Goal: Task Accomplishment & Management: Manage account settings

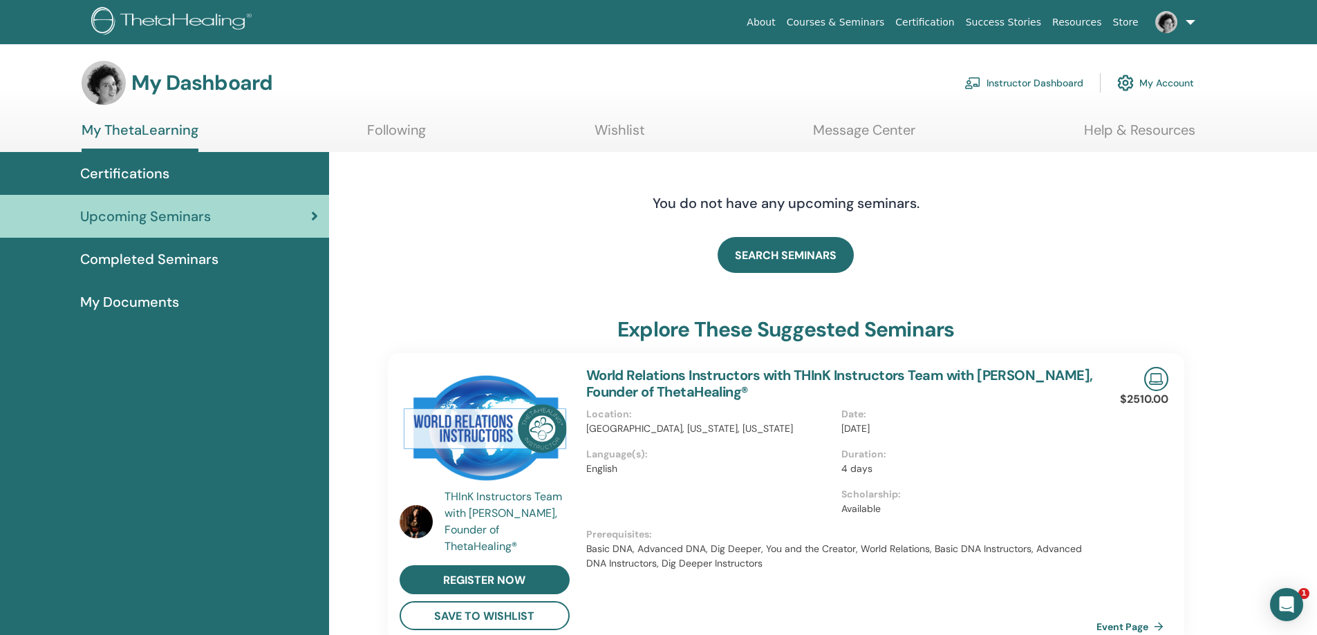
click at [994, 86] on link "Instructor Dashboard" at bounding box center [1023, 83] width 119 height 30
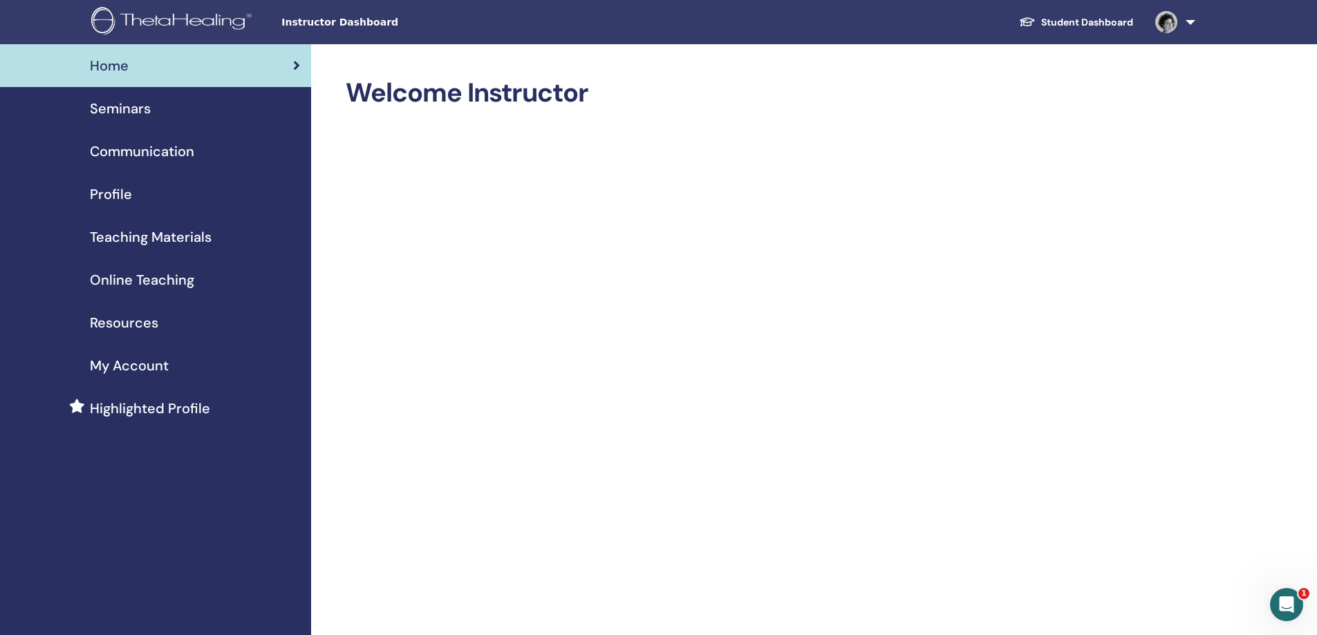
click at [119, 111] on span "Seminars" at bounding box center [120, 108] width 61 height 21
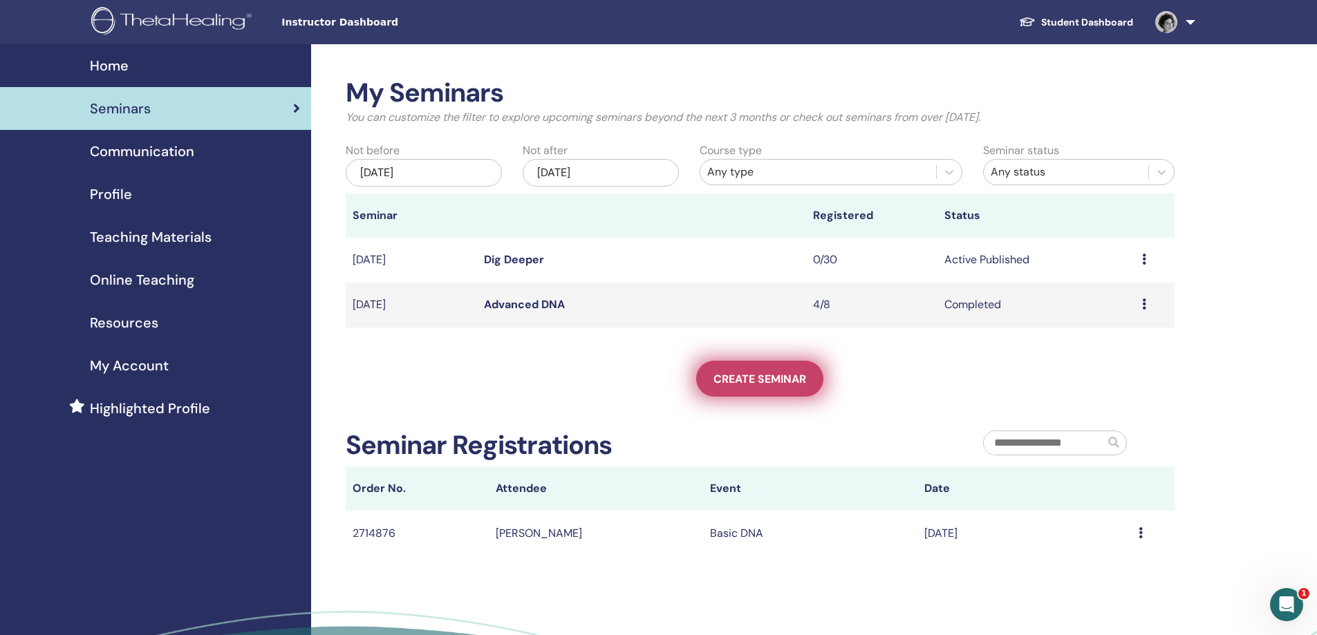
click at [791, 377] on span "Create seminar" at bounding box center [759, 379] width 93 height 15
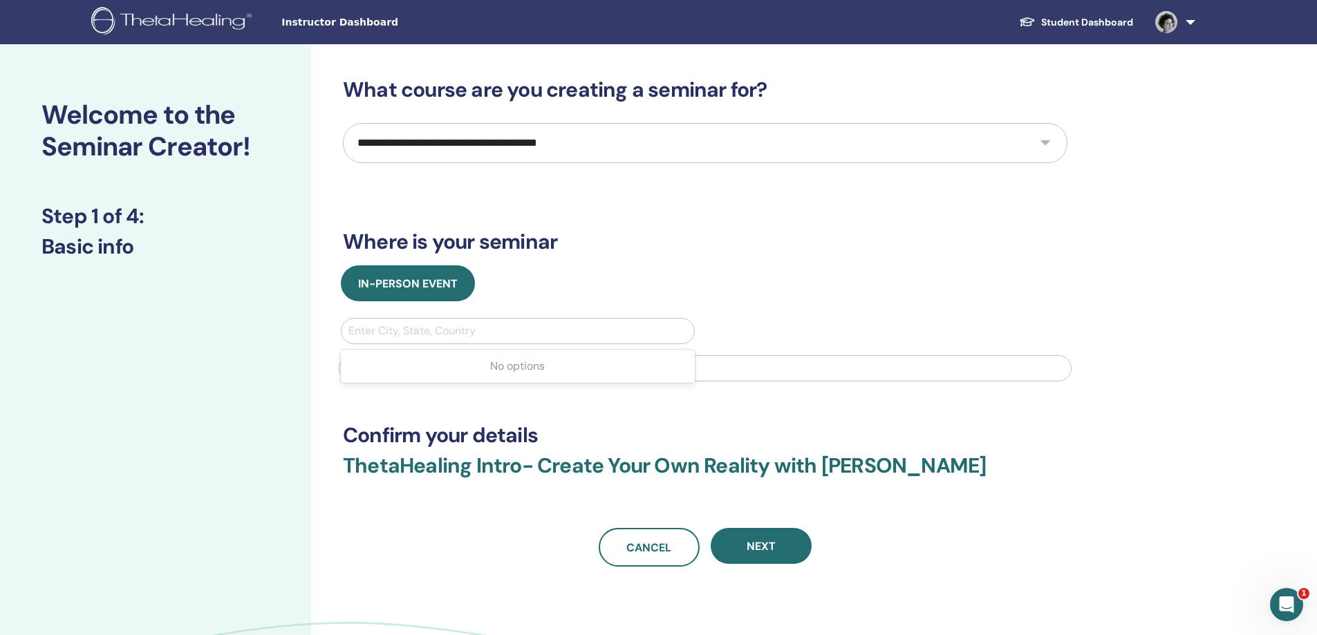
click at [448, 329] on div at bounding box center [517, 330] width 339 height 19
click at [471, 337] on div at bounding box center [517, 330] width 339 height 19
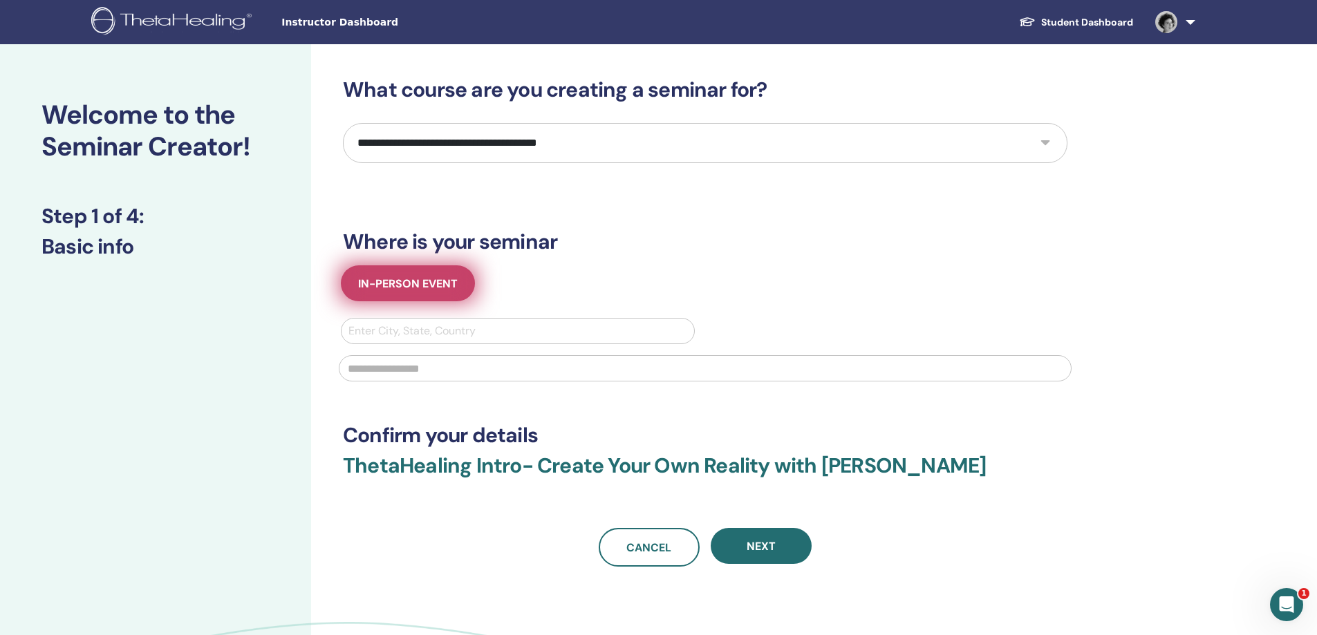
click at [415, 286] on span "In-Person Event" at bounding box center [408, 284] width 100 height 15
click at [424, 336] on div at bounding box center [517, 330] width 339 height 19
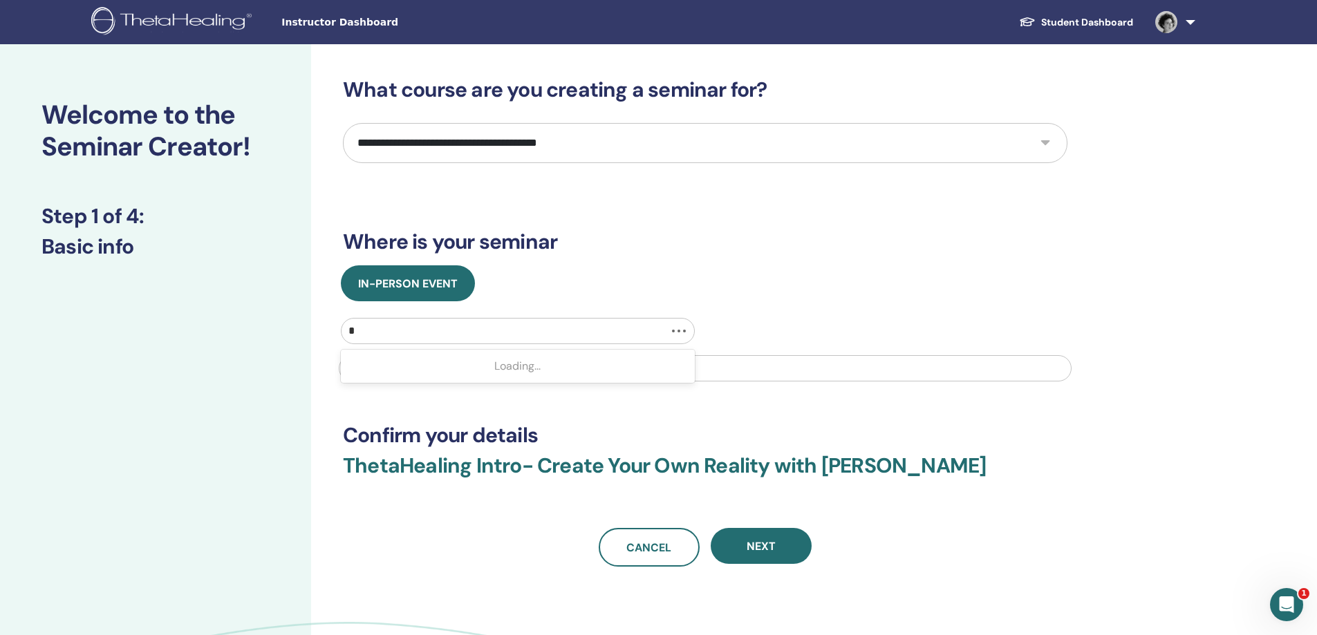
type input "**"
click at [425, 334] on div at bounding box center [503, 330] width 311 height 19
click at [425, 334] on div at bounding box center [517, 330] width 339 height 19
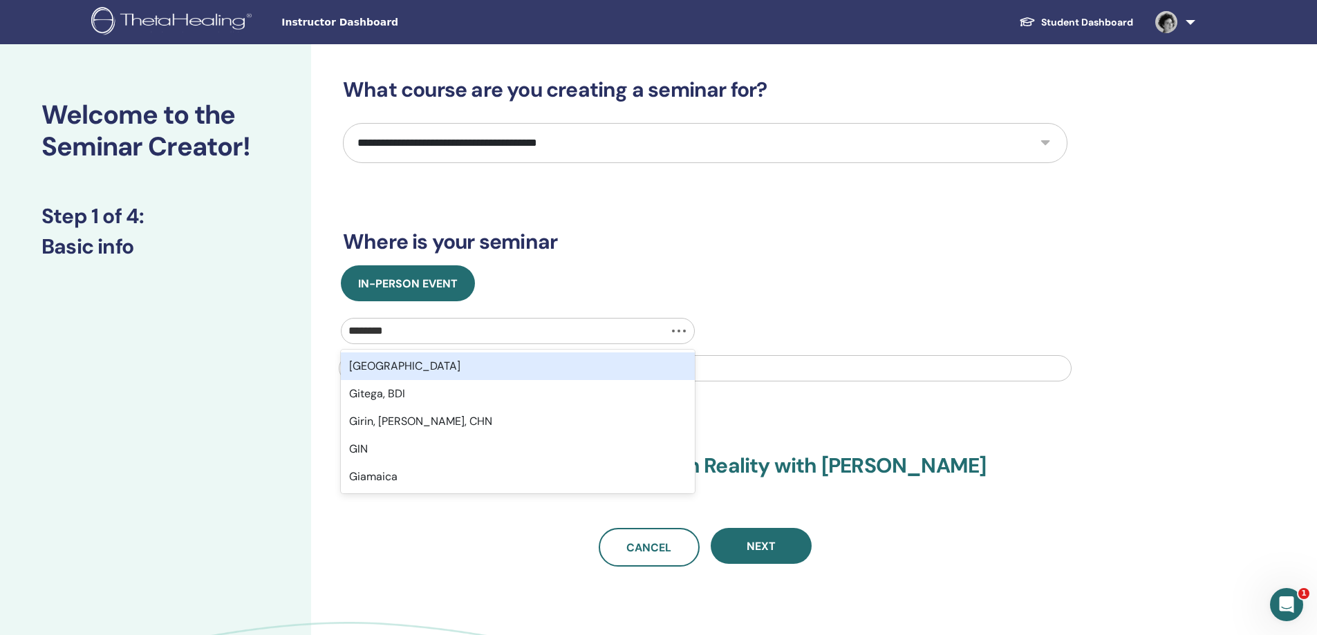
type input "*********"
click at [412, 367] on div "Givatayim, ISR" at bounding box center [518, 367] width 354 height 28
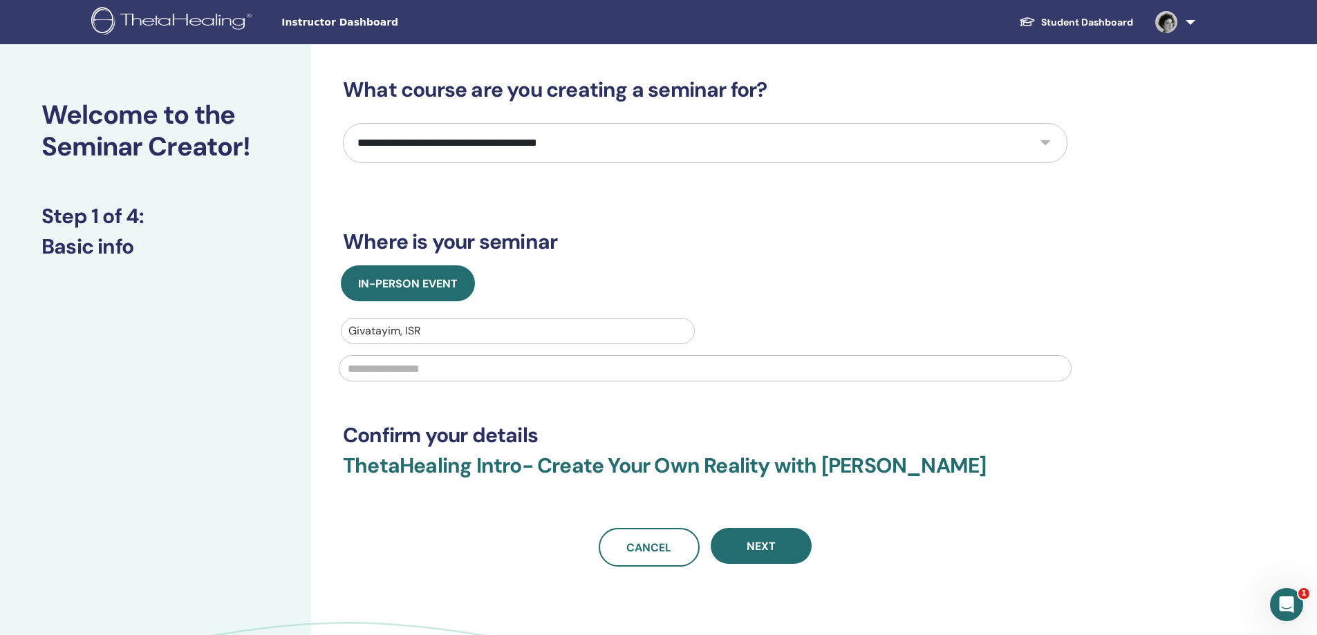
click at [411, 366] on input "text" at bounding box center [705, 368] width 733 height 26
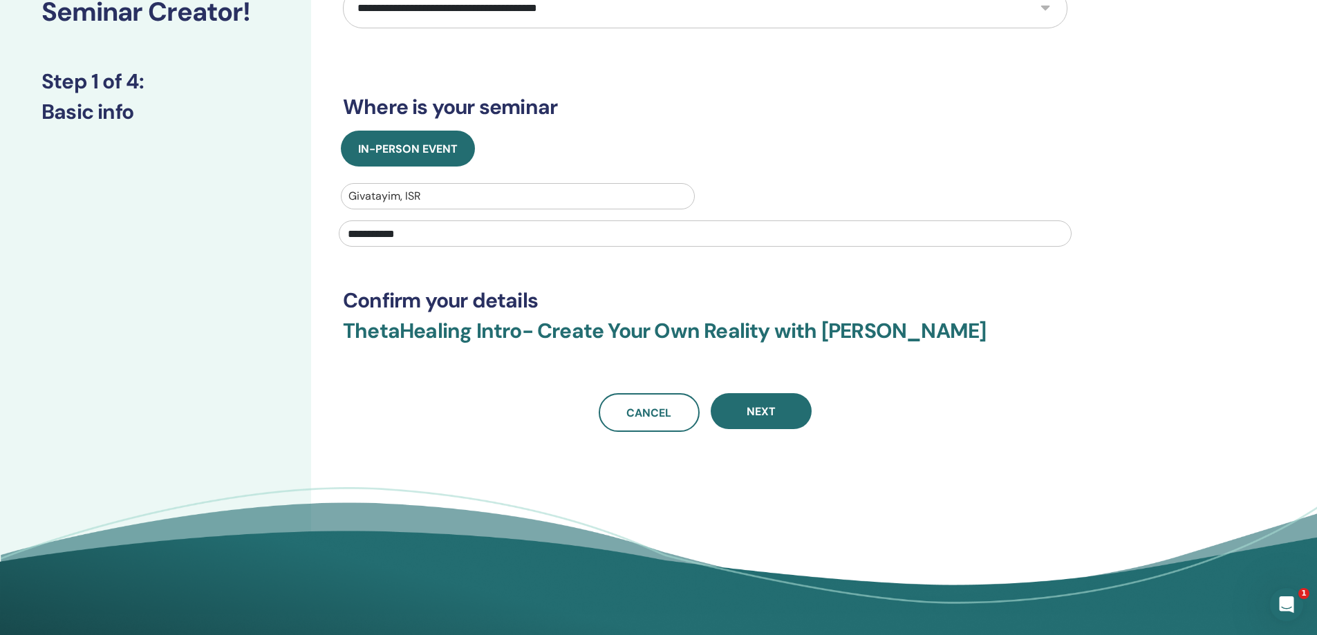
scroll to position [138, 0]
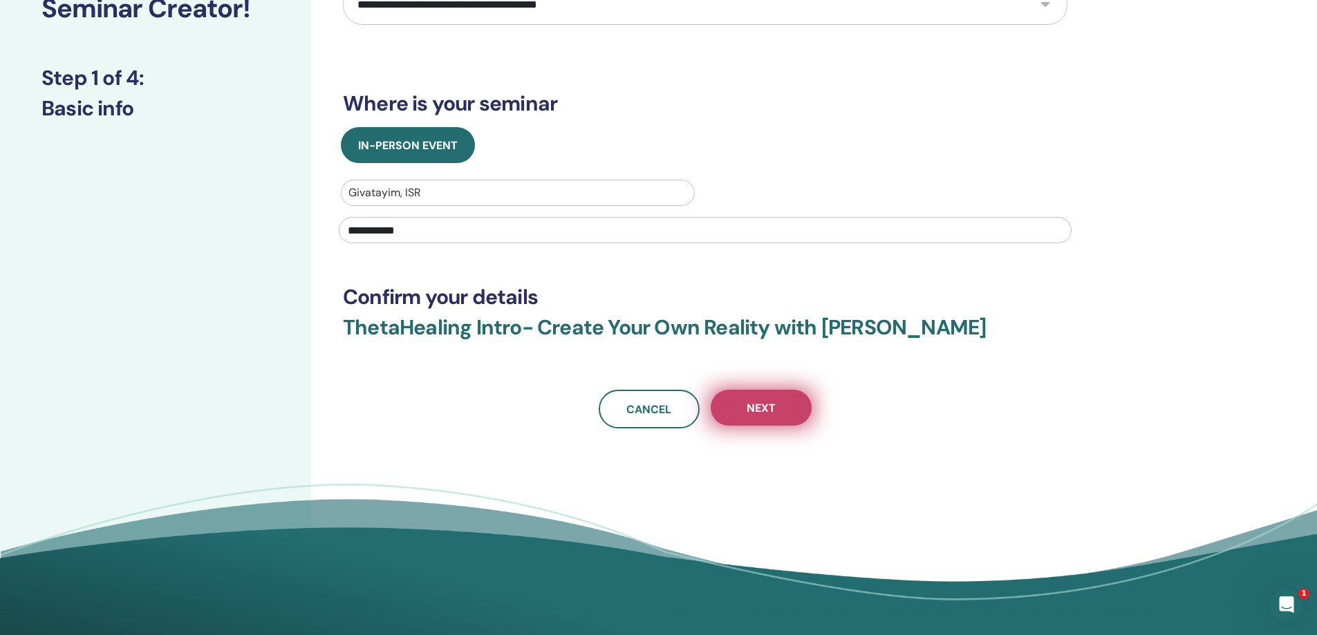
type input "**********"
click at [758, 422] on button "Next" at bounding box center [761, 408] width 101 height 36
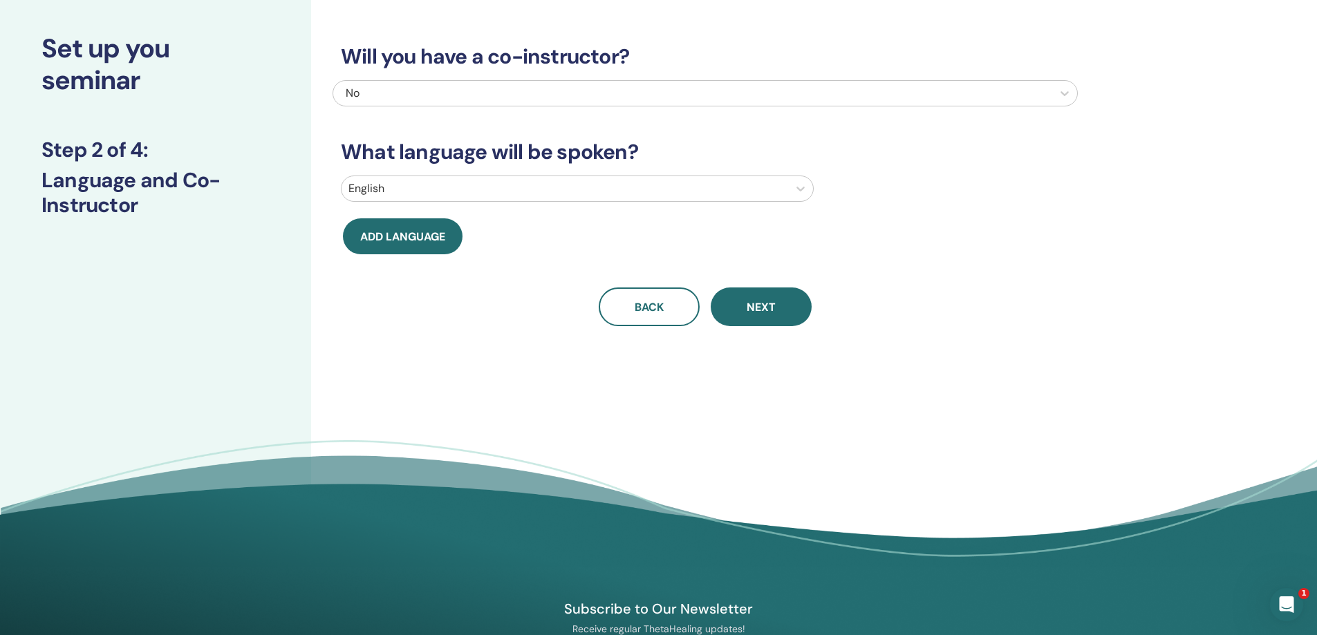
scroll to position [0, 0]
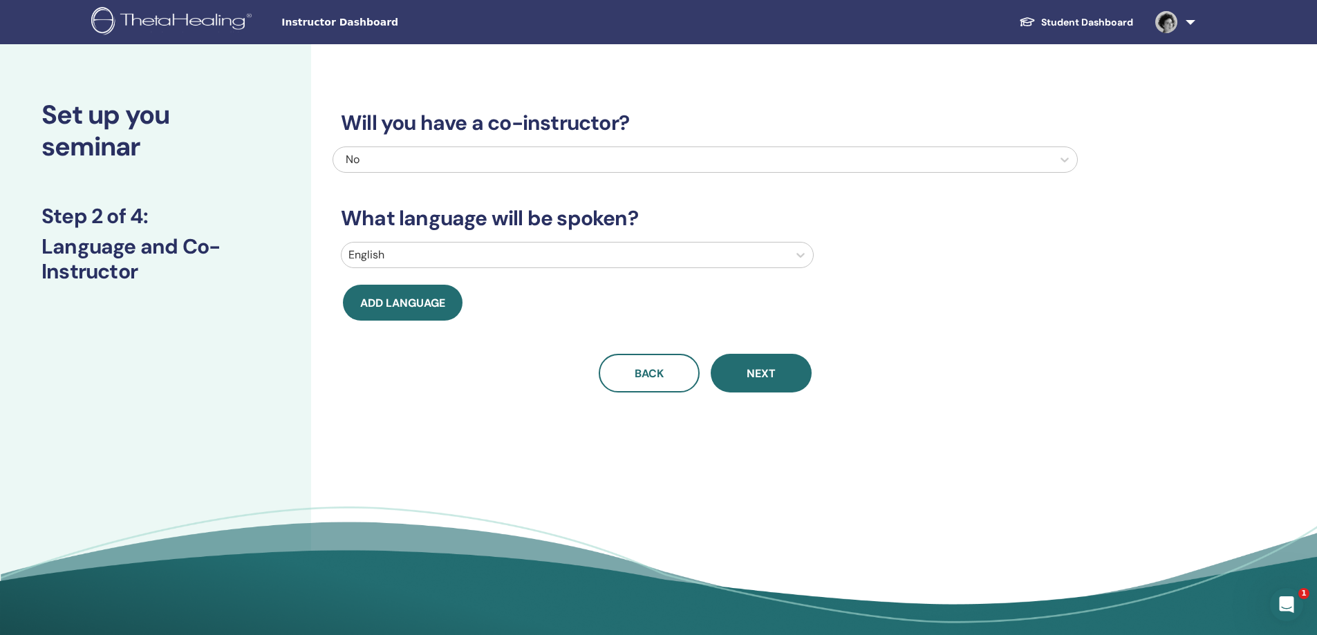
click at [440, 250] on div at bounding box center [564, 254] width 433 height 19
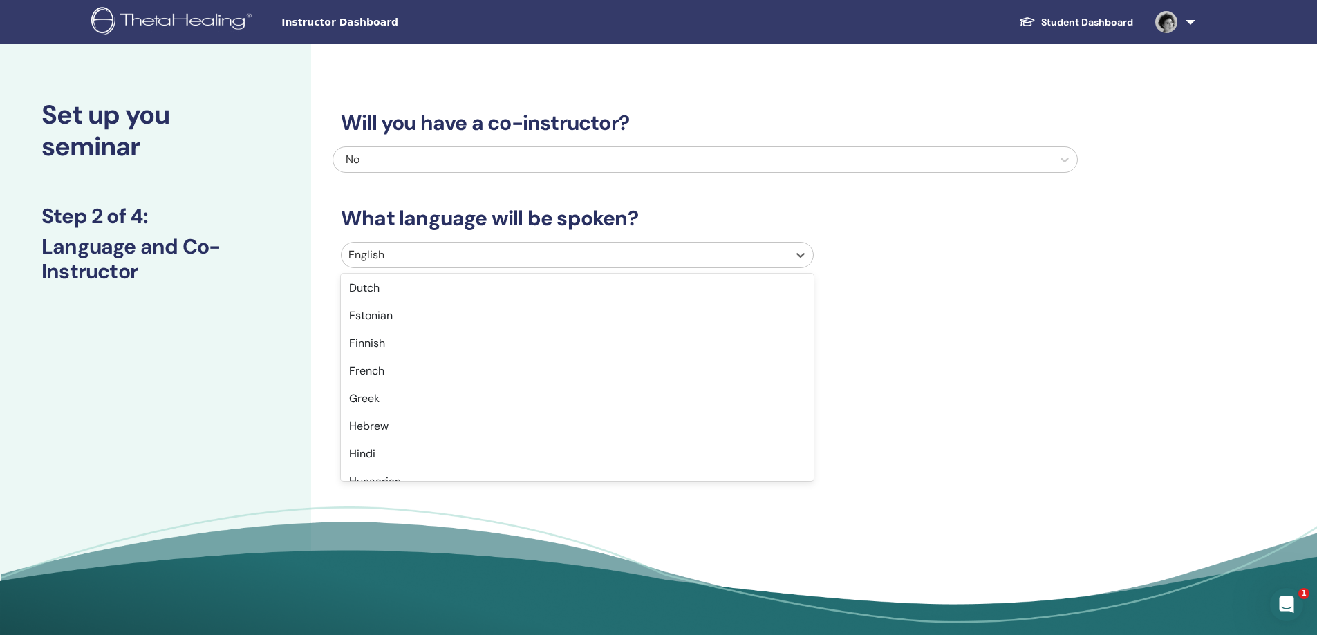
scroll to position [484, 0]
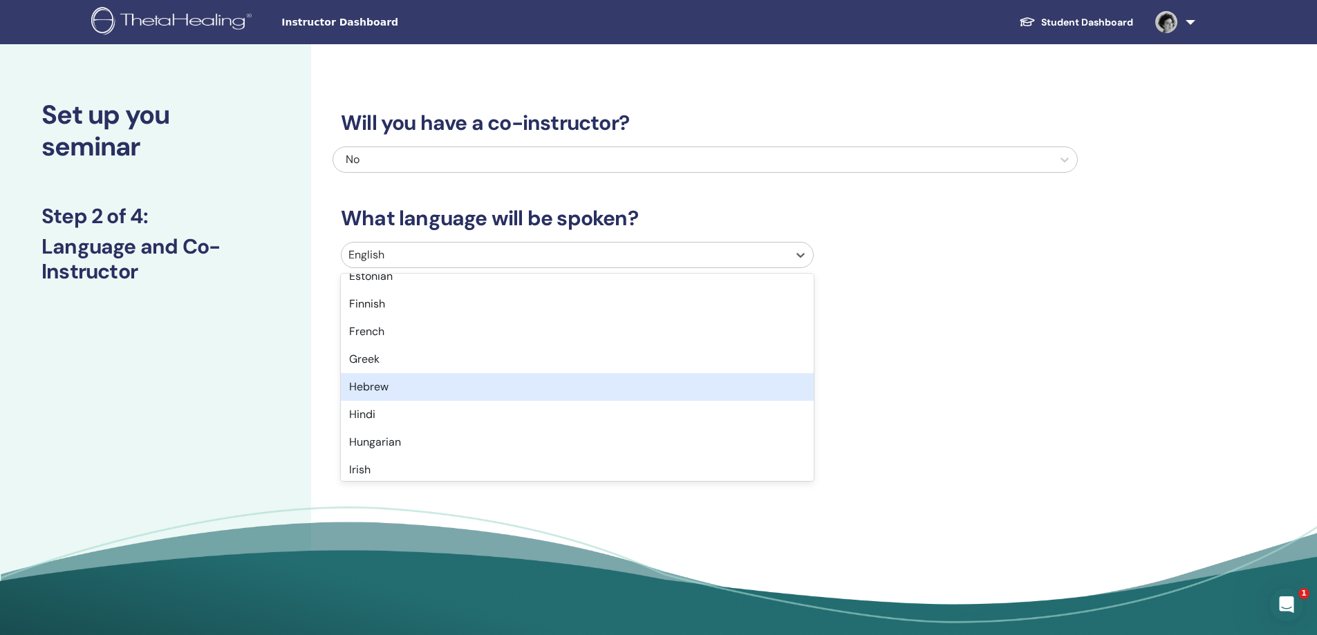
click at [407, 382] on div "Hebrew" at bounding box center [577, 387] width 473 height 28
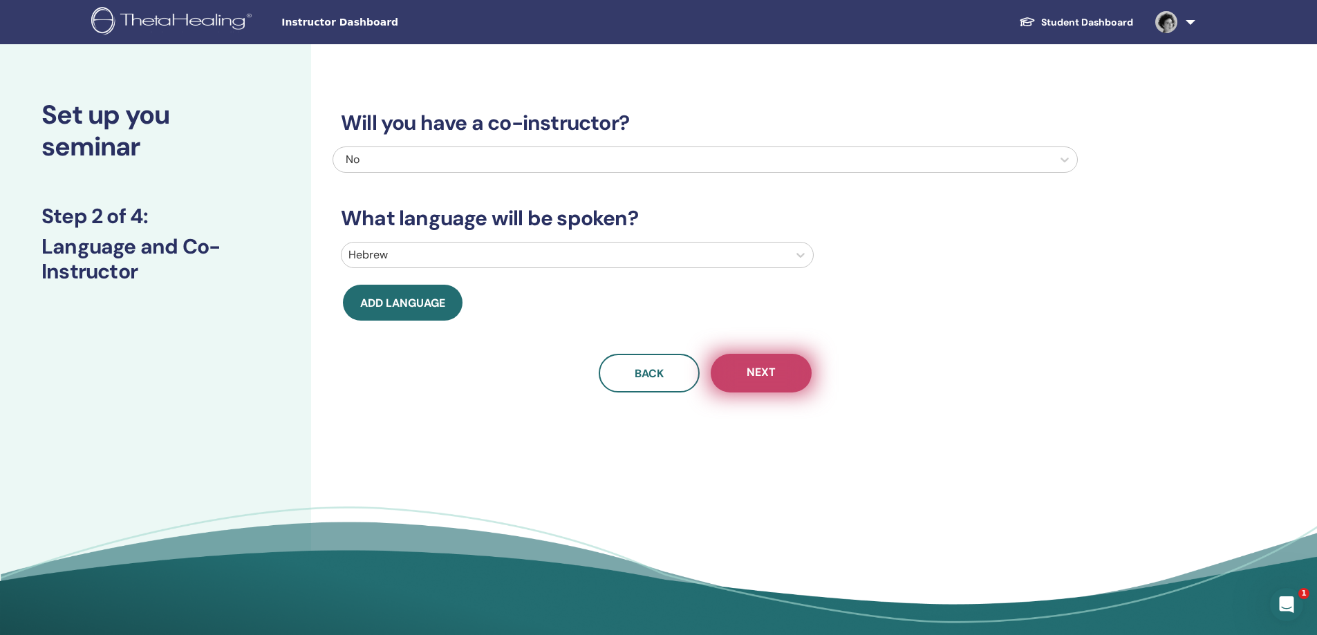
click at [765, 364] on button "Next" at bounding box center [761, 373] width 101 height 39
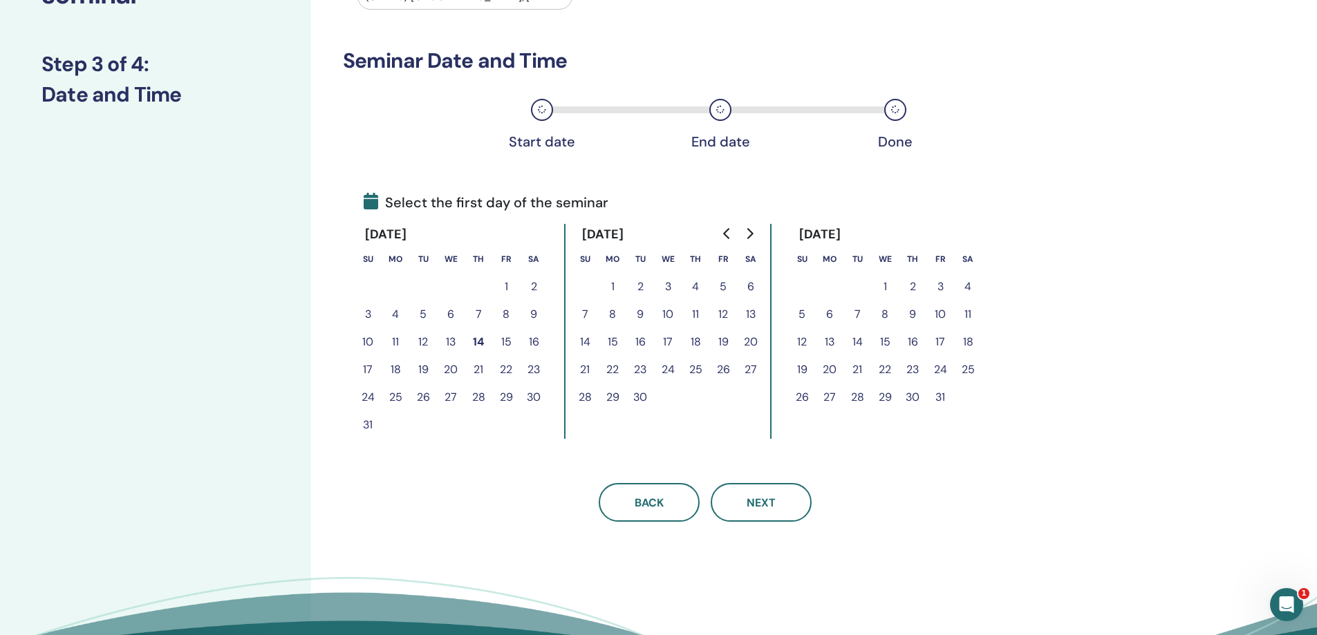
scroll to position [207, 0]
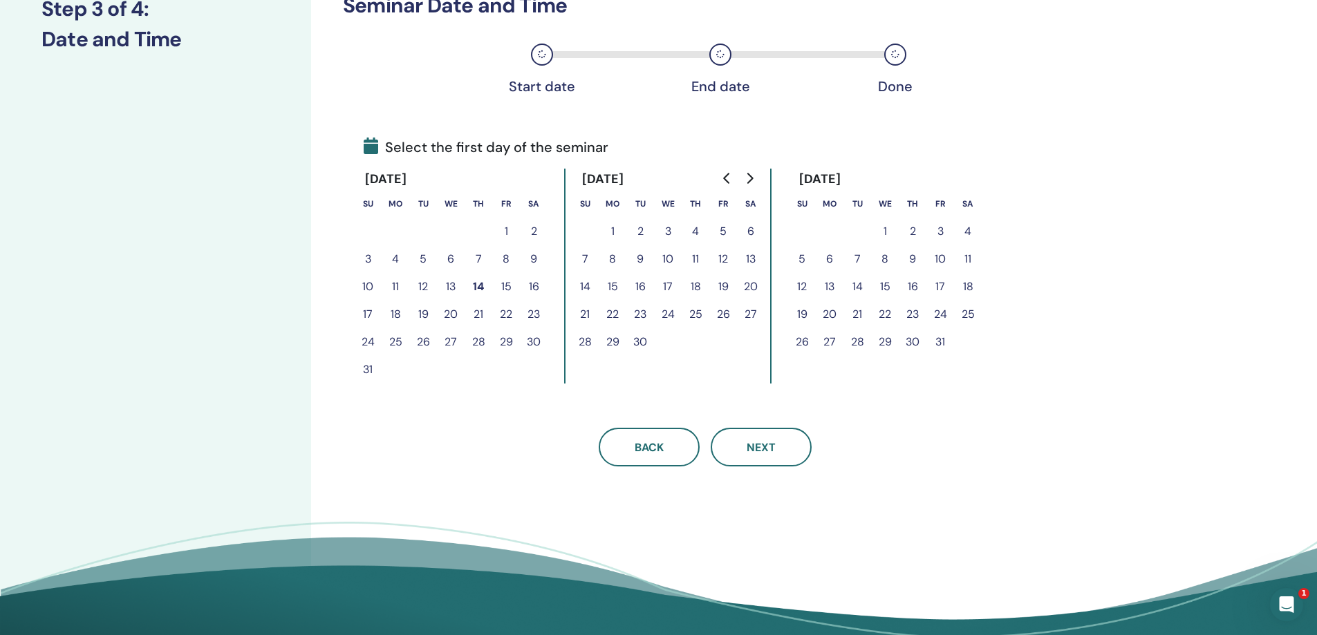
click at [751, 176] on icon "Go to next month" at bounding box center [749, 178] width 11 height 11
click at [702, 317] on button "20" at bounding box center [696, 315] width 28 height 28
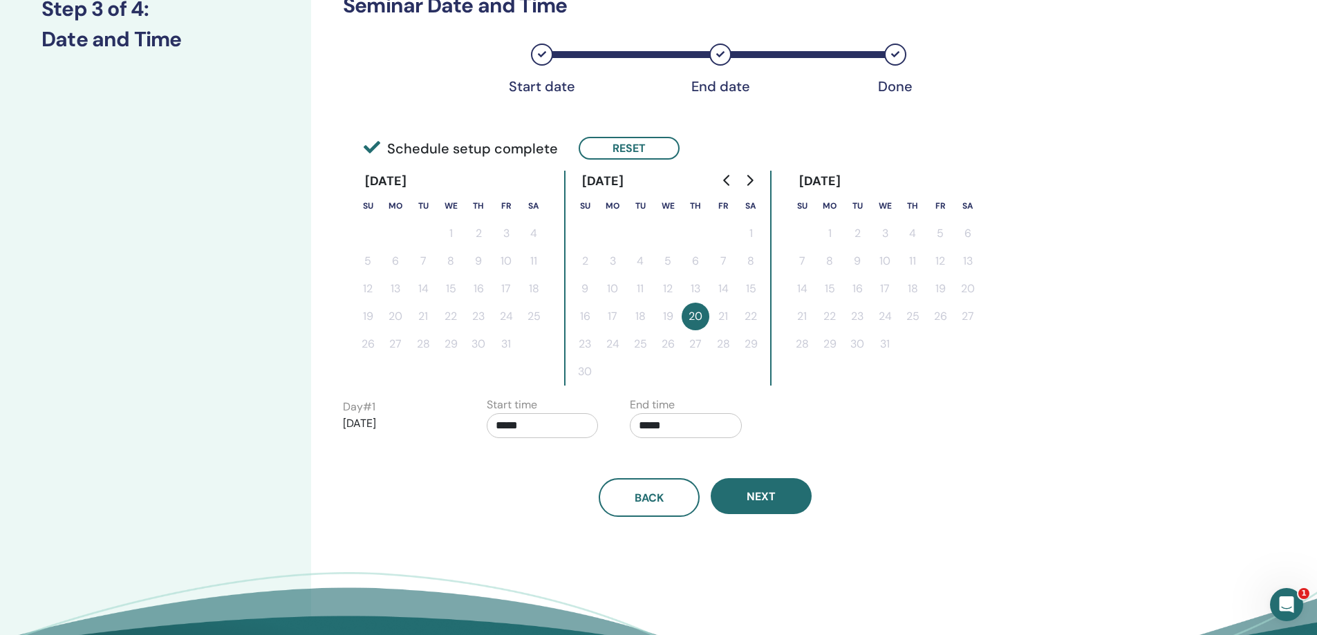
click at [551, 432] on input "*****" at bounding box center [543, 425] width 112 height 25
click at [558, 460] on span "▲" at bounding box center [557, 461] width 28 height 28
click at [559, 460] on span "▲" at bounding box center [557, 461] width 28 height 28
click at [558, 460] on span "▲" at bounding box center [557, 461] width 28 height 28
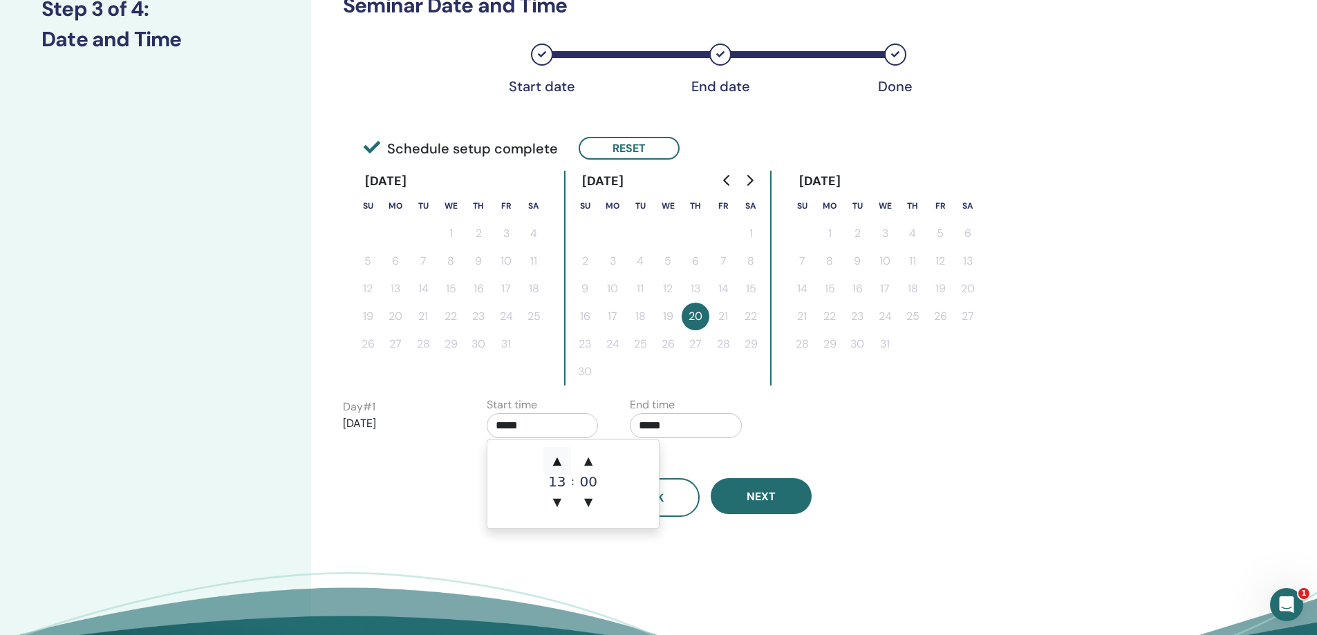
click at [558, 460] on span "▲" at bounding box center [557, 461] width 28 height 28
type input "*****"
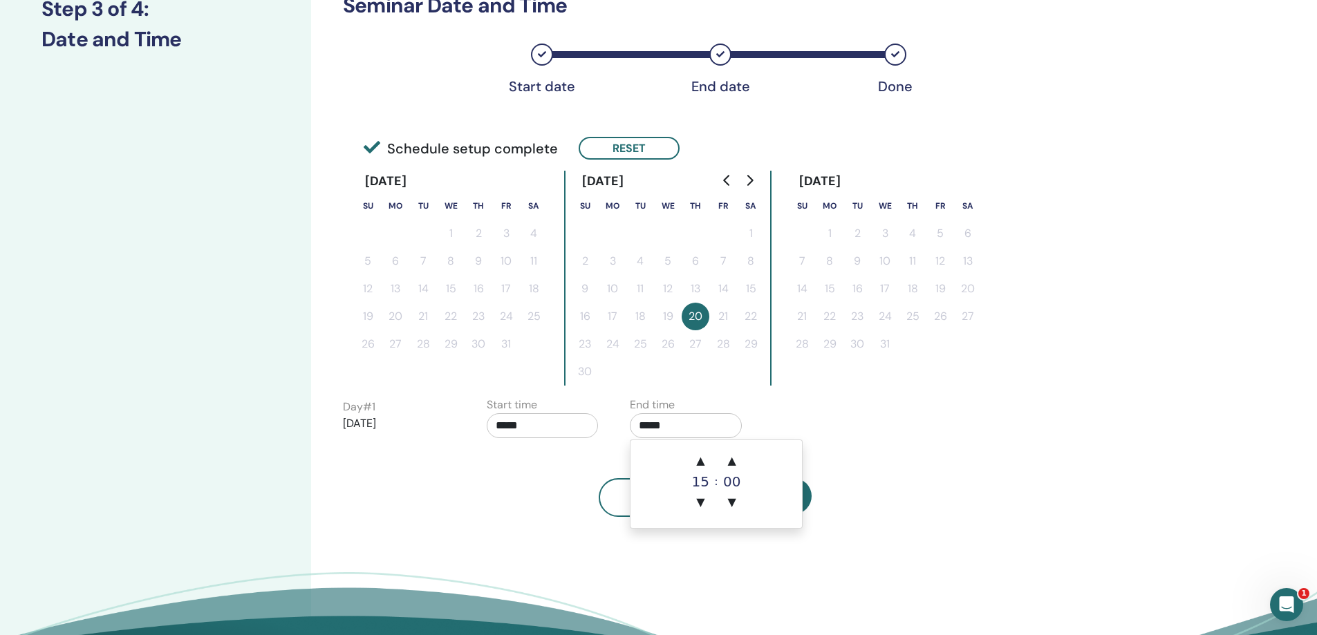
click at [662, 430] on input "*****" at bounding box center [686, 425] width 112 height 25
click at [696, 455] on span "▲" at bounding box center [700, 461] width 28 height 28
click at [696, 454] on span "▲" at bounding box center [700, 461] width 28 height 28
click at [695, 454] on span "▲" at bounding box center [700, 461] width 28 height 28
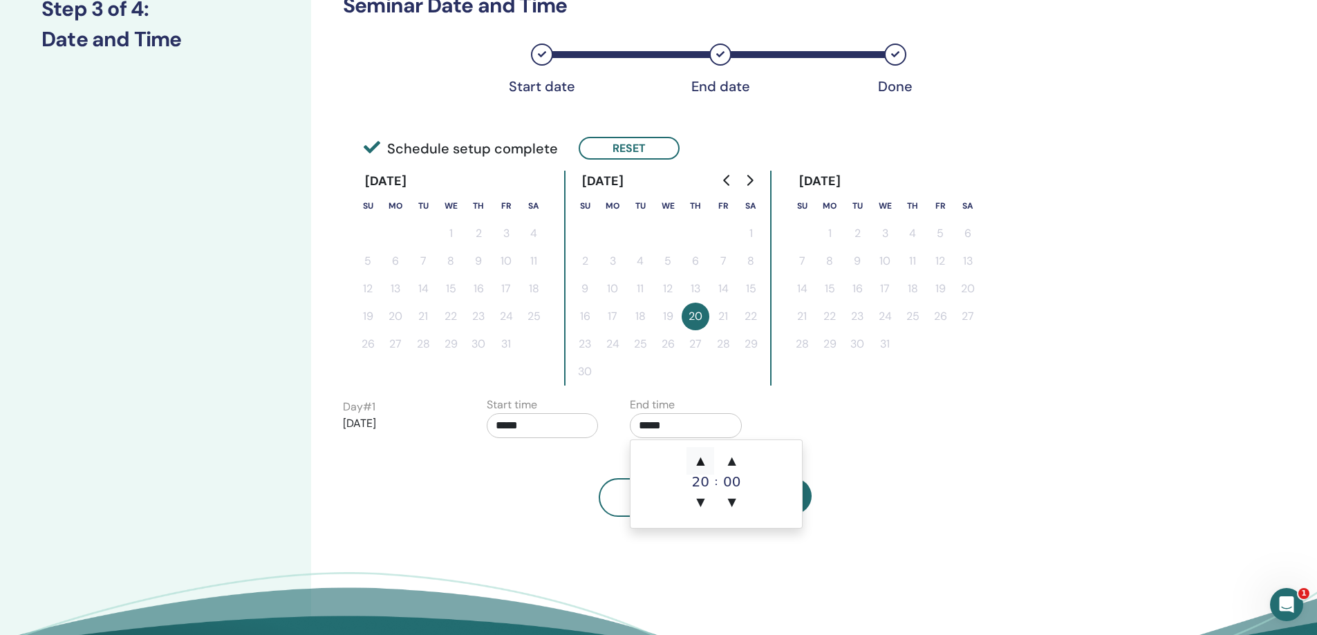
click at [695, 453] on span "▲" at bounding box center [700, 461] width 28 height 28
click at [731, 458] on span "▲" at bounding box center [732, 461] width 28 height 28
click at [731, 457] on span "▲" at bounding box center [732, 461] width 28 height 28
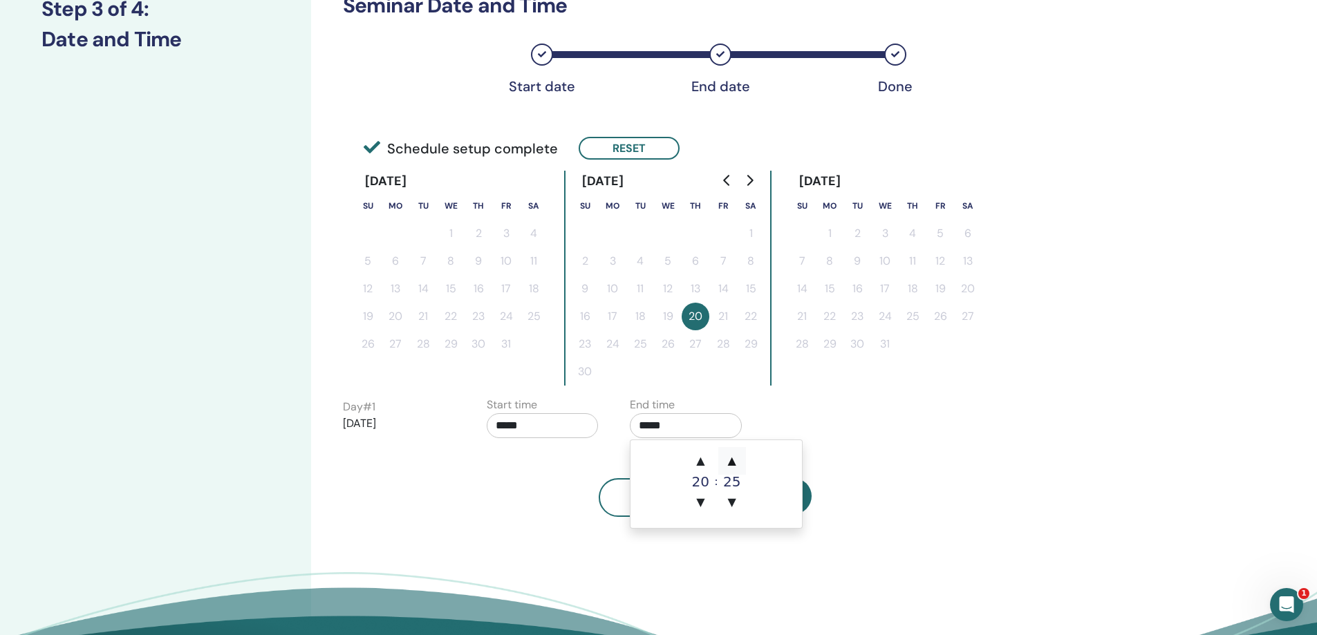
click at [731, 457] on span "▲" at bounding box center [732, 461] width 28 height 28
click at [731, 458] on span "▲" at bounding box center [732, 461] width 28 height 28
type input "*****"
click at [751, 417] on div "End time *****" at bounding box center [691, 421] width 144 height 48
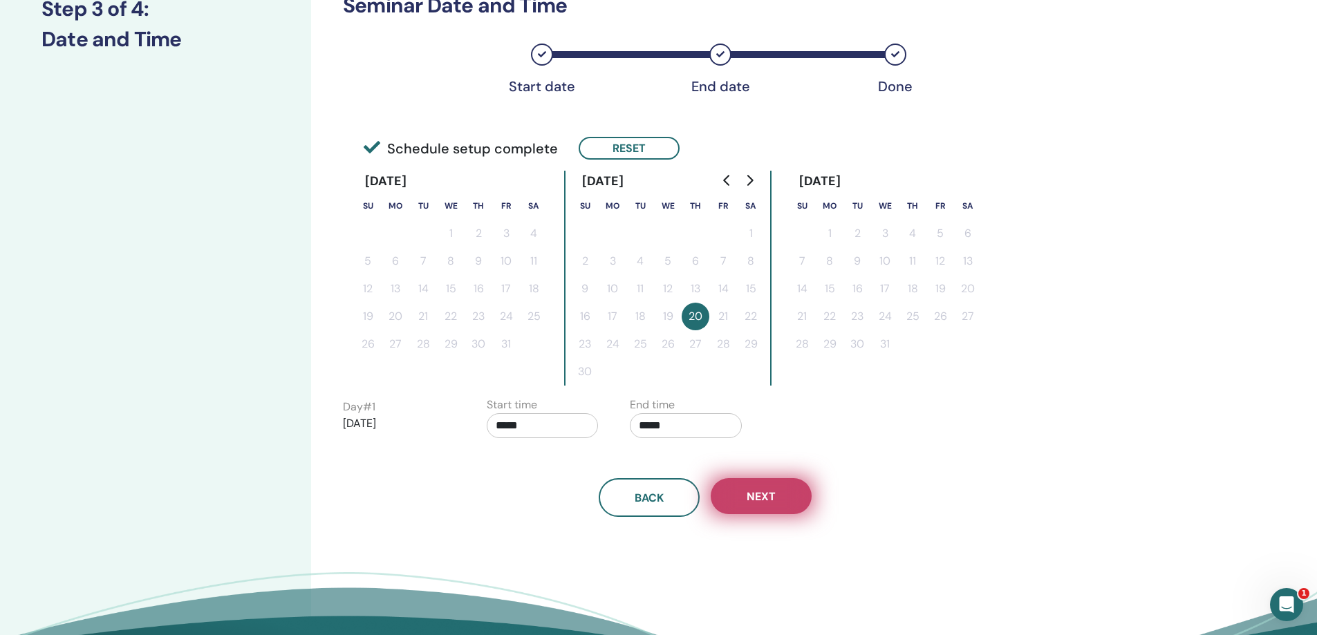
click at [761, 504] on button "Next" at bounding box center [761, 496] width 101 height 36
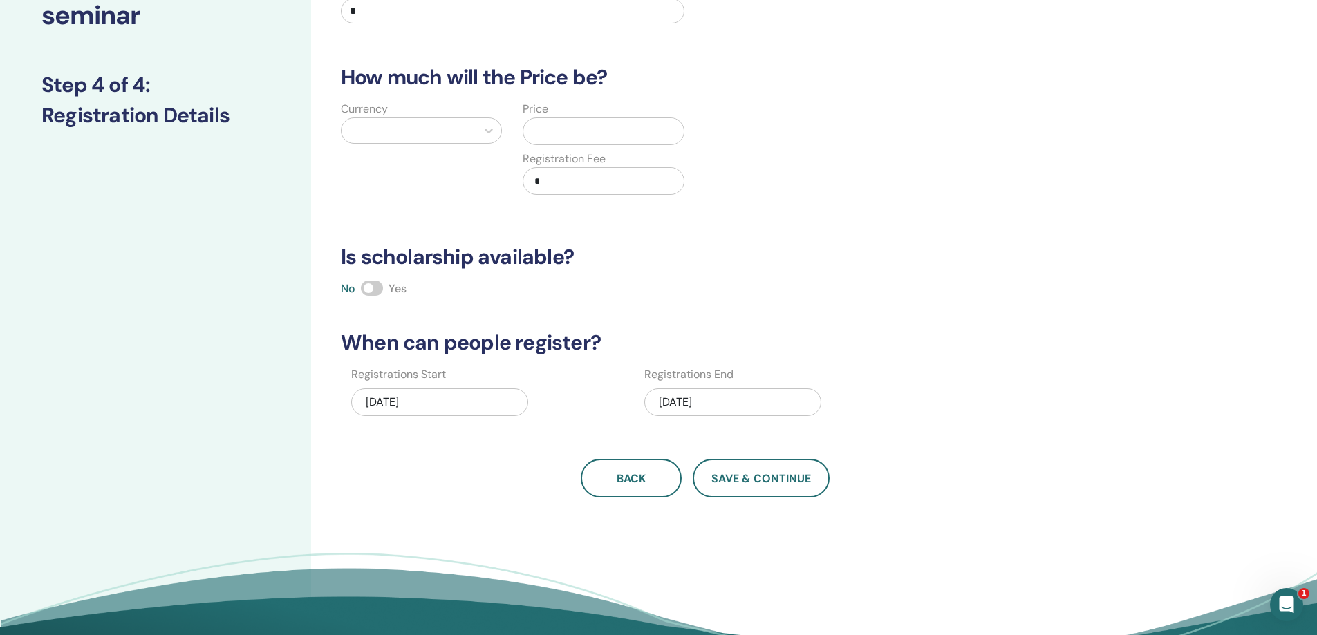
scroll to position [0, 0]
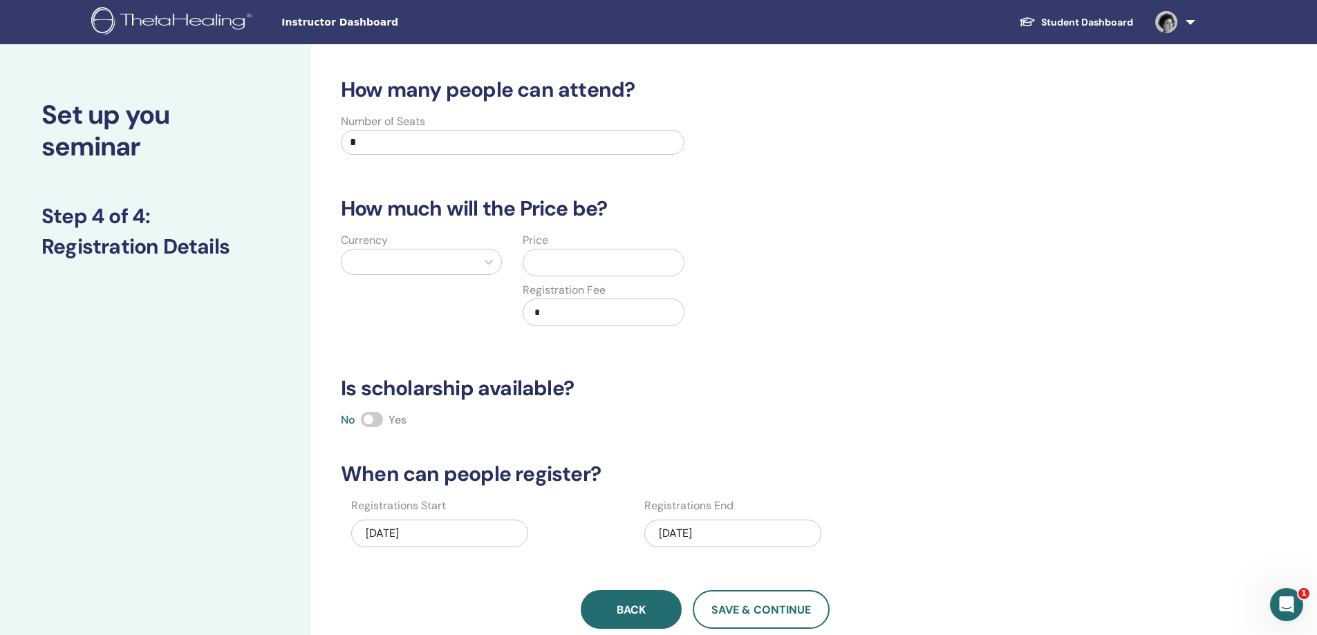
click at [668, 608] on button "Back" at bounding box center [631, 609] width 101 height 39
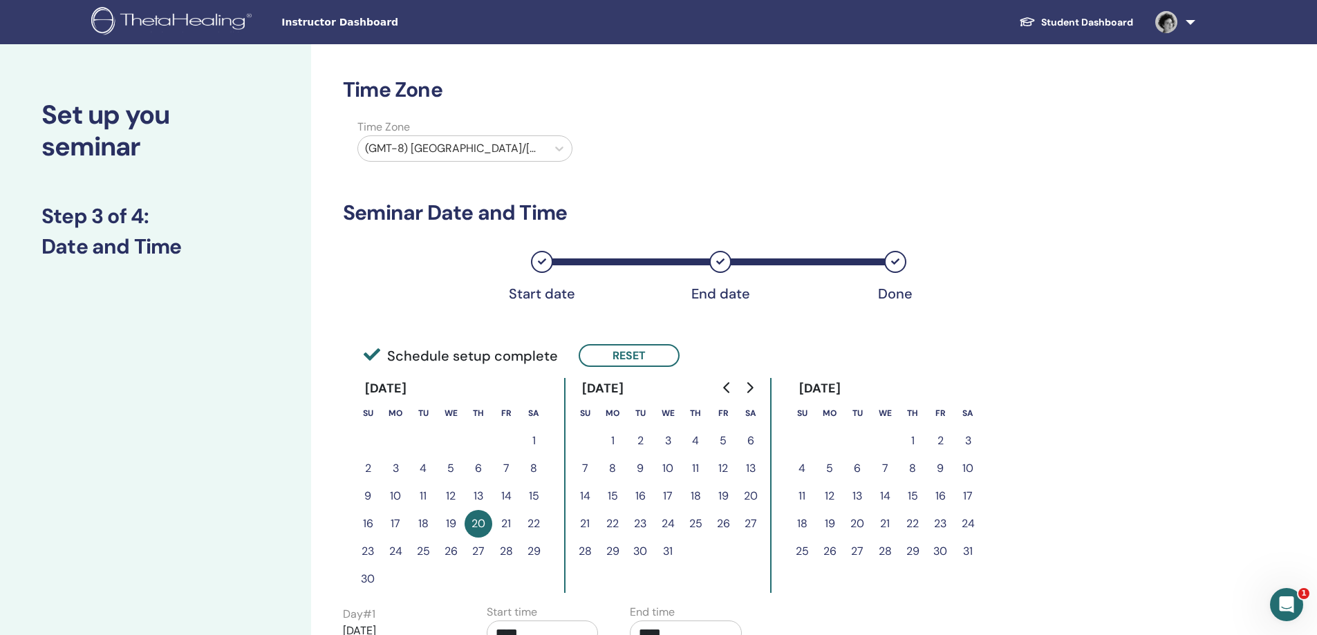
scroll to position [69, 0]
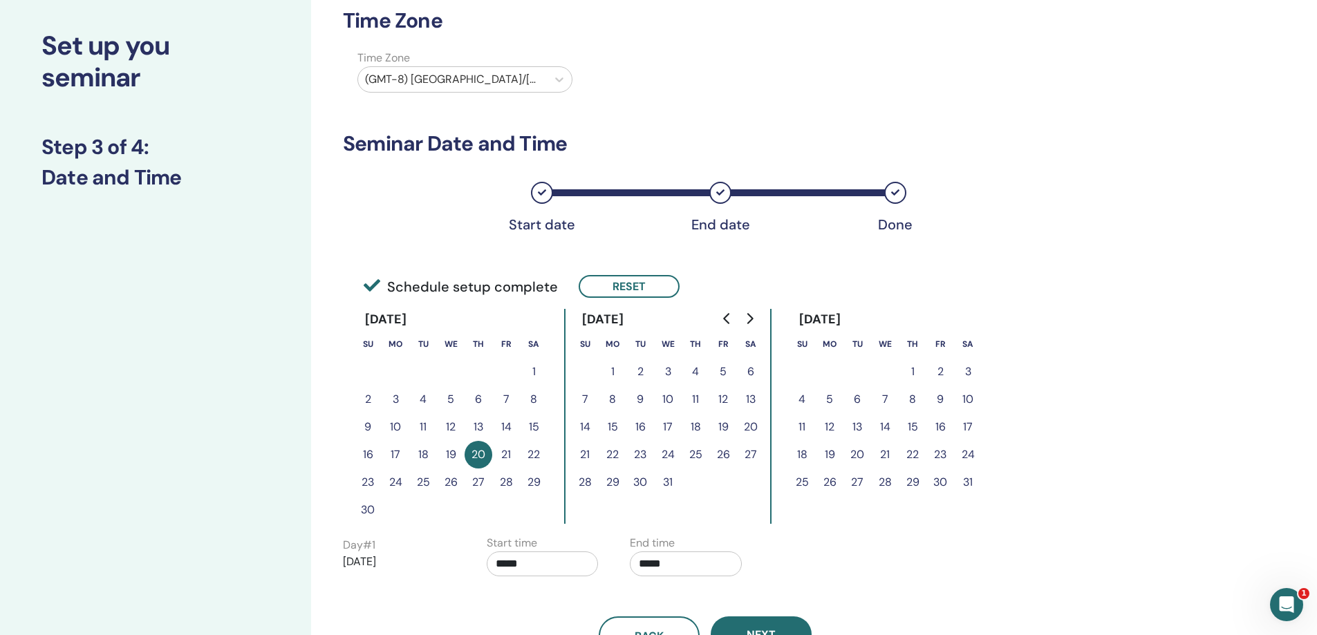
click at [512, 459] on button "21" at bounding box center [506, 455] width 28 height 28
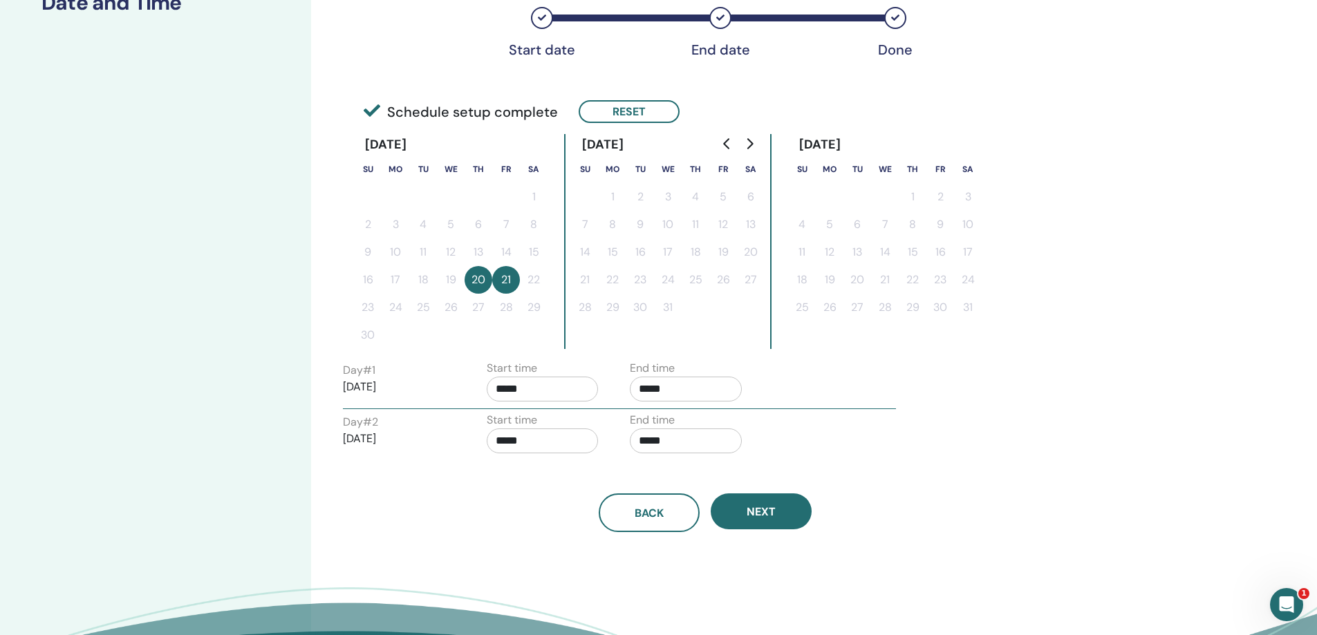
scroll to position [277, 0]
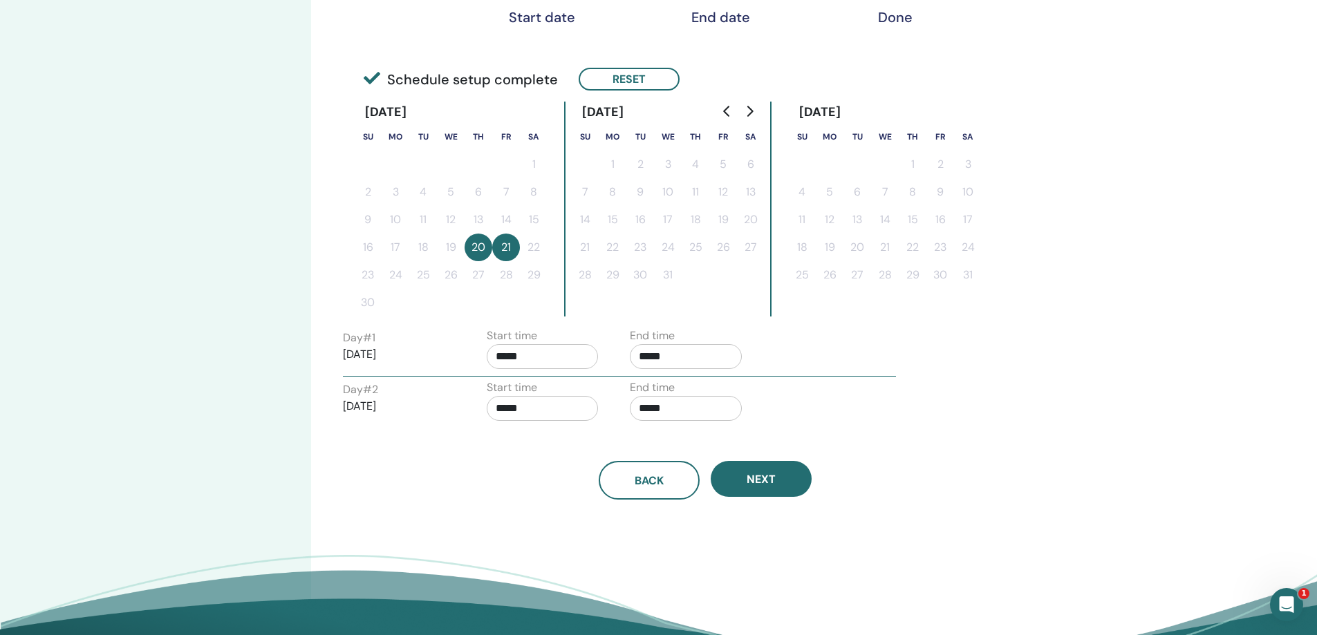
click at [693, 414] on input "*****" at bounding box center [686, 408] width 112 height 25
click at [695, 438] on span "▲" at bounding box center [700, 444] width 28 height 28
type input "*****"
click at [806, 431] on div "Back Next" at bounding box center [704, 464] width 745 height 72
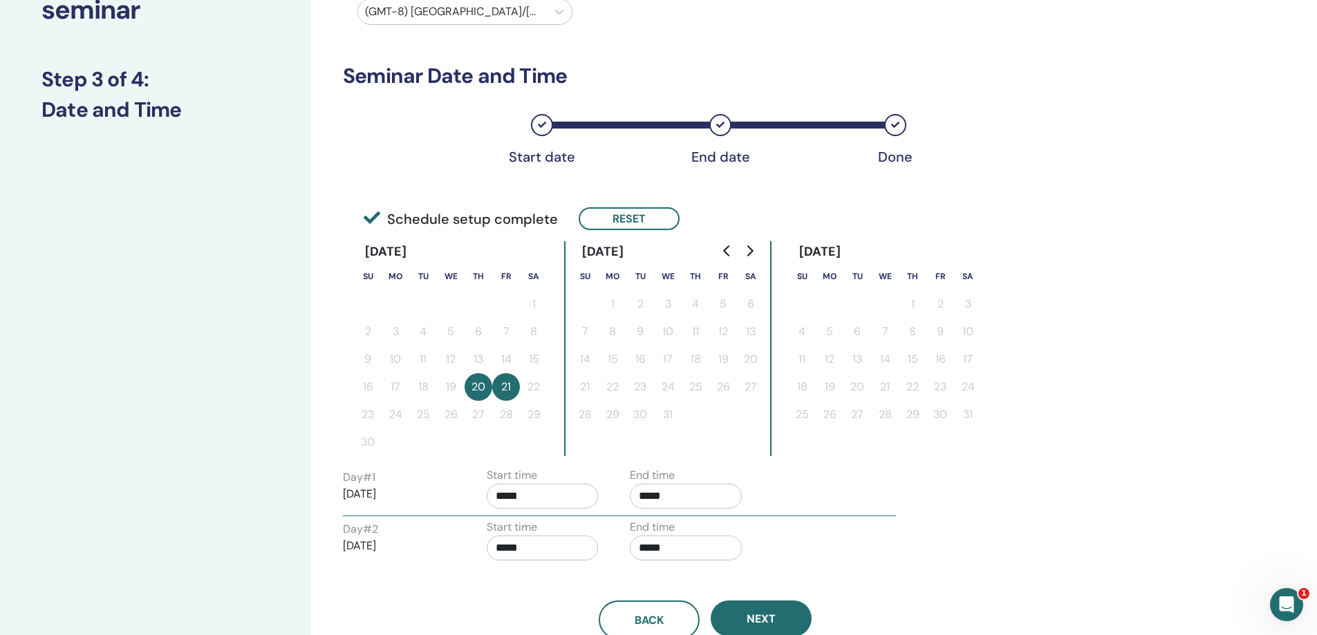
scroll to position [138, 0]
click at [501, 386] on button "21" at bounding box center [506, 386] width 28 height 28
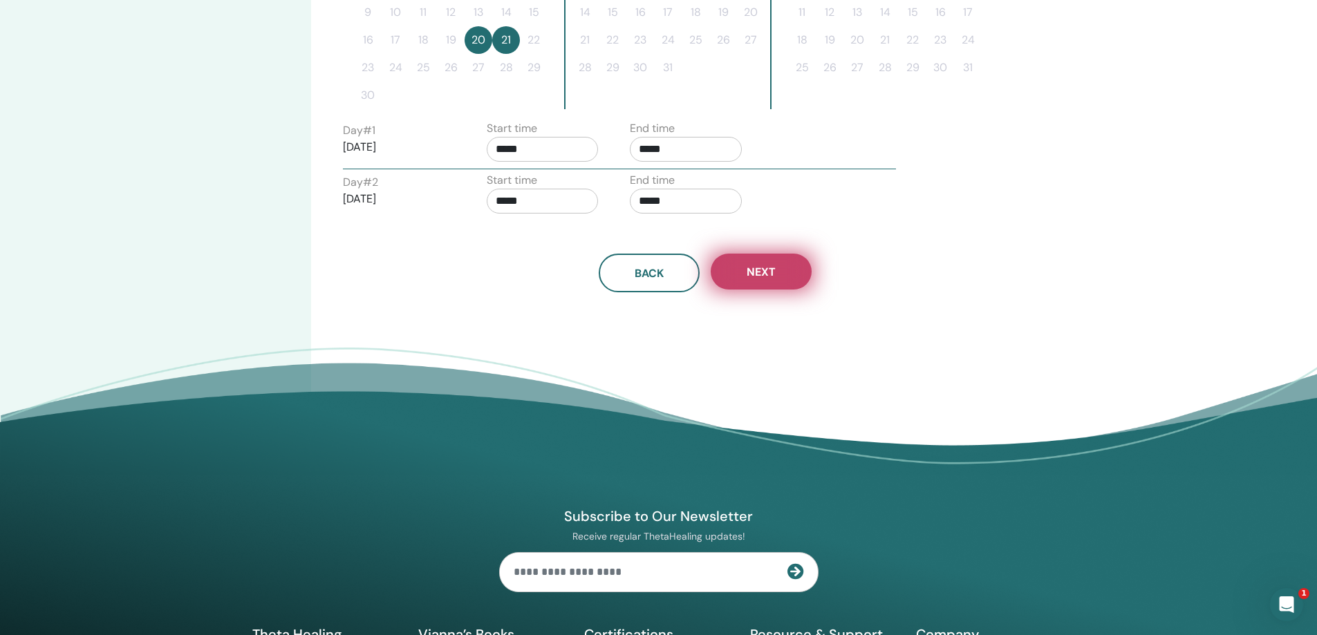
click at [734, 274] on button "Next" at bounding box center [761, 272] width 101 height 36
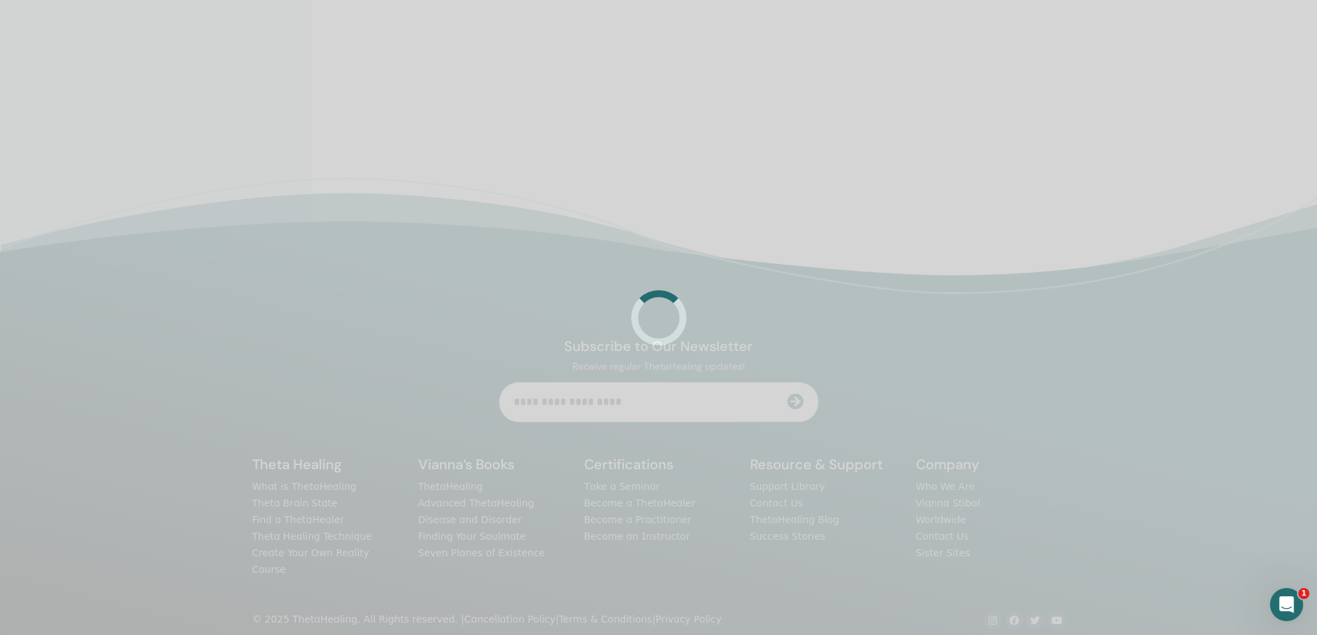
scroll to position [484, 0]
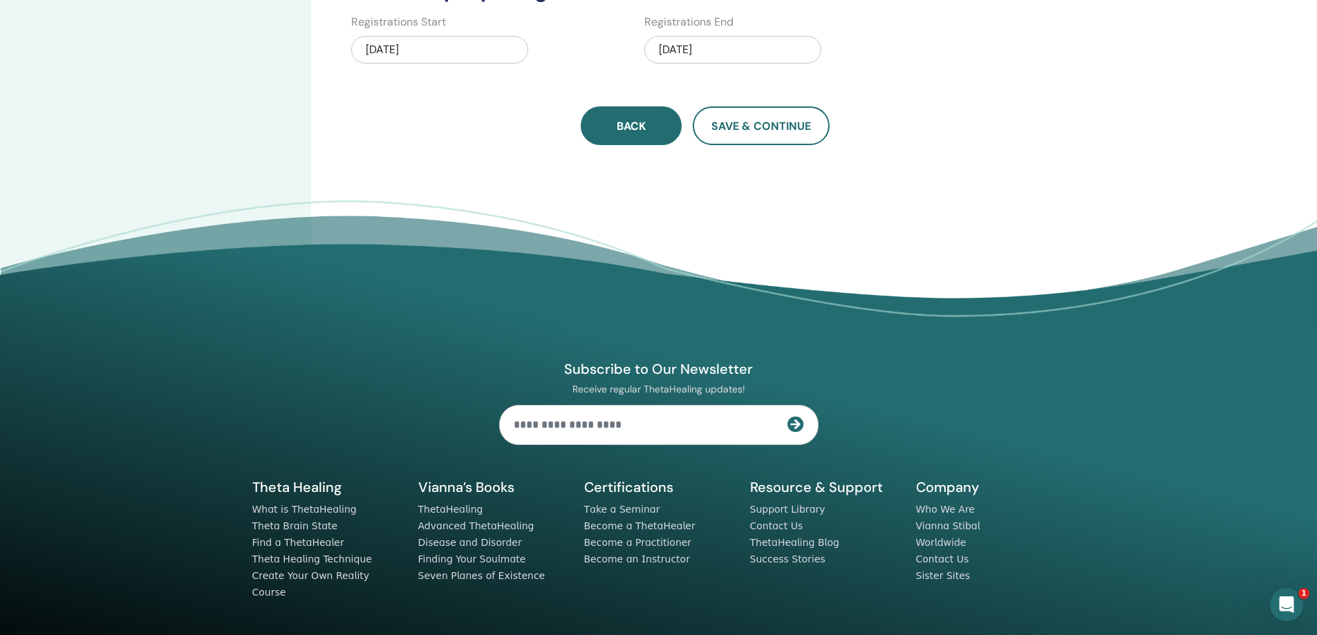
click at [636, 131] on span "Back" at bounding box center [631, 126] width 29 height 15
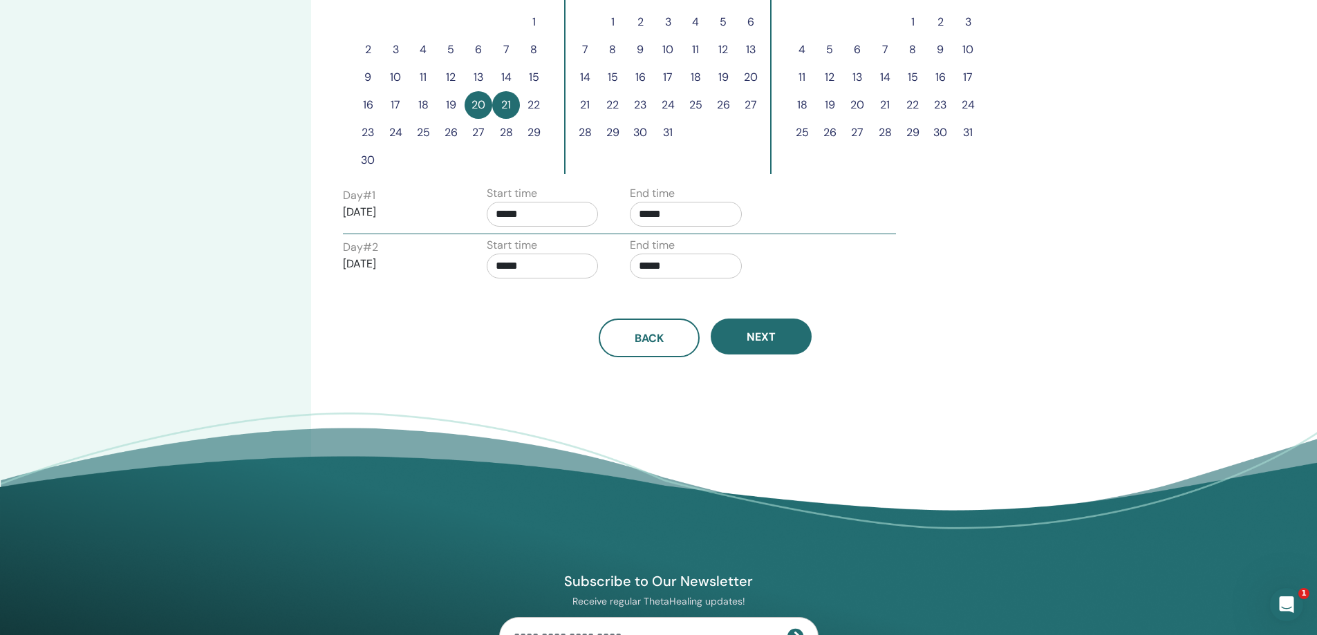
scroll to position [277, 0]
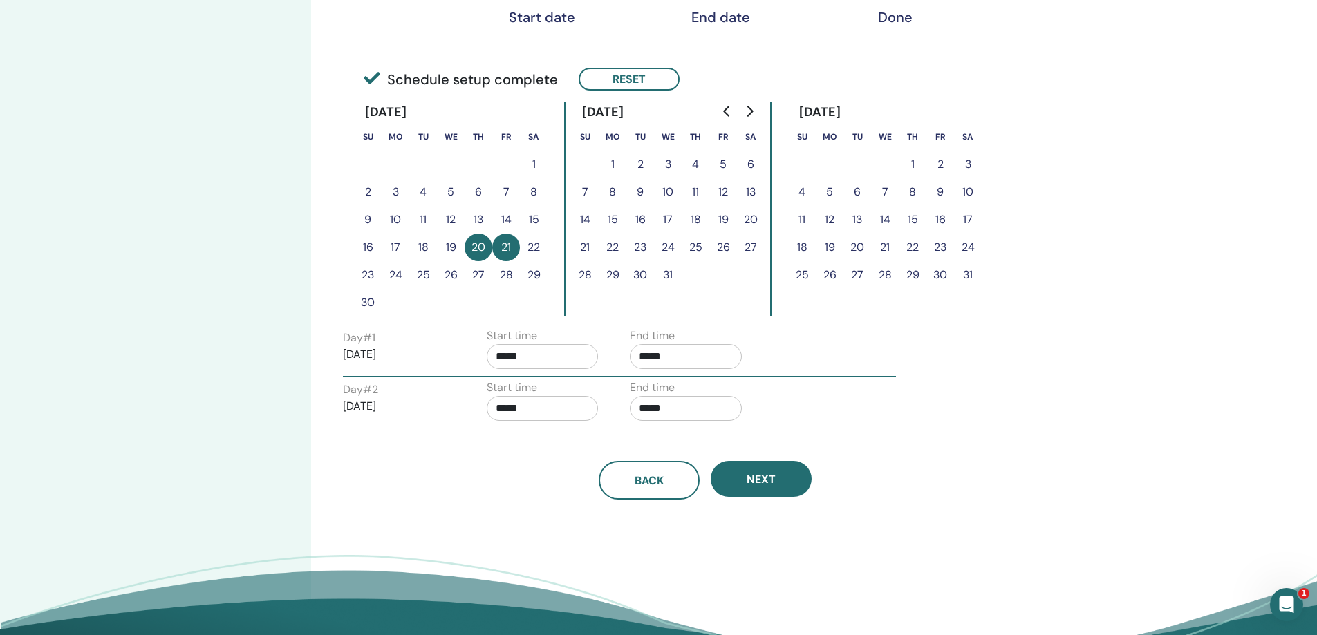
click at [529, 247] on button "22" at bounding box center [534, 248] width 28 height 28
click at [540, 245] on button "22" at bounding box center [534, 248] width 28 height 28
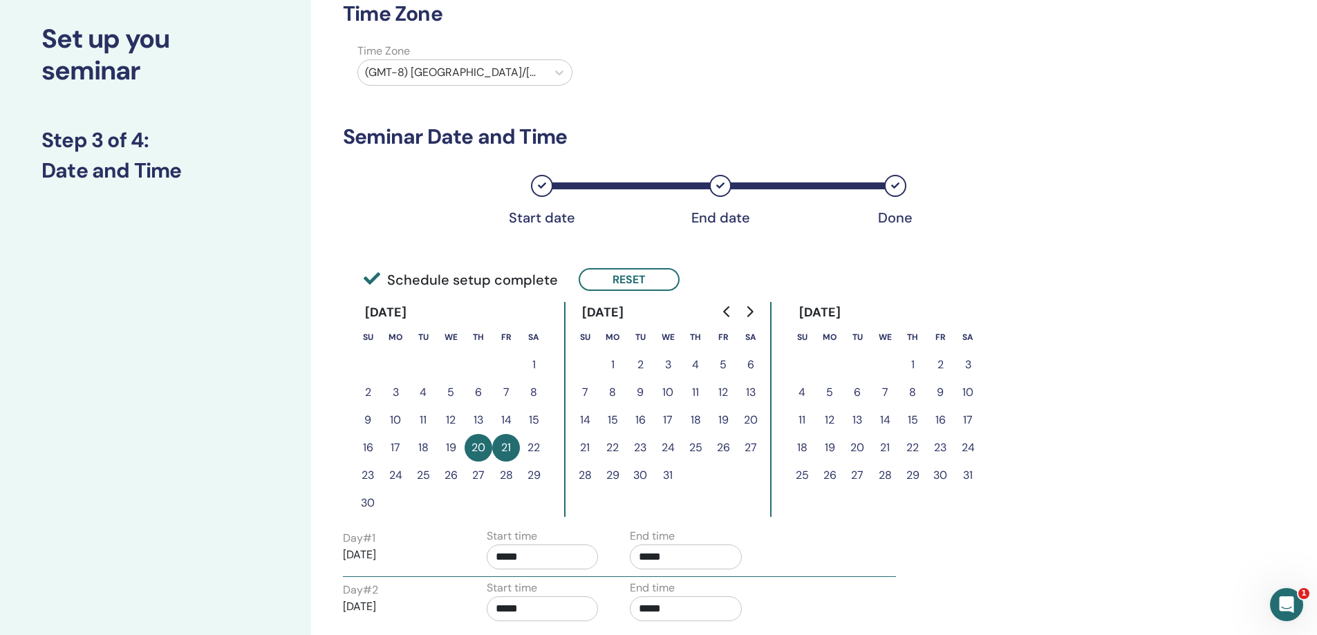
scroll to position [69, 0]
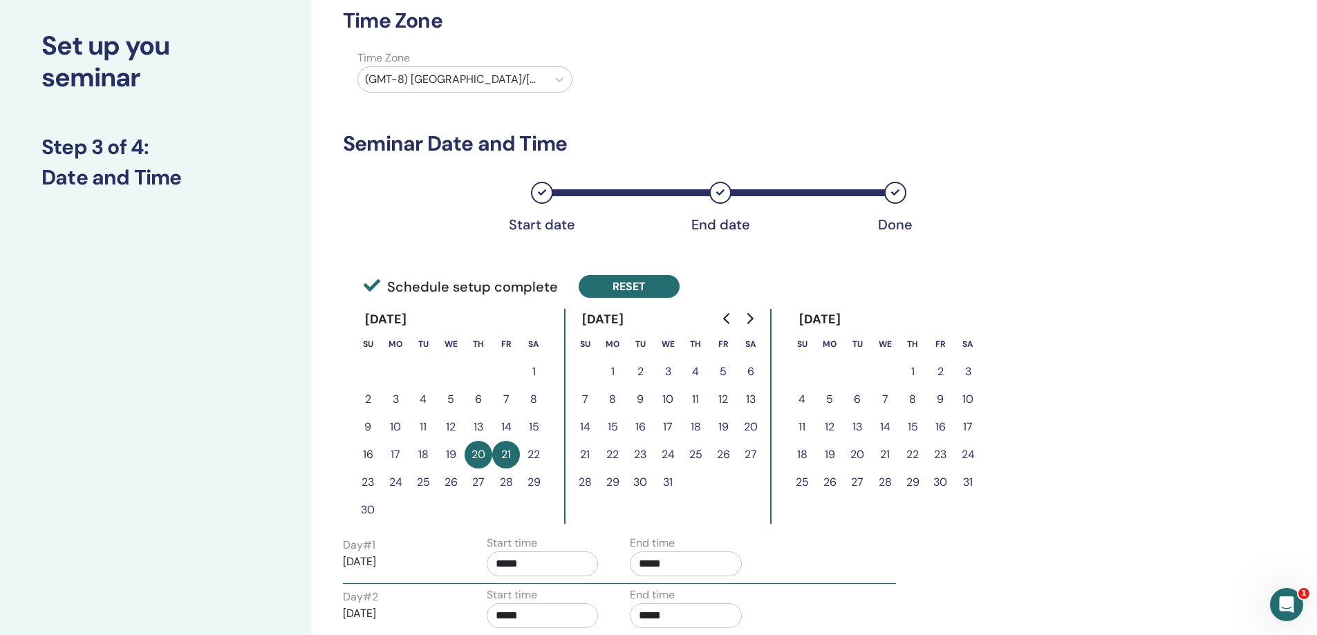
click at [633, 281] on button "Reset" at bounding box center [629, 286] width 101 height 23
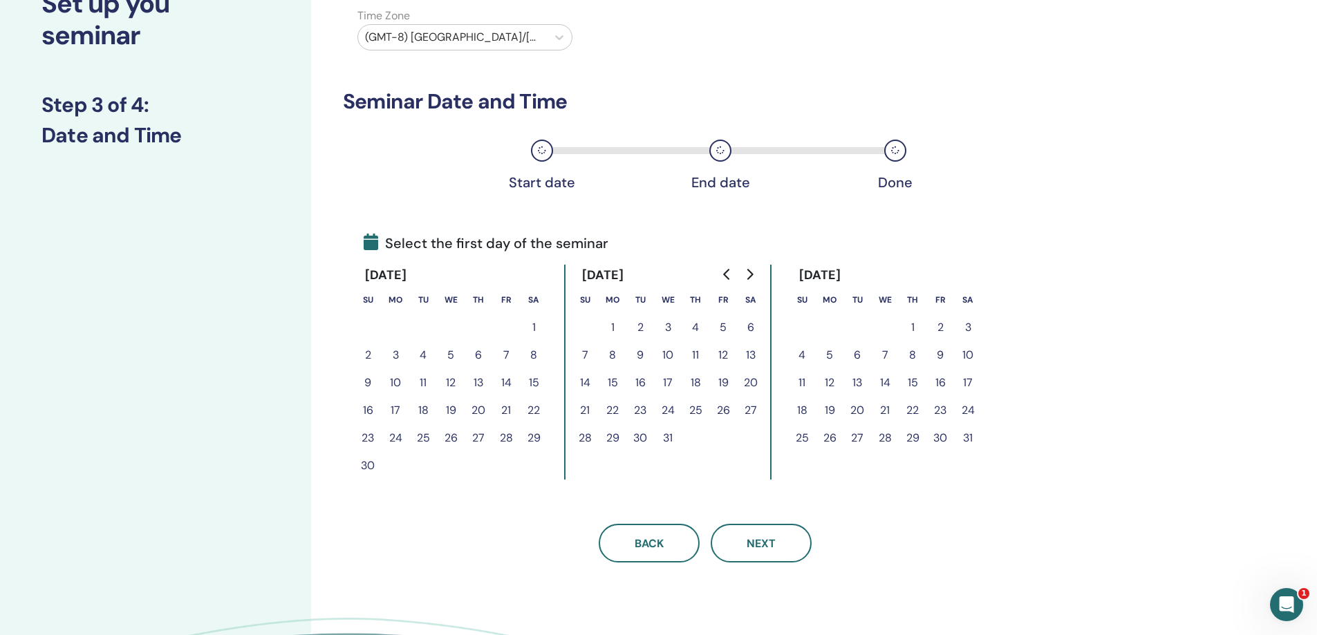
scroll to position [207, 0]
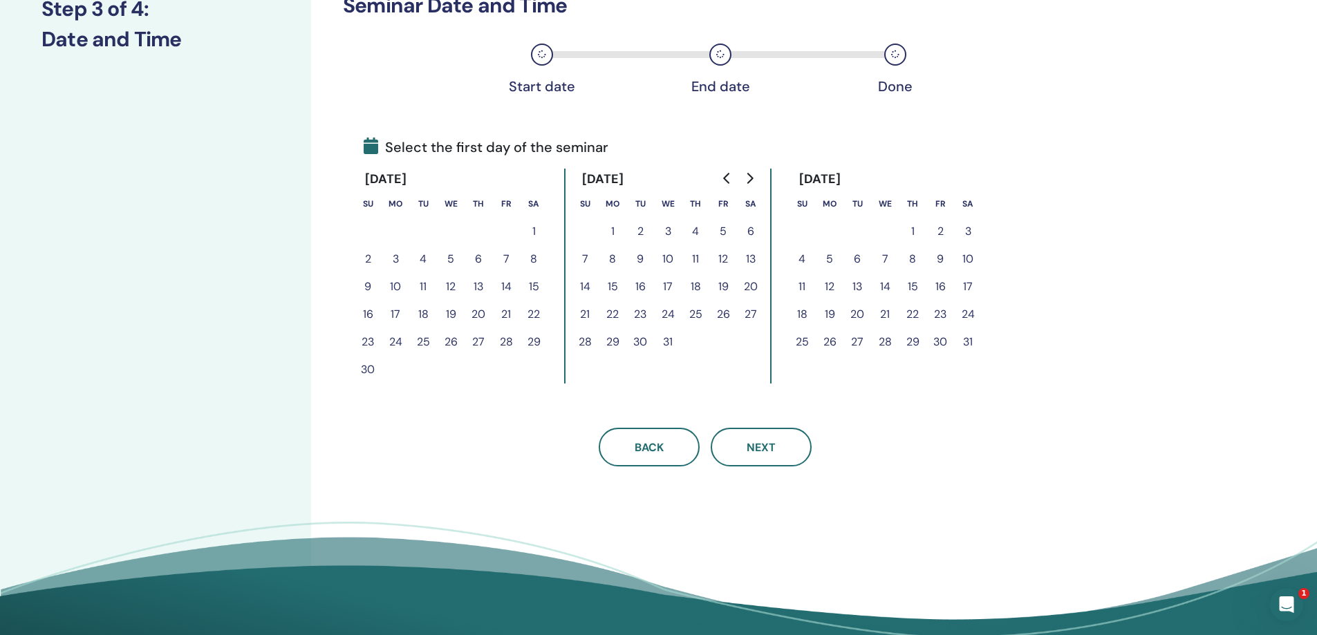
click at [485, 317] on button "20" at bounding box center [479, 315] width 28 height 28
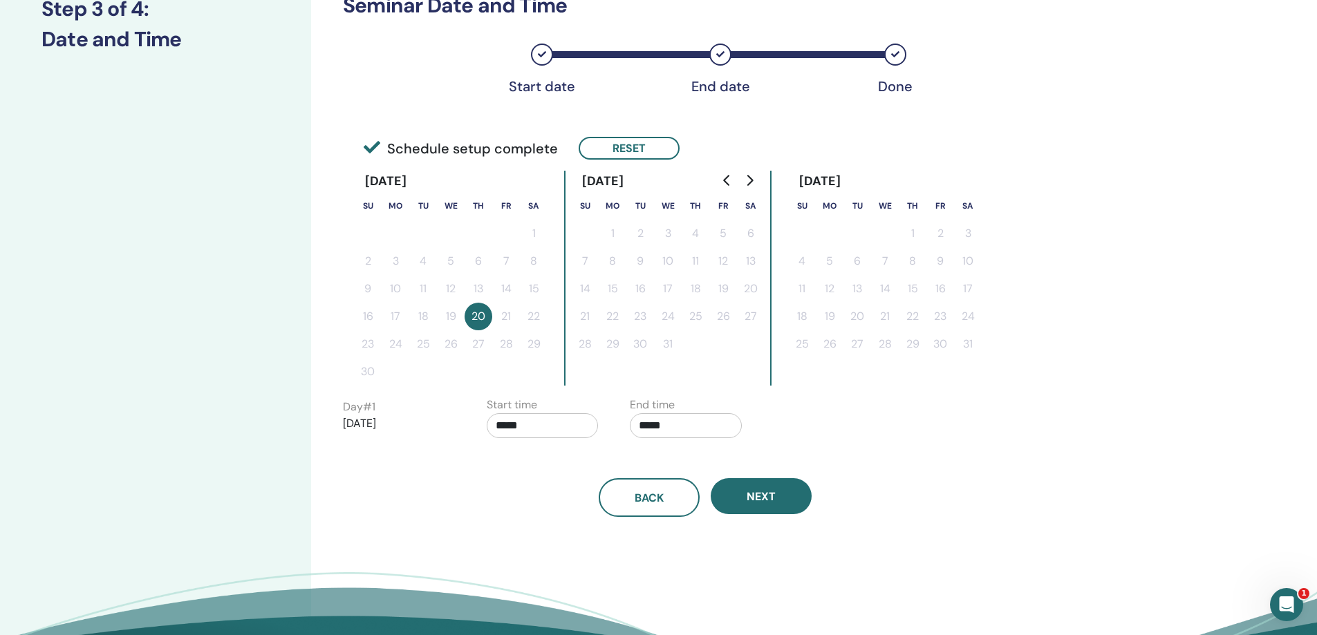
click at [539, 429] on input "*****" at bounding box center [543, 425] width 112 height 25
click at [558, 465] on span "▲" at bounding box center [557, 461] width 28 height 28
click at [557, 464] on span "▲" at bounding box center [557, 461] width 28 height 28
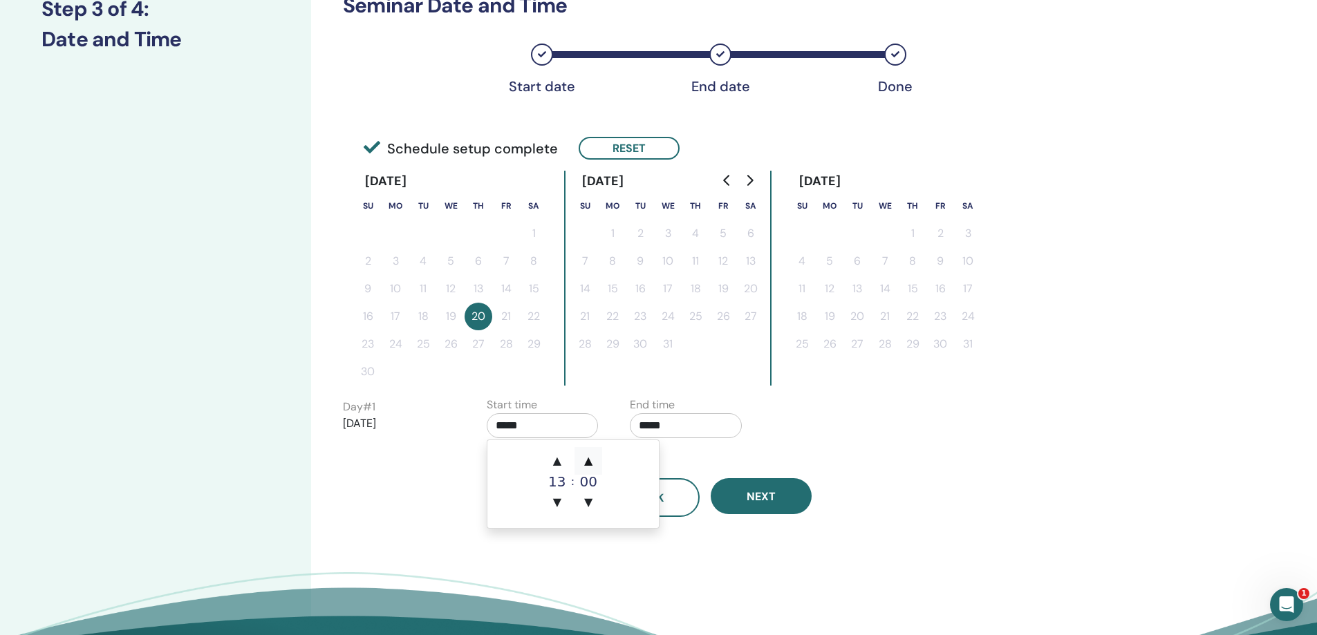
drag, startPoint x: 558, startPoint y: 458, endPoint x: 585, endPoint y: 453, distance: 27.5
click at [557, 458] on span "▲" at bounding box center [557, 461] width 28 height 28
type input "*****"
click at [690, 433] on input "*****" at bounding box center [686, 425] width 112 height 25
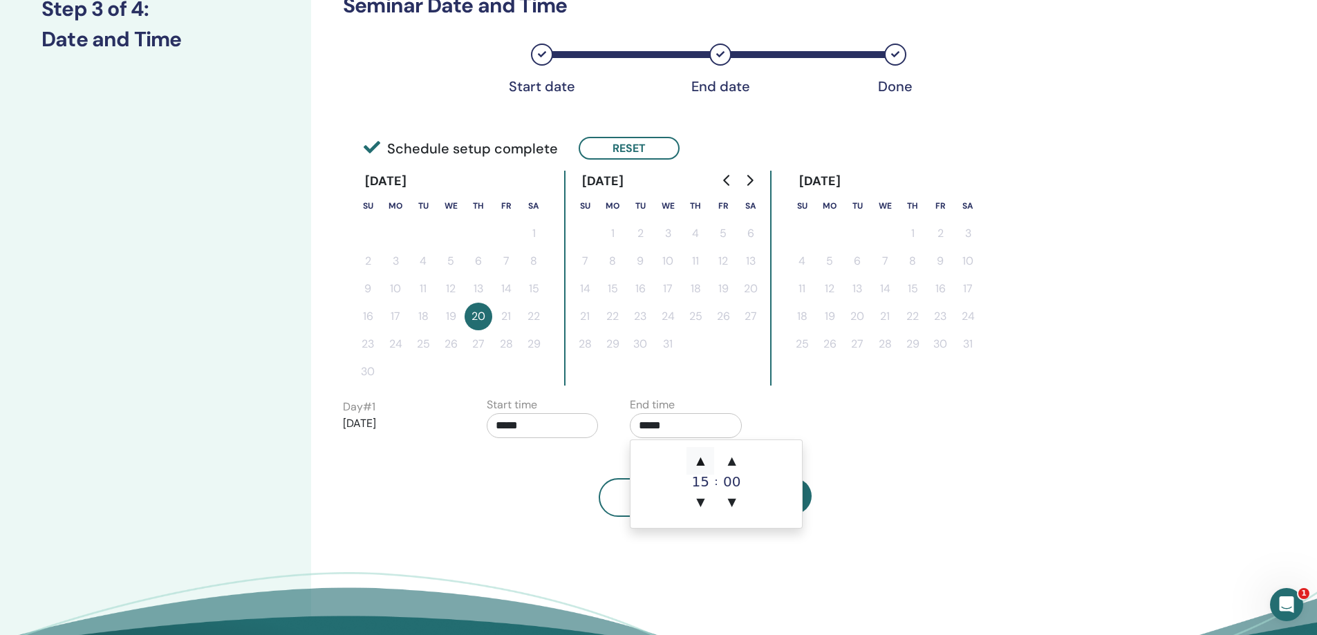
click at [700, 457] on span "▲" at bounding box center [700, 461] width 28 height 28
click at [700, 456] on span "▲" at bounding box center [700, 461] width 28 height 28
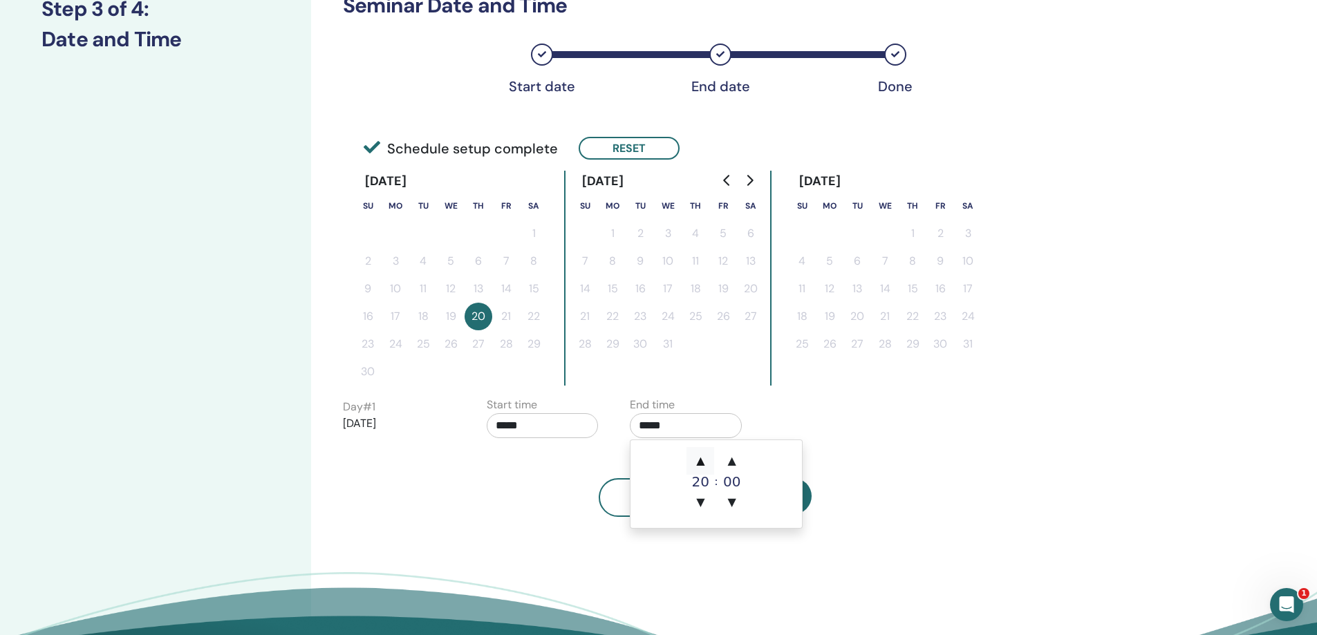
click at [700, 456] on span "▲" at bounding box center [700, 461] width 28 height 28
click at [704, 500] on span "▼" at bounding box center [700, 503] width 28 height 28
click at [728, 500] on span "▼" at bounding box center [732, 503] width 28 height 28
click at [728, 460] on span "▲" at bounding box center [732, 461] width 28 height 28
click at [729, 460] on span "▲" at bounding box center [732, 461] width 28 height 28
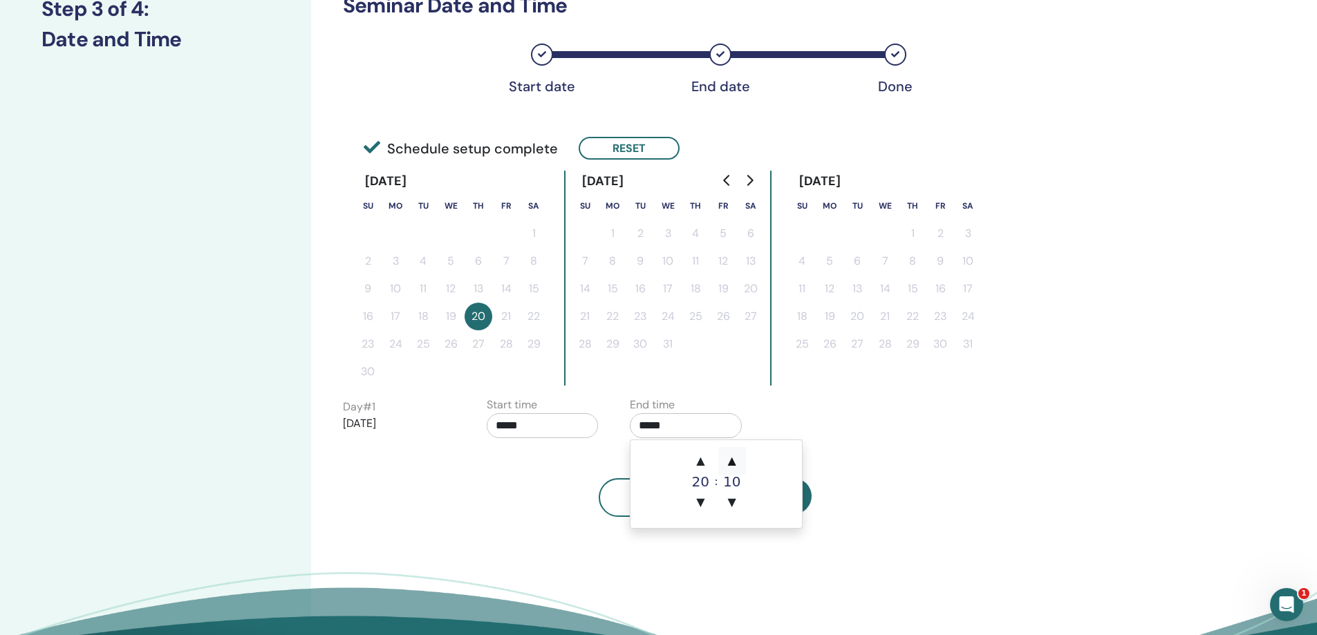
click at [729, 460] on span "▲" at bounding box center [732, 461] width 28 height 28
click at [729, 461] on span "▲" at bounding box center [732, 461] width 28 height 28
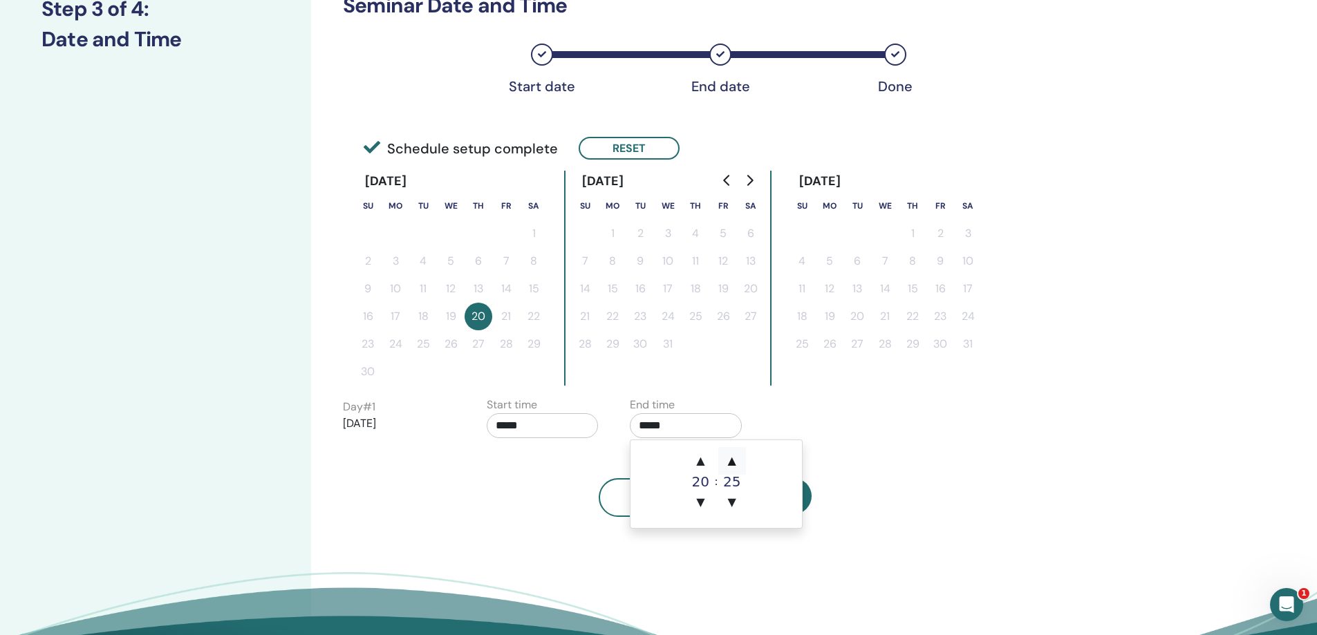
type input "*****"
click at [717, 384] on div "December 2025 Su Mo Tu We Th Fr Sa 1 2 3 4 5 6 7 8 9 10 11 12 13 14 15 16 17 18…" at bounding box center [667, 278] width 207 height 215
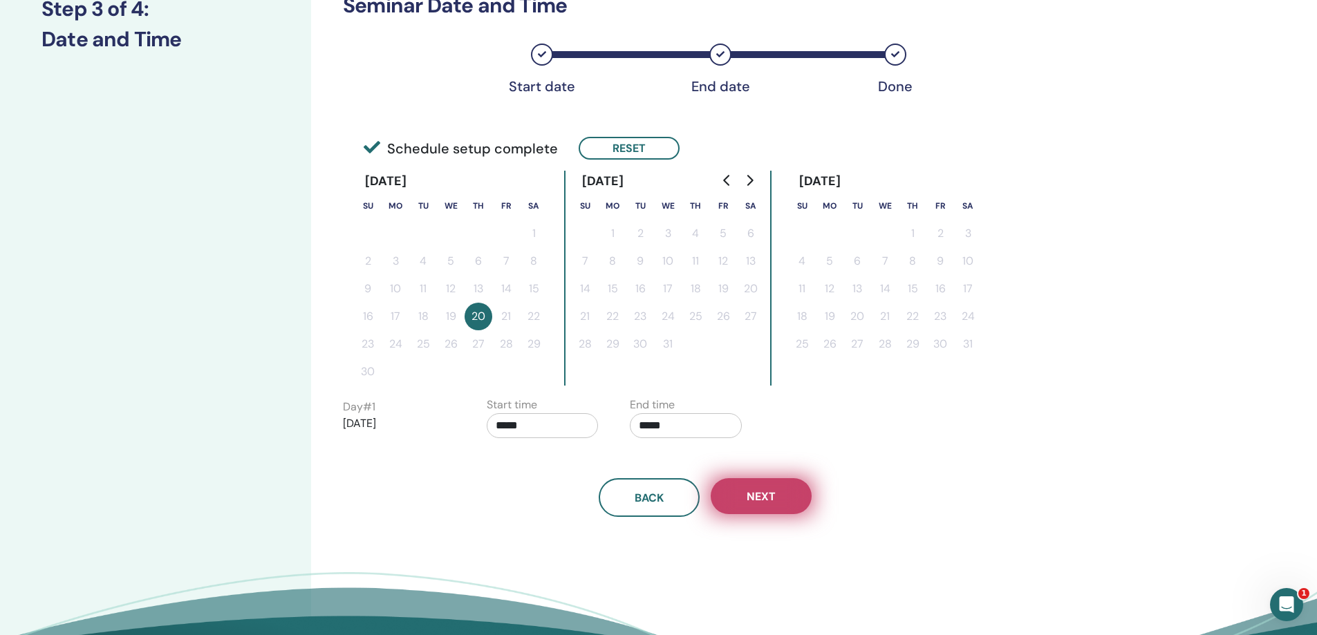
click at [765, 503] on span "Next" at bounding box center [761, 496] width 29 height 15
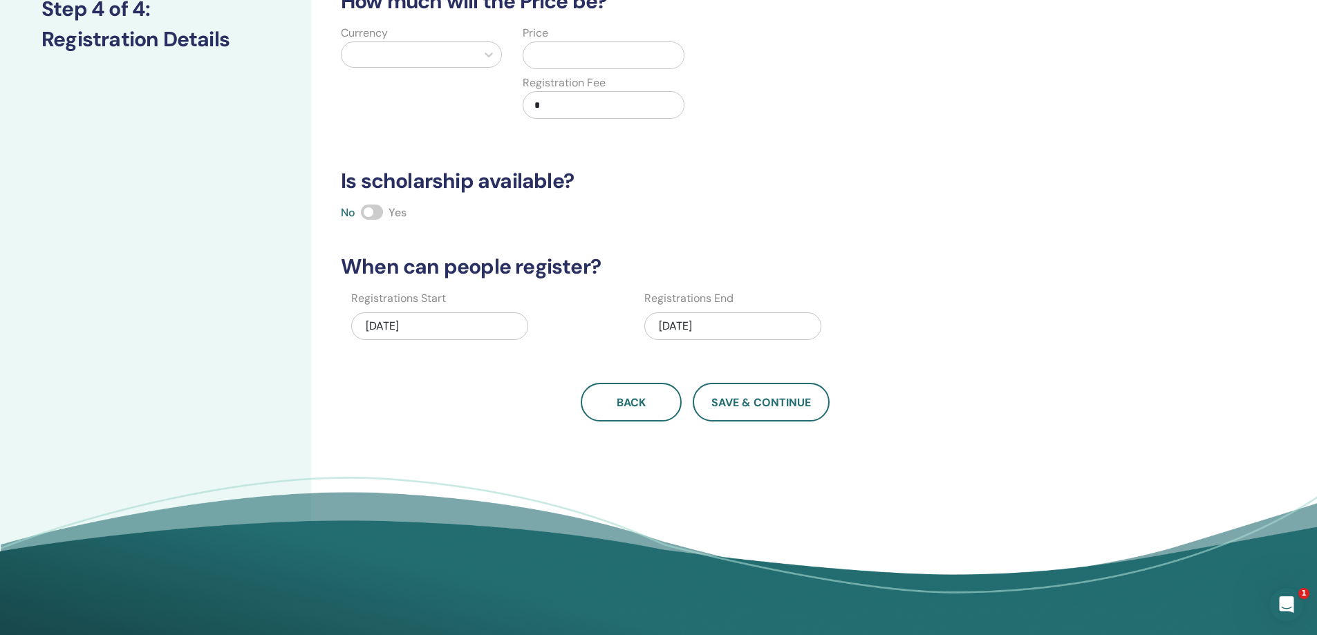
drag, startPoint x: 637, startPoint y: 400, endPoint x: 627, endPoint y: 392, distance: 12.9
click at [637, 400] on span "Back" at bounding box center [631, 402] width 29 height 15
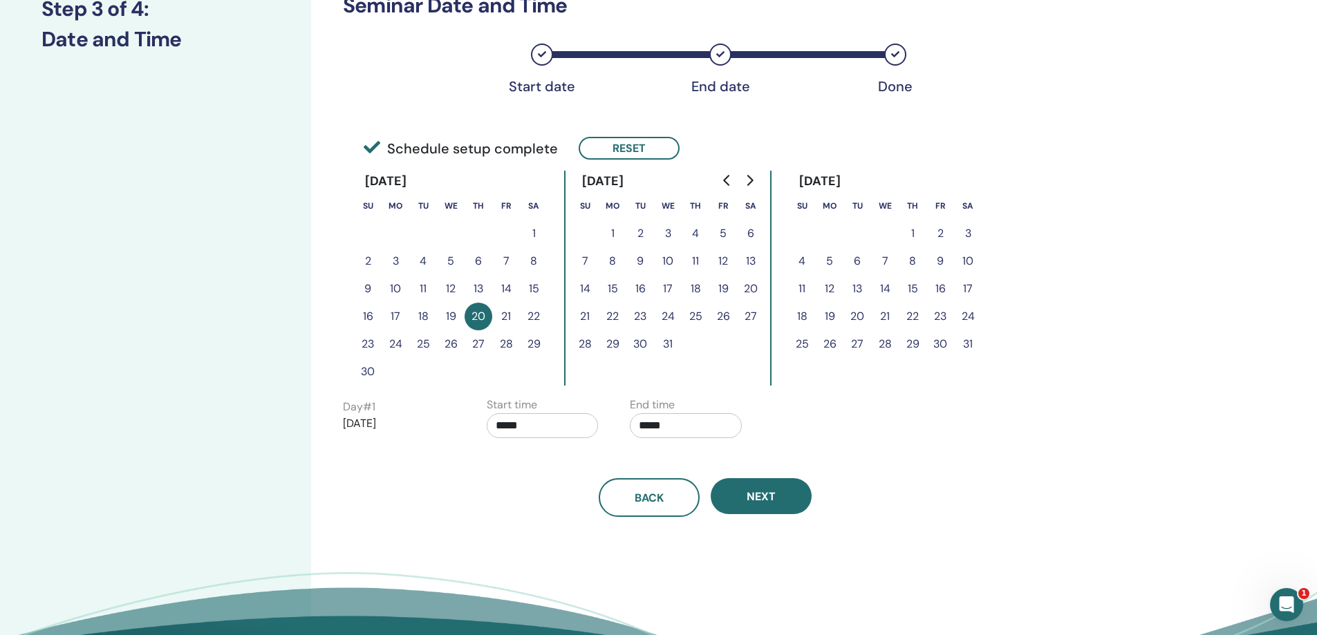
click at [535, 315] on button "22" at bounding box center [534, 317] width 28 height 28
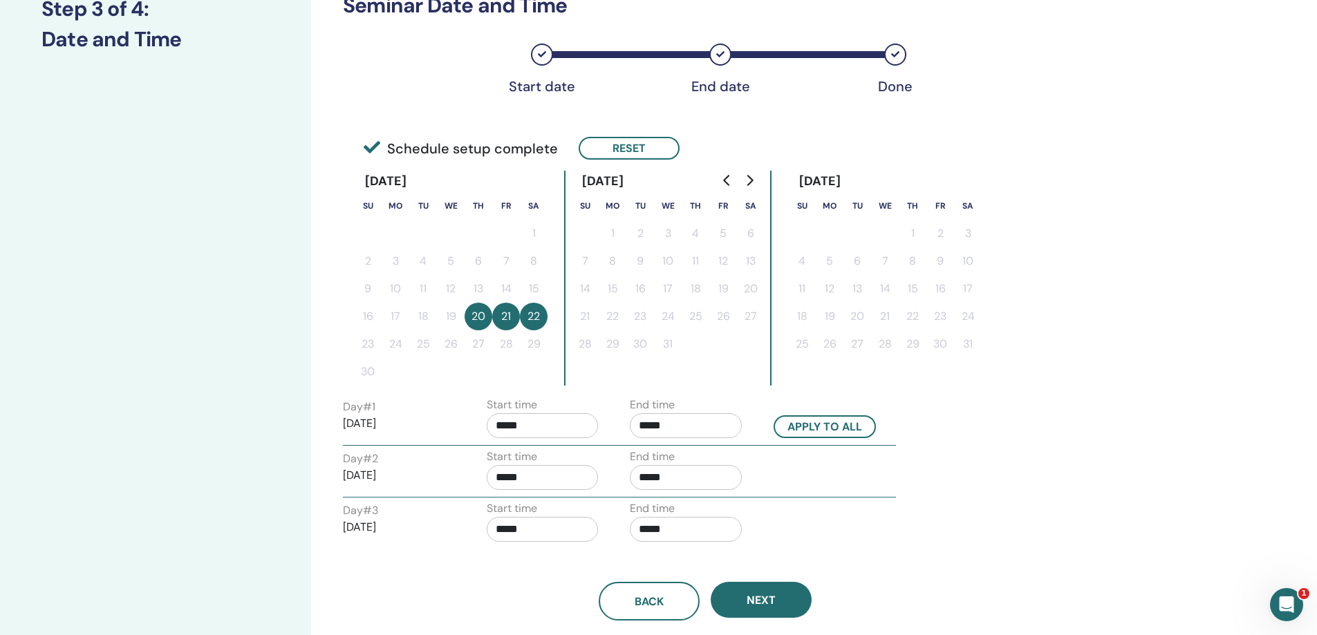
scroll to position [277, 0]
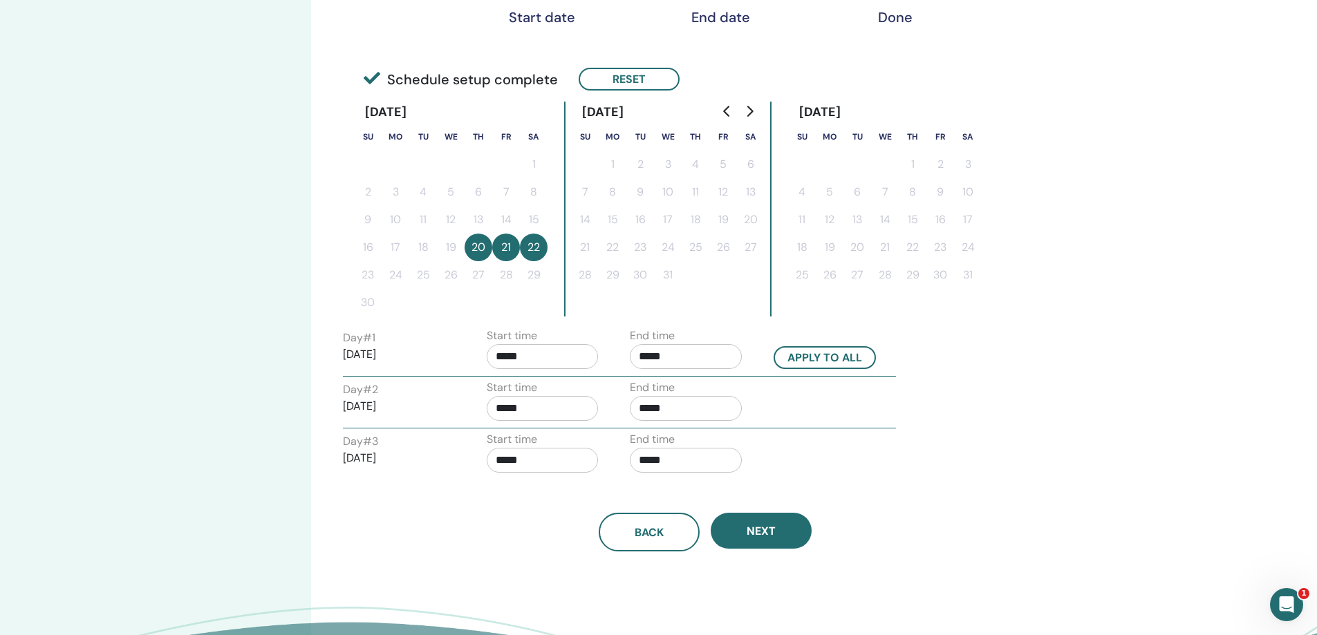
click at [541, 470] on input "*****" at bounding box center [543, 460] width 112 height 25
click at [557, 497] on span "▲" at bounding box center [557, 496] width 28 height 28
click at [557, 496] on span "▲" at bounding box center [557, 496] width 28 height 28
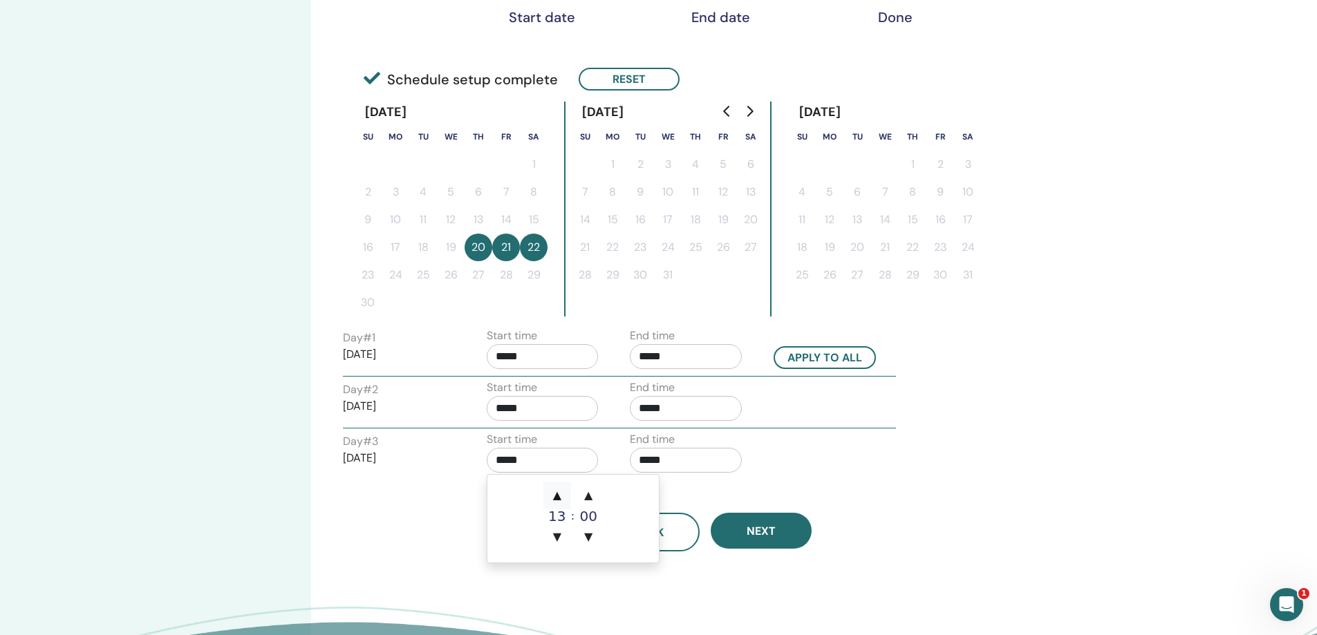
click at [557, 496] on span "▲" at bounding box center [557, 496] width 28 height 28
type input "*****"
click at [692, 470] on input "*****" at bounding box center [686, 460] width 112 height 25
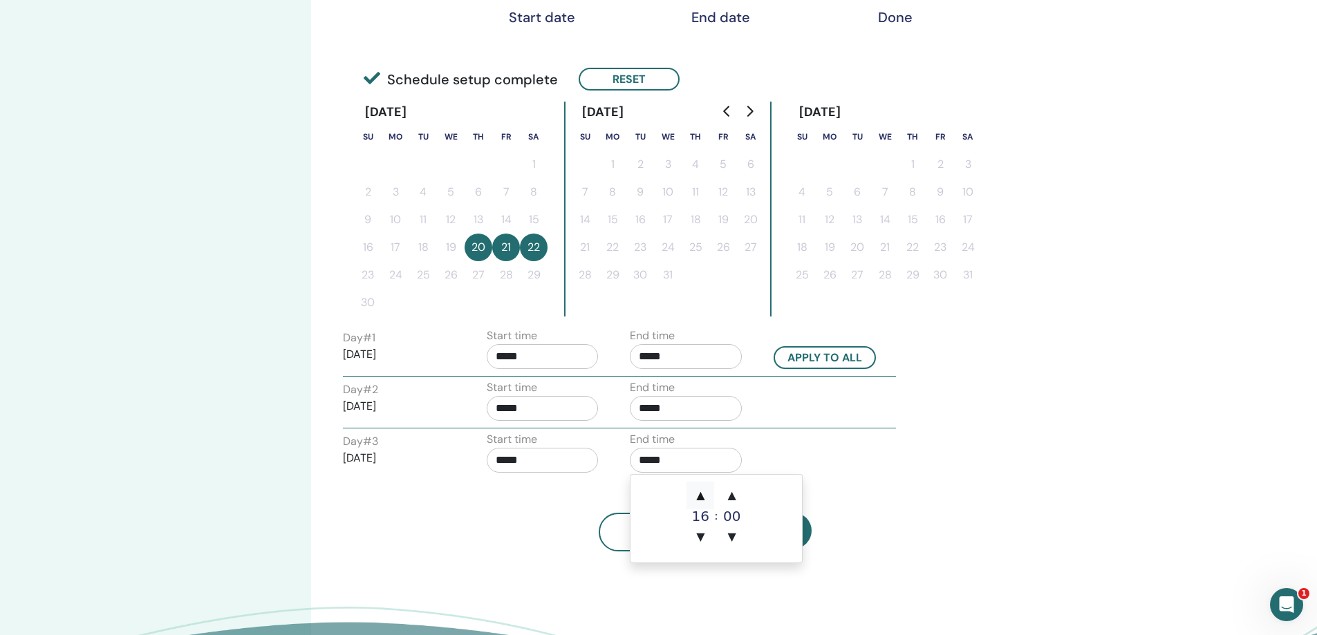
click at [694, 494] on span "▲" at bounding box center [700, 496] width 28 height 28
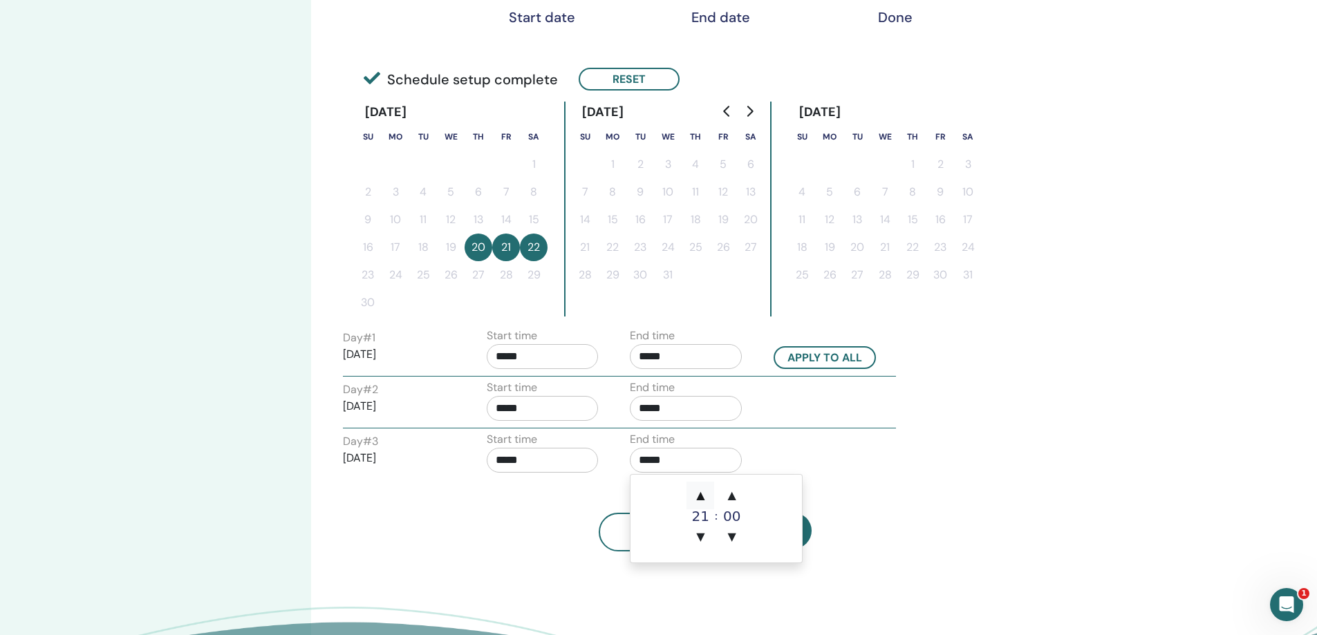
click at [694, 494] on span "▲" at bounding box center [700, 496] width 28 height 28
drag, startPoint x: 706, startPoint y: 538, endPoint x: 711, endPoint y: 498, distance: 41.0
click at [706, 535] on span "▼" at bounding box center [700, 537] width 28 height 28
drag, startPoint x: 701, startPoint y: 466, endPoint x: 706, endPoint y: 472, distance: 8.3
click at [700, 465] on input "*****" at bounding box center [686, 460] width 112 height 25
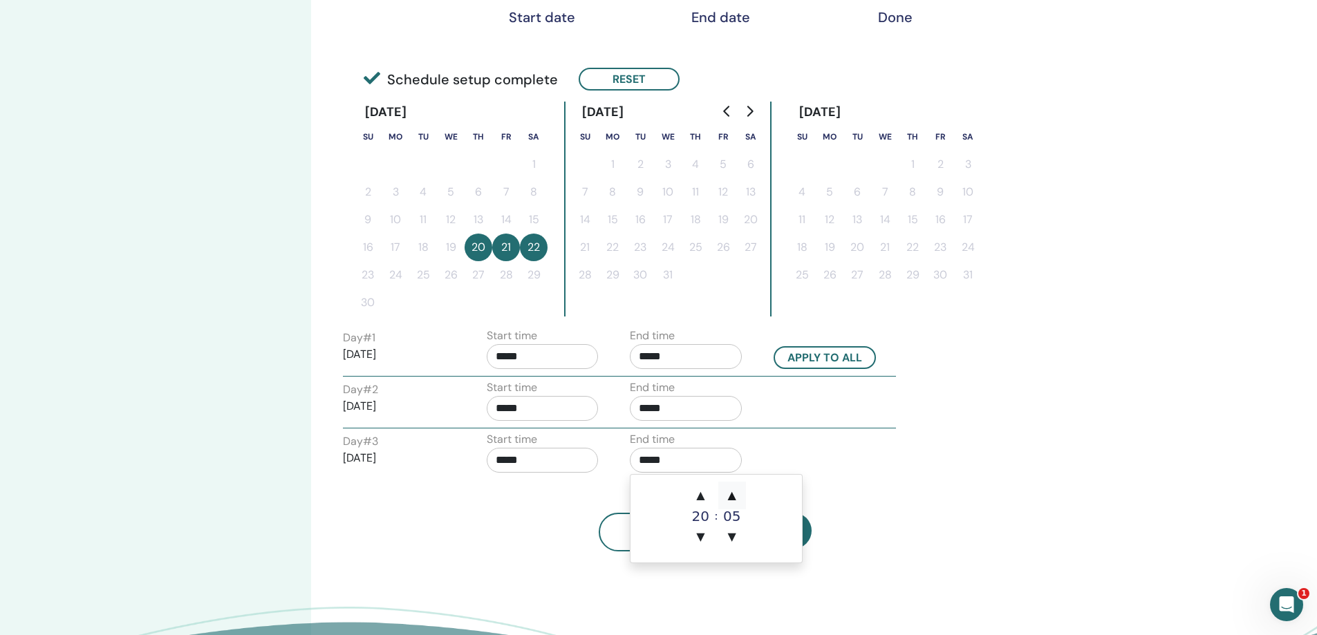
click at [720, 494] on span "▲" at bounding box center [732, 496] width 28 height 28
click at [722, 494] on span "▲" at bounding box center [732, 496] width 28 height 28
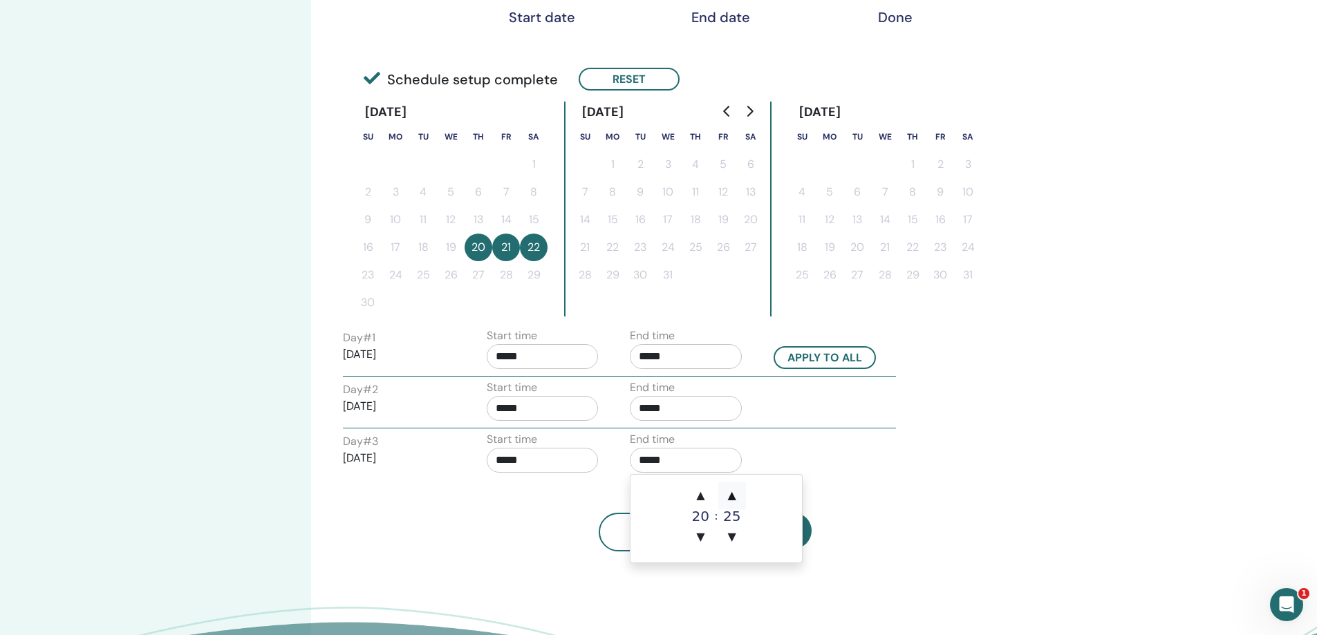
click at [722, 494] on span "▲" at bounding box center [732, 496] width 28 height 28
type input "*****"
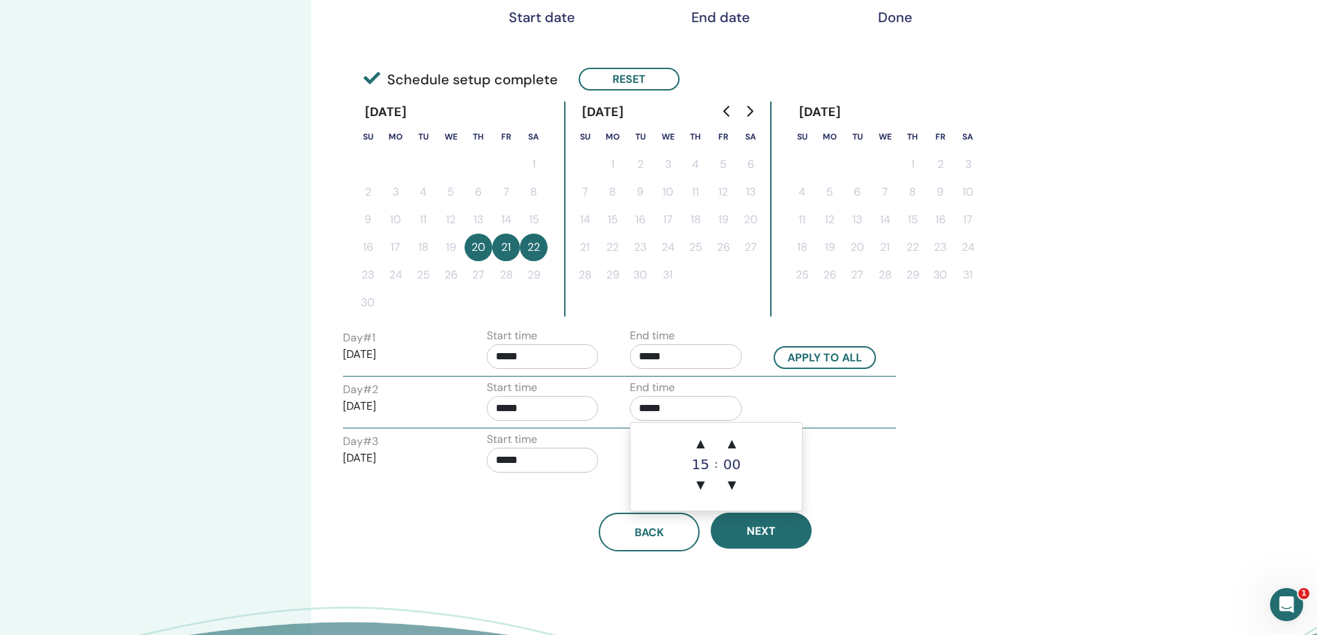
click at [709, 410] on input "*****" at bounding box center [686, 408] width 112 height 25
click at [695, 443] on span "▲" at bounding box center [700, 444] width 28 height 28
type input "*****"
click at [742, 518] on button "Next" at bounding box center [761, 531] width 101 height 36
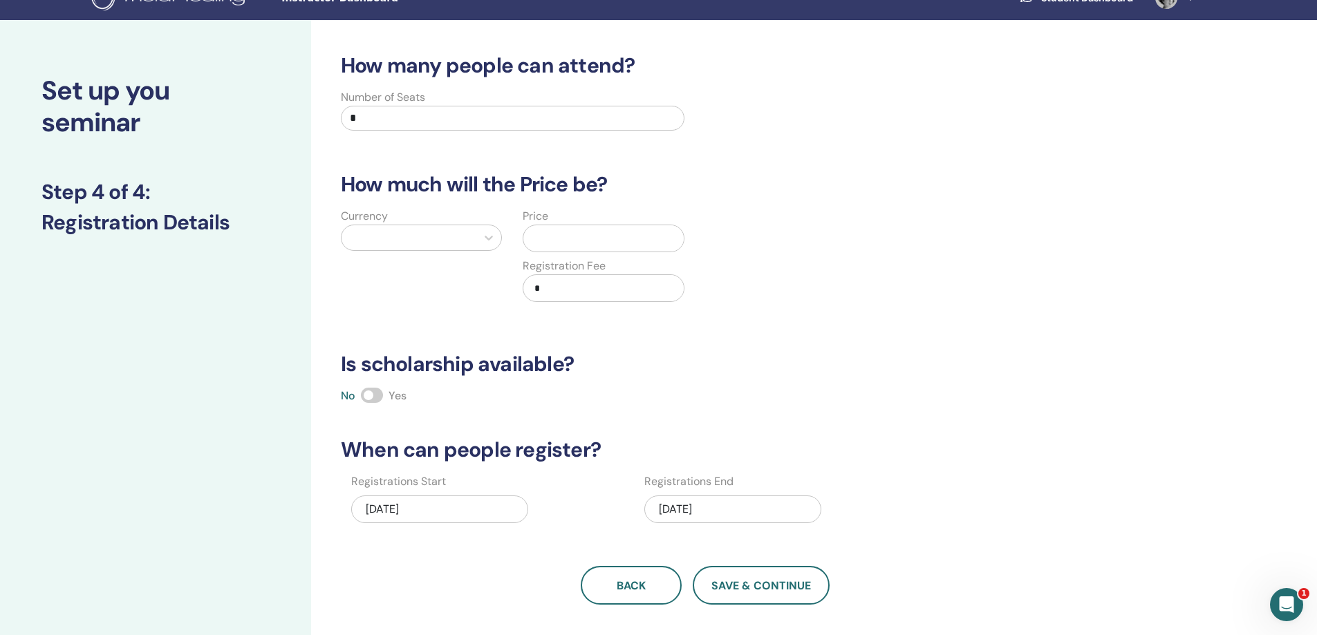
scroll to position [0, 0]
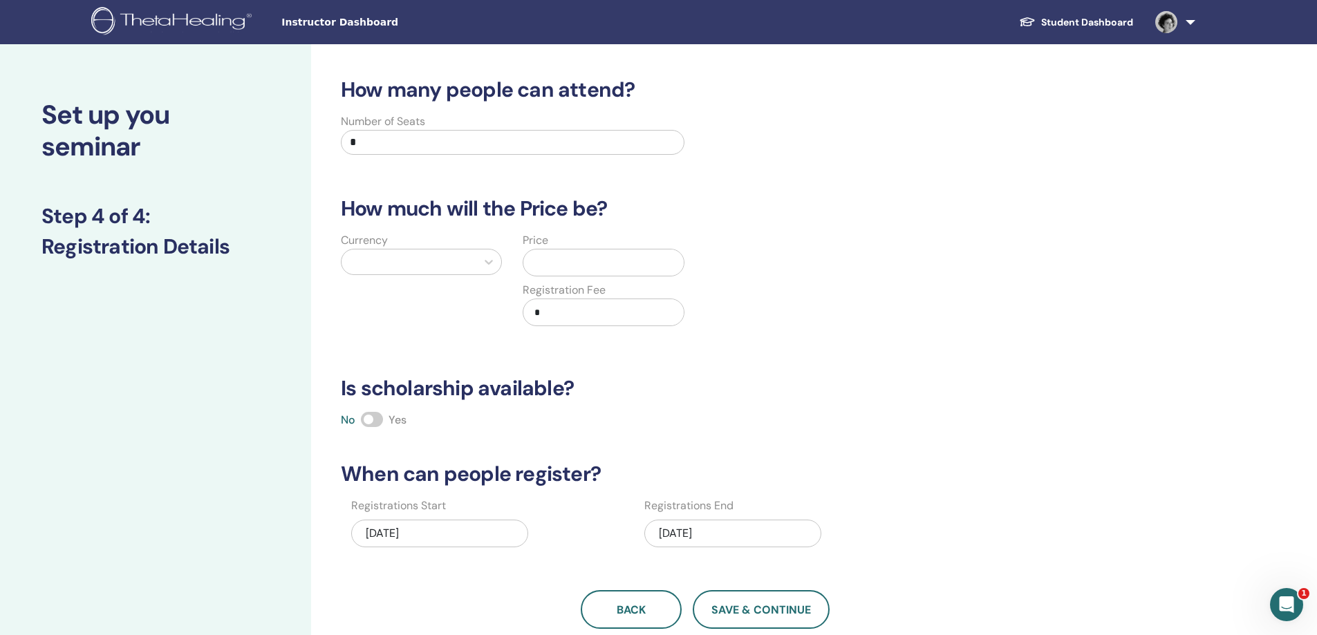
click at [376, 420] on span at bounding box center [372, 419] width 22 height 15
click at [431, 145] on input "*" at bounding box center [513, 142] width 344 height 25
drag, startPoint x: 431, startPoint y: 145, endPoint x: 268, endPoint y: 148, distance: 163.8
click at [268, 148] on div "Set up you seminar Step 4 of 4 : Registration Details How many people can atten…" at bounding box center [658, 433] width 1317 height 778
type input "**"
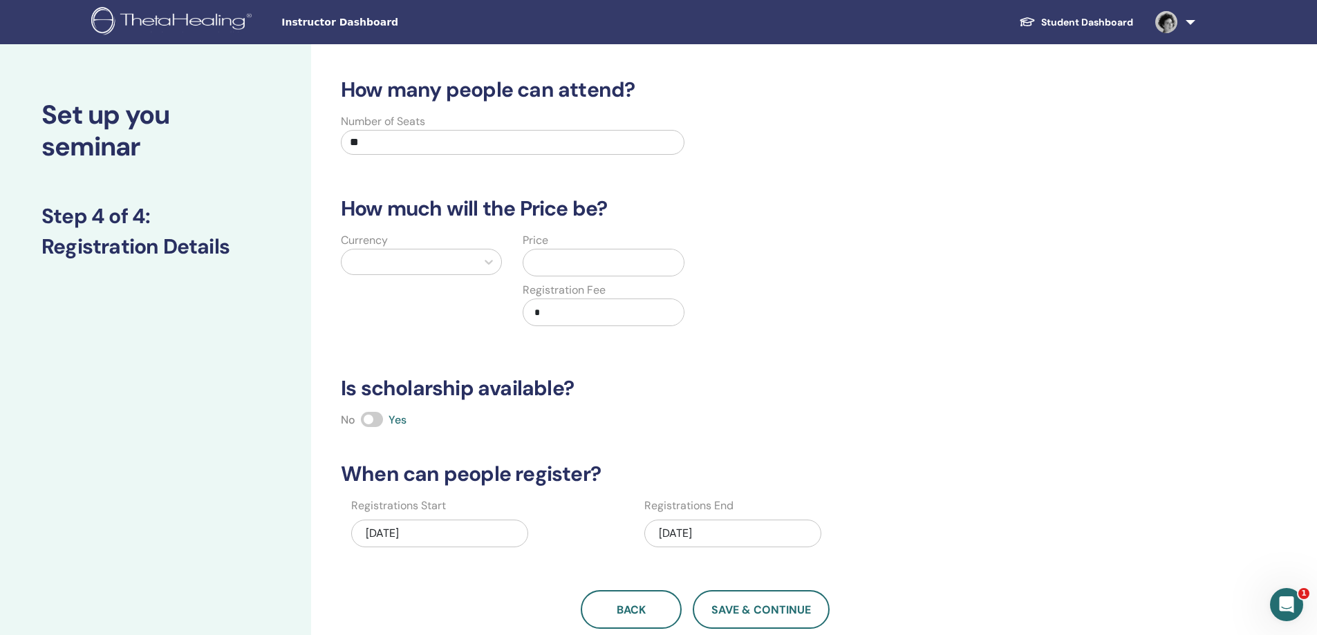
click at [413, 258] on div at bounding box center [408, 261] width 121 height 19
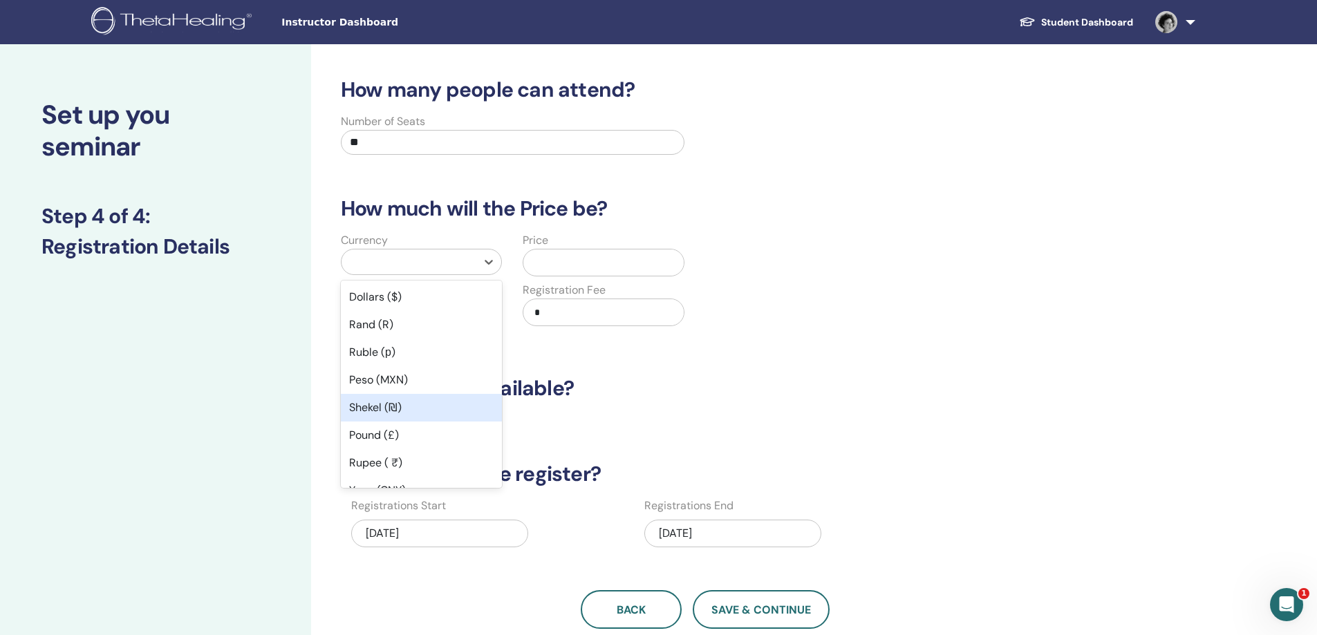
drag, startPoint x: 390, startPoint y: 409, endPoint x: 416, endPoint y: 388, distance: 33.9
click at [389, 408] on div "Shekel (₪)" at bounding box center [421, 408] width 161 height 28
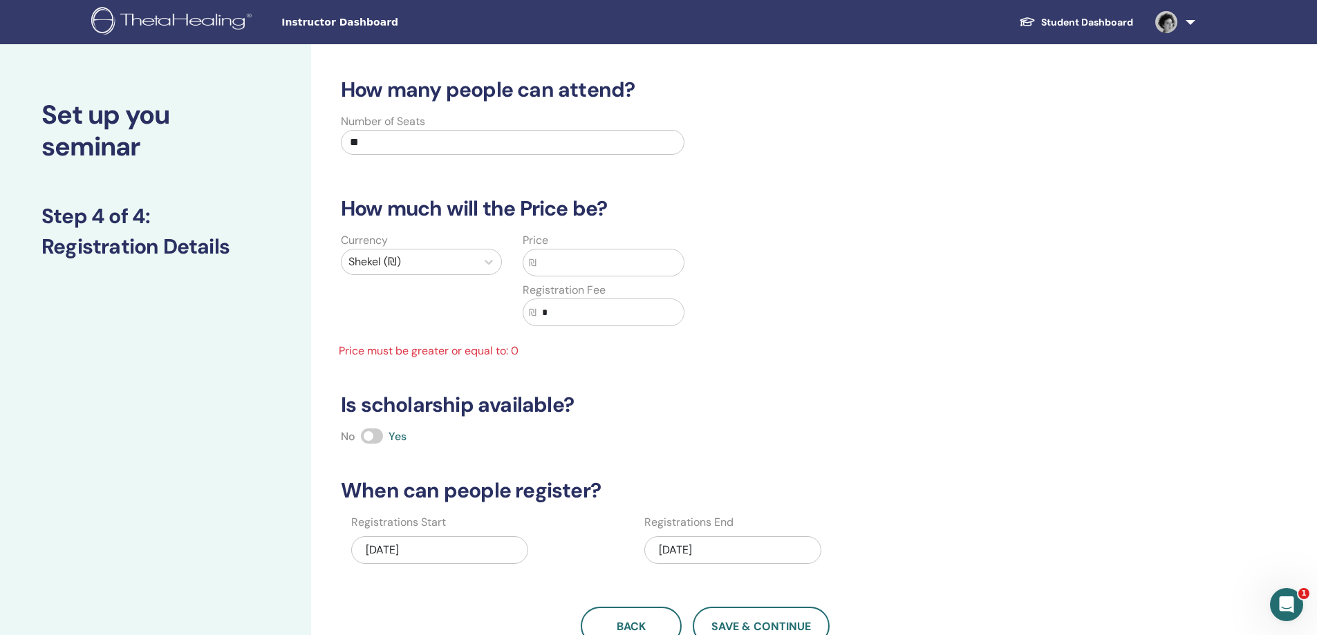
click at [581, 263] on input "text" at bounding box center [609, 263] width 147 height 26
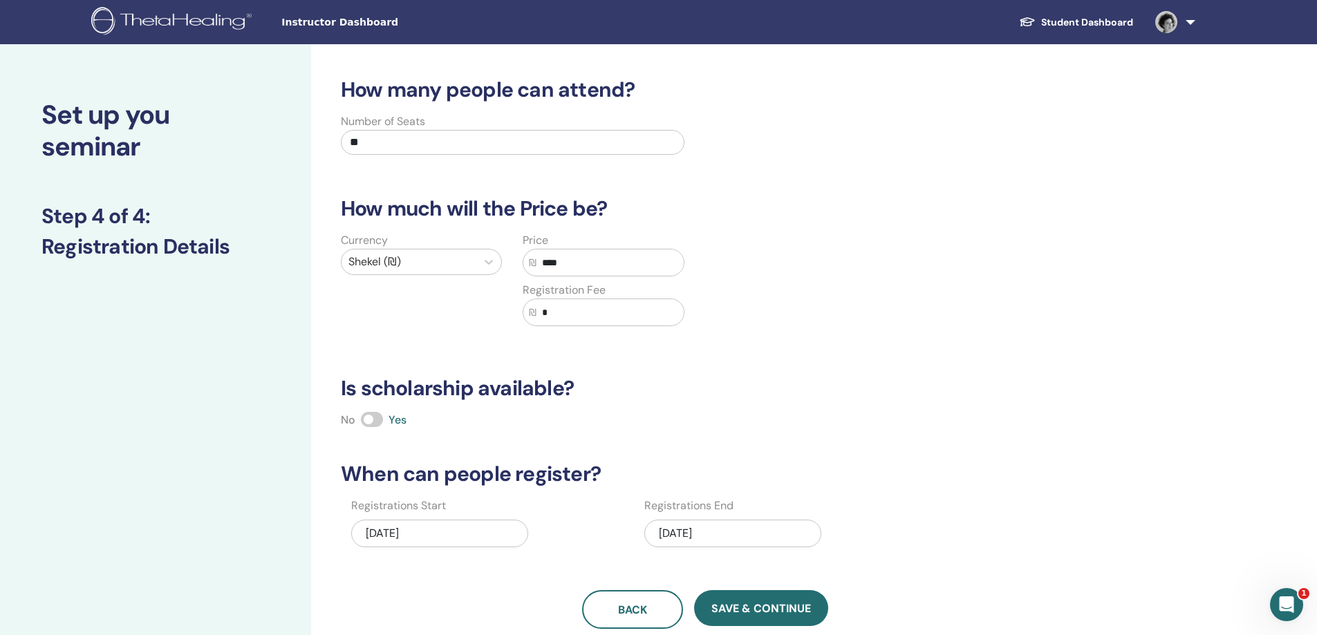
type input "****"
click at [574, 306] on input "*" at bounding box center [609, 312] width 147 height 26
drag, startPoint x: 576, startPoint y: 311, endPoint x: 514, endPoint y: 310, distance: 61.5
click at [514, 311] on div "Price ₪ **** Registration Fee ₪ *" at bounding box center [603, 287] width 182 height 111
type input "***"
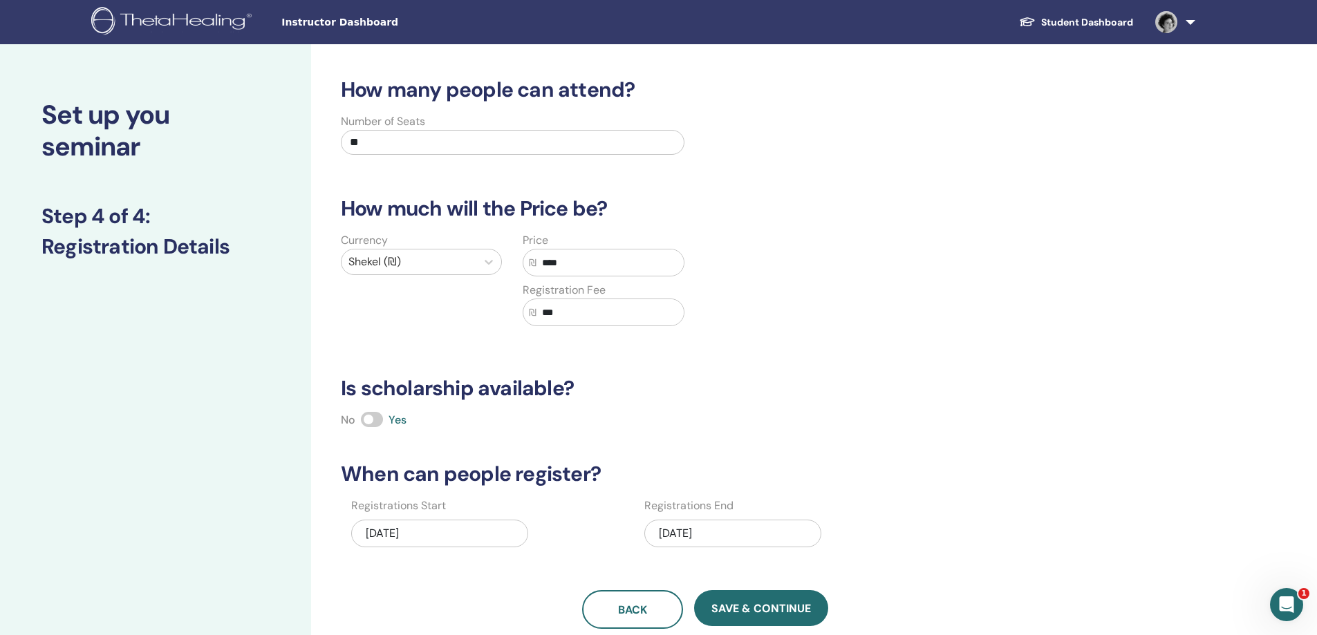
click at [712, 332] on div "Currency Shekel (₪) Price ₪ **** Registration Fee ₪ ***" at bounding box center [694, 287] width 745 height 111
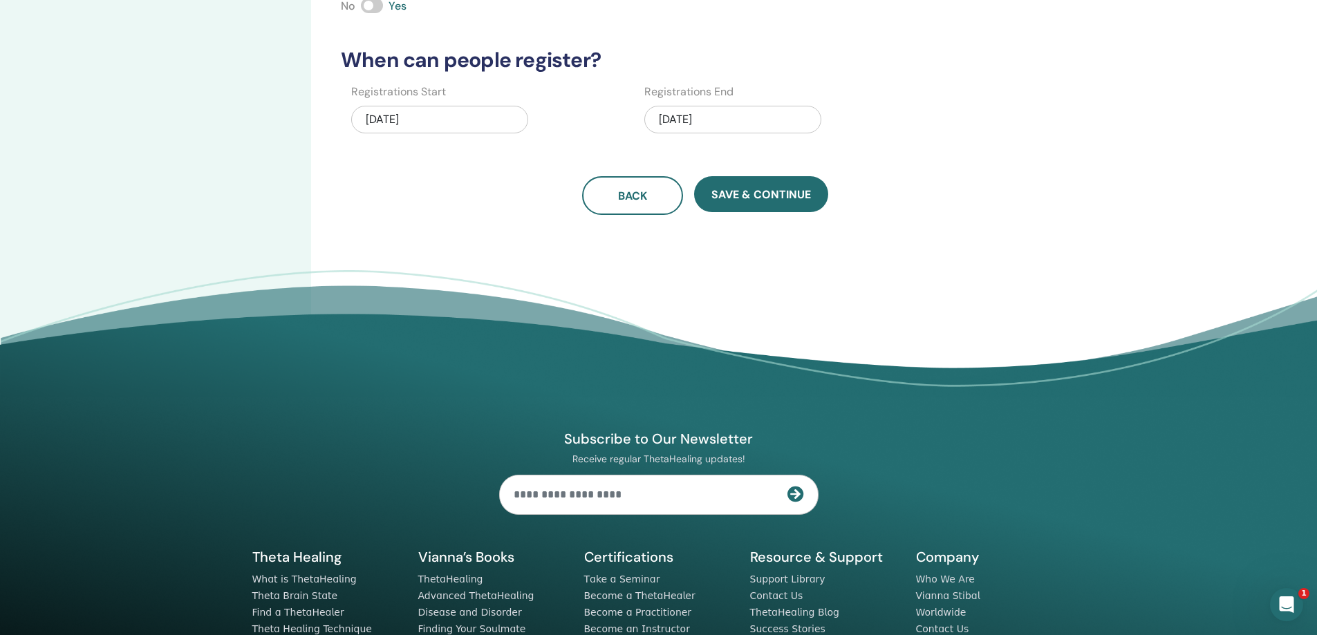
scroll to position [415, 0]
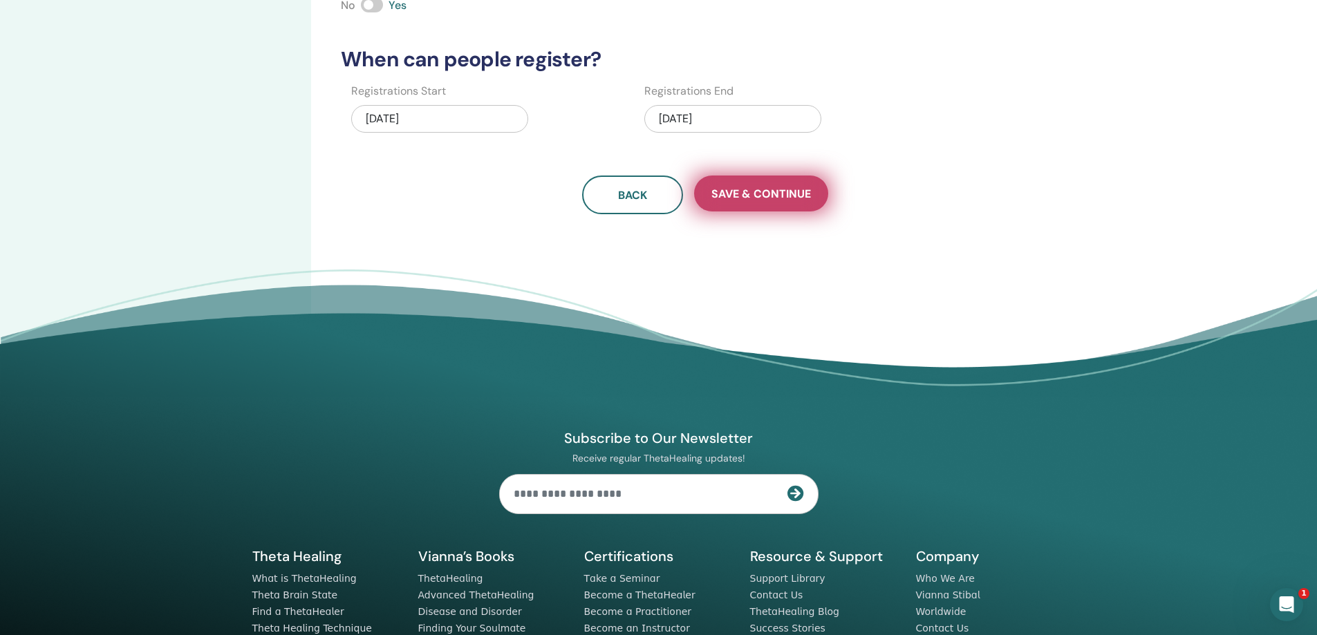
click at [758, 200] on span "Save & Continue" at bounding box center [761, 194] width 100 height 15
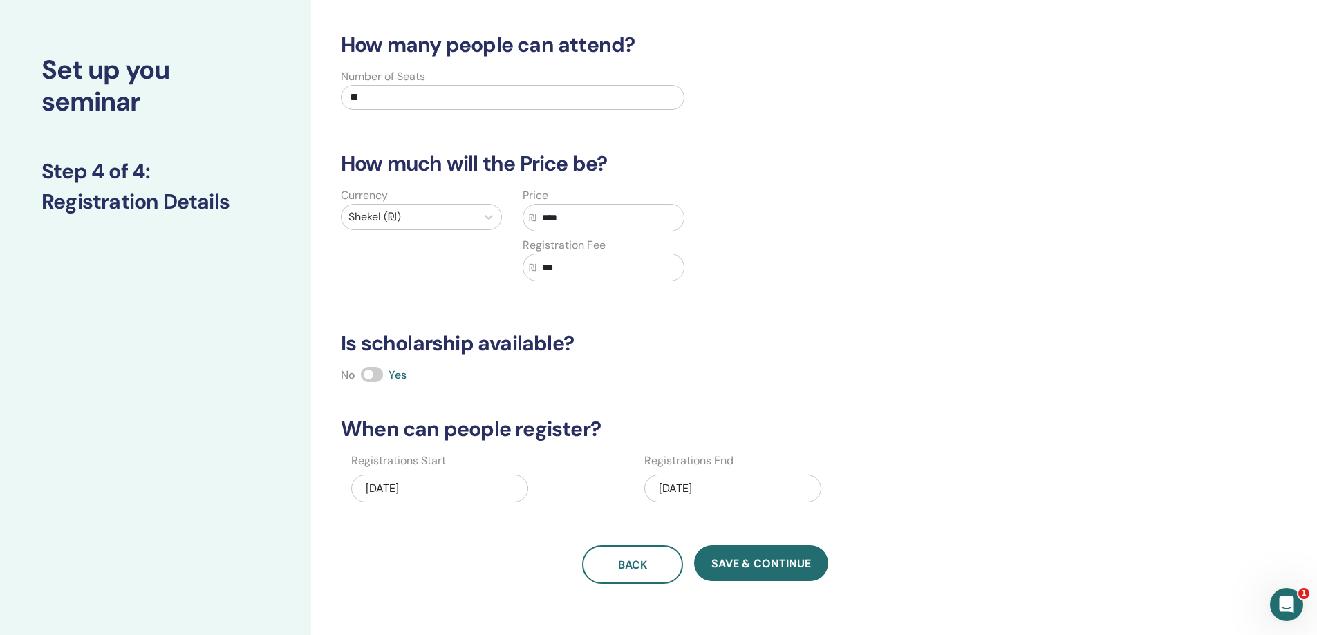
scroll to position [69, 0]
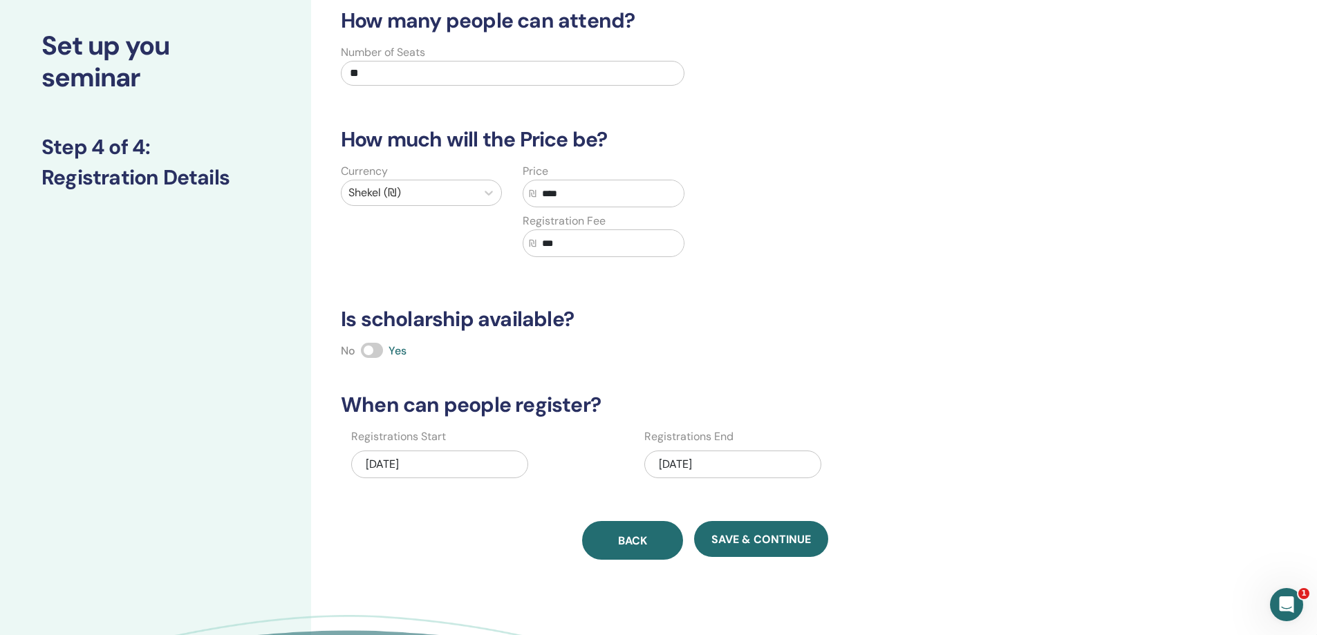
click at [627, 541] on span "Back" at bounding box center [632, 541] width 29 height 15
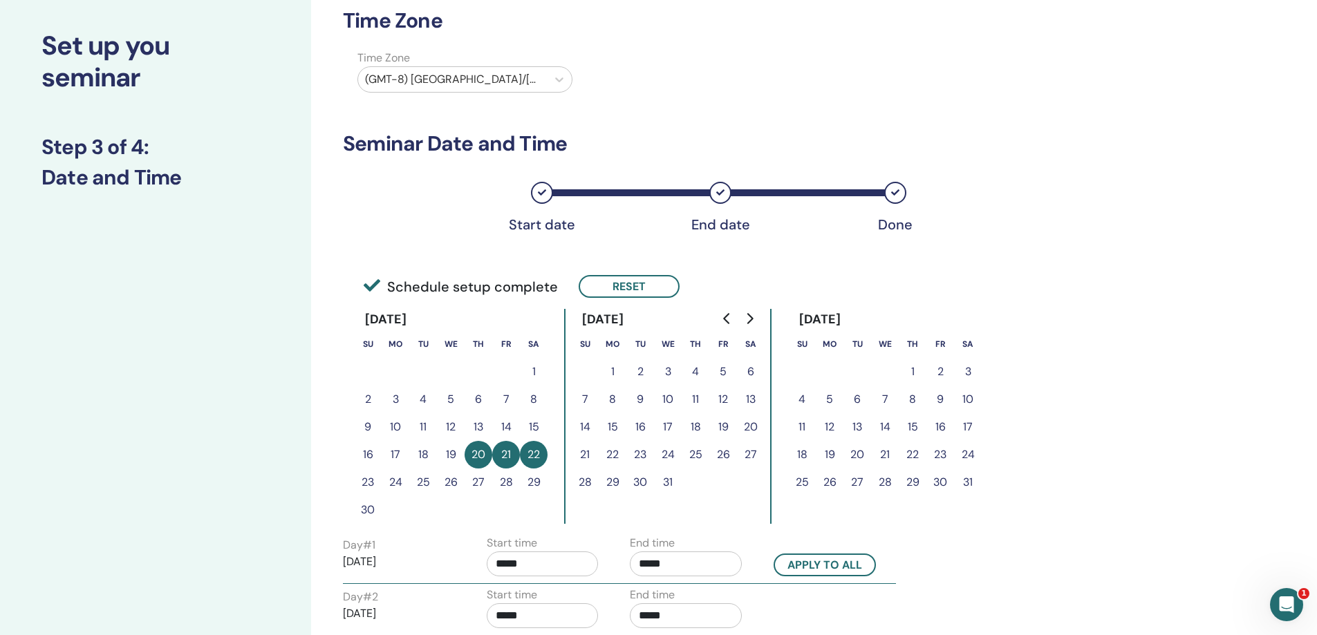
click at [429, 82] on div at bounding box center [452, 79] width 175 height 19
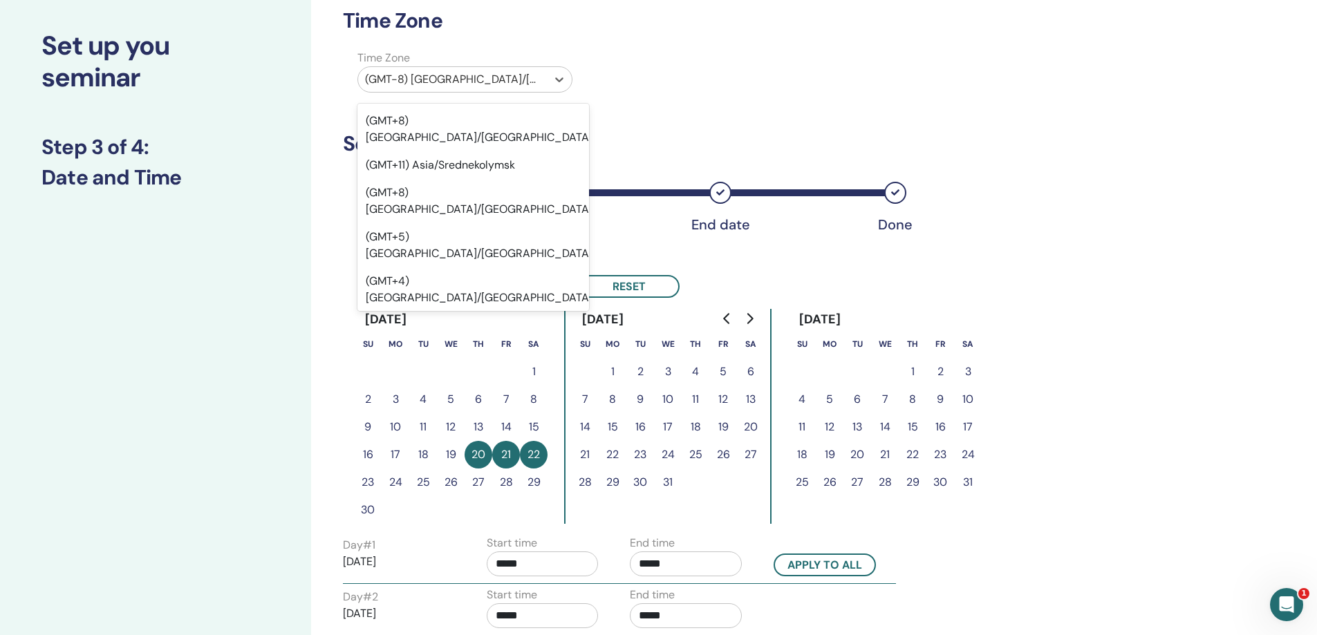
scroll to position [14477, 0]
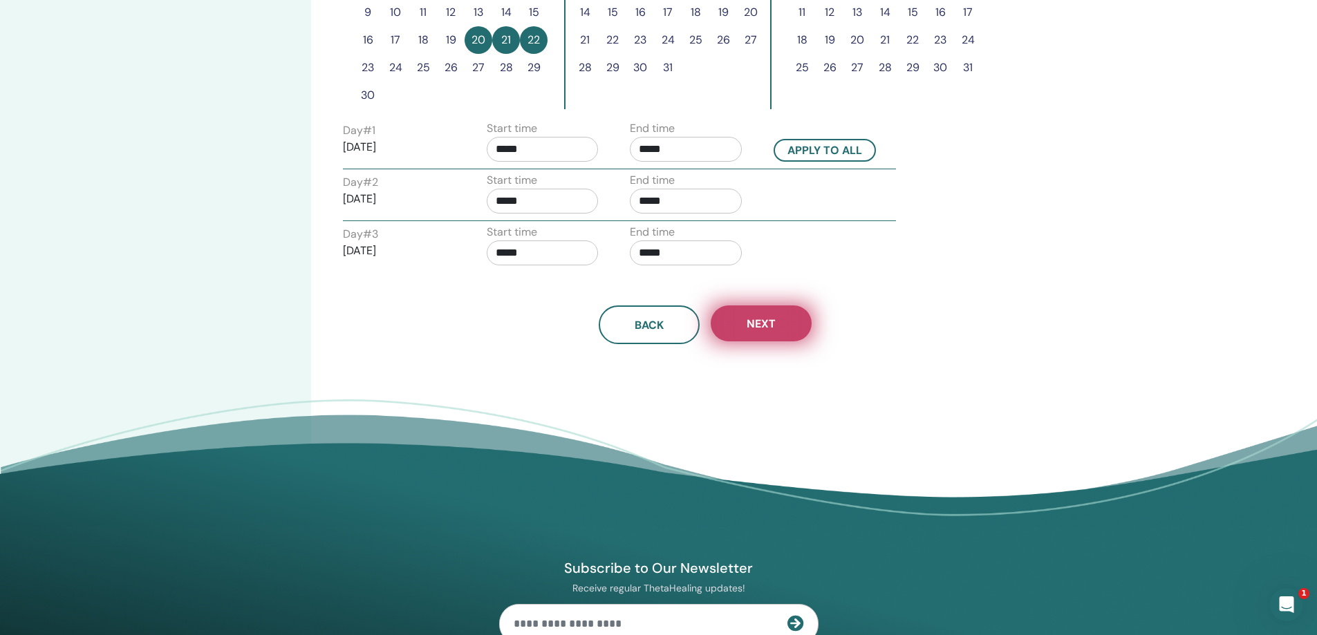
click at [738, 315] on button "Next" at bounding box center [761, 324] width 101 height 36
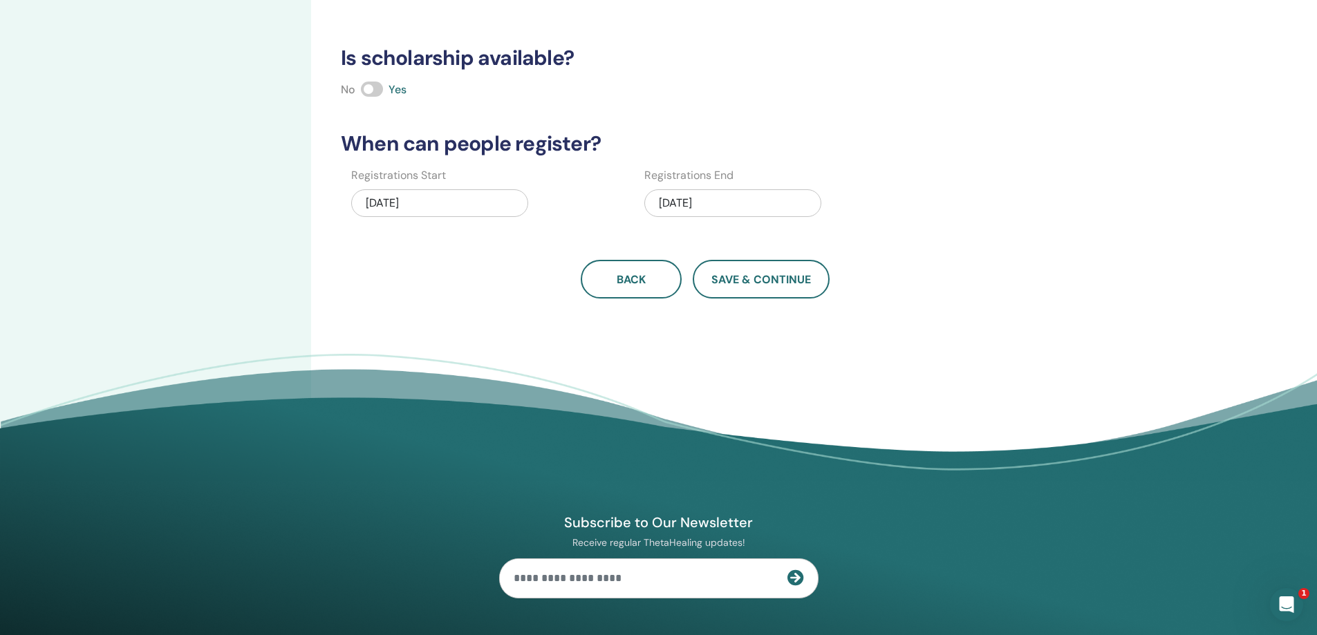
scroll to position [0, 0]
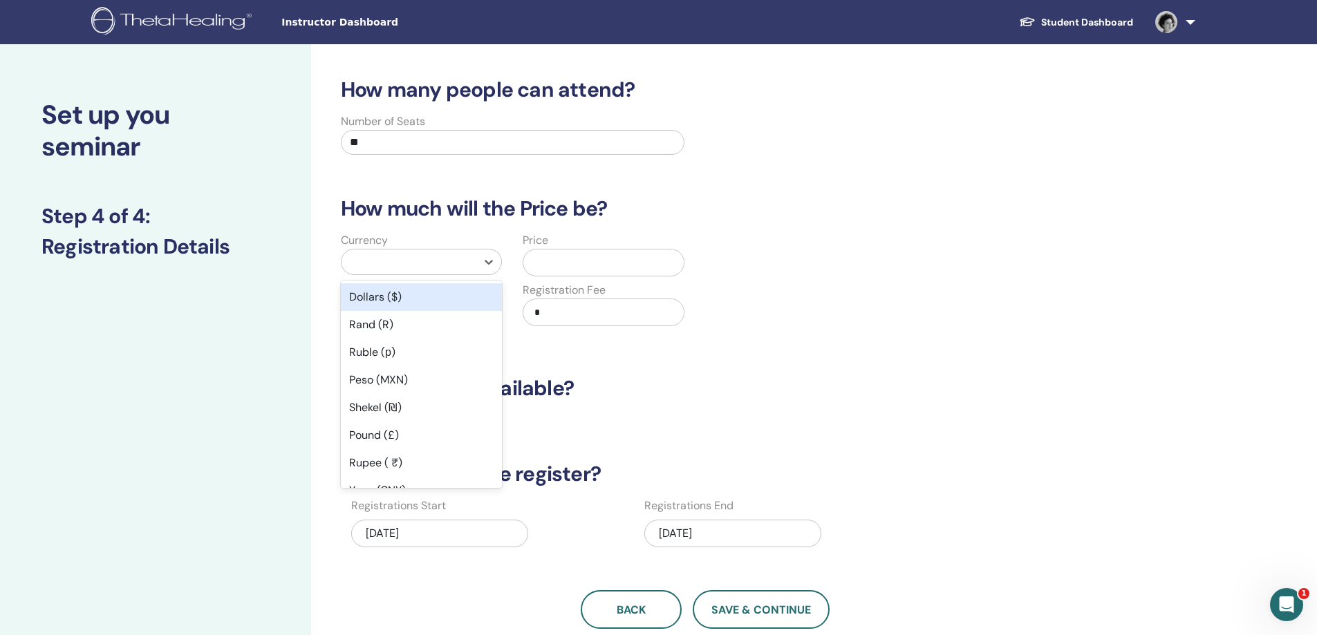
click at [417, 261] on div at bounding box center [408, 261] width 121 height 19
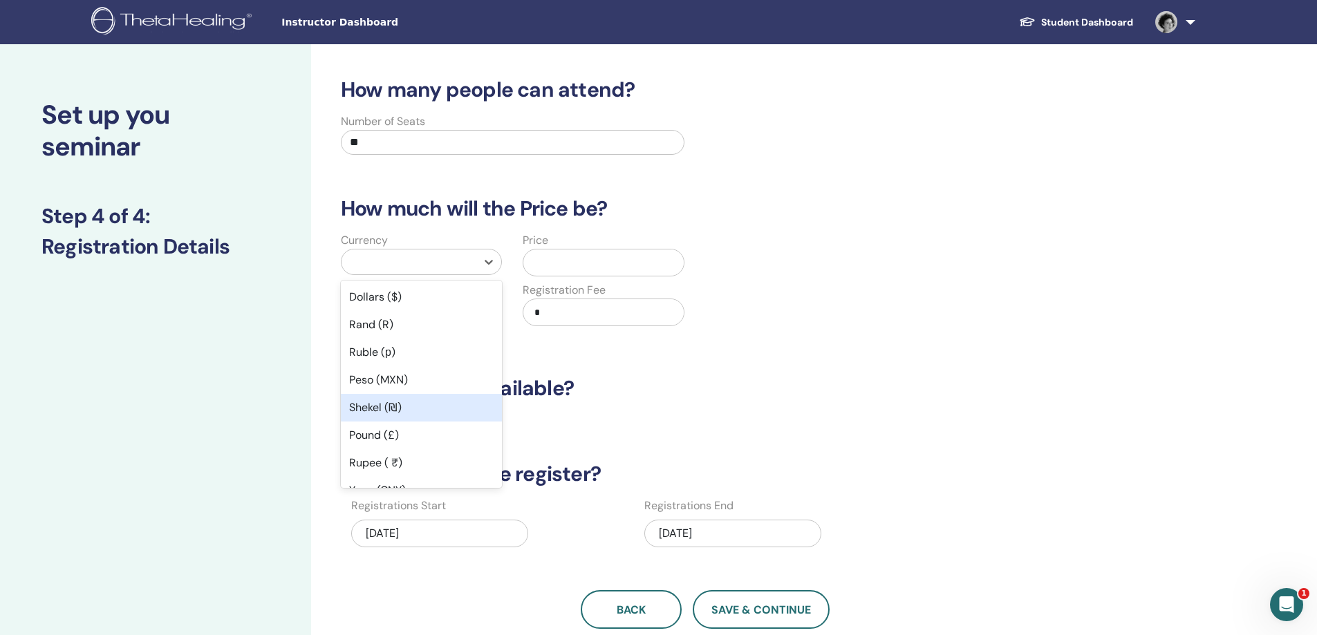
drag, startPoint x: 408, startPoint y: 409, endPoint x: 478, endPoint y: 352, distance: 89.9
click at [408, 407] on div "Shekel (₪)" at bounding box center [421, 408] width 161 height 28
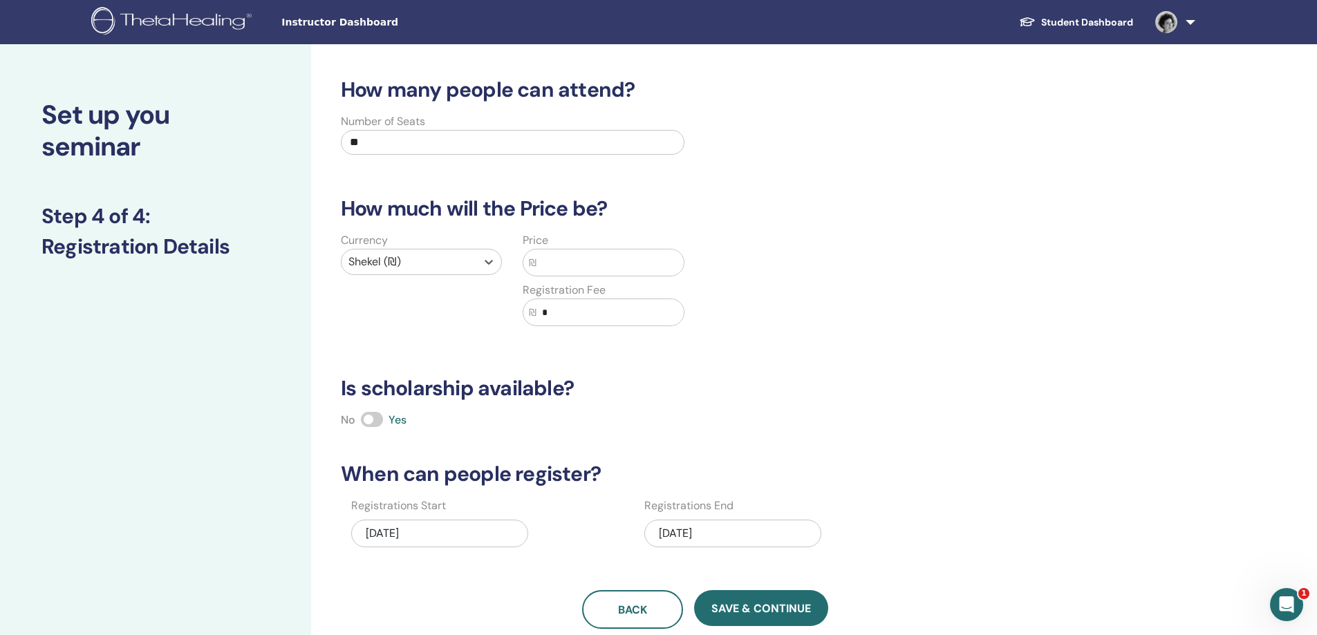
click at [601, 261] on input "text" at bounding box center [609, 263] width 147 height 26
type input "****"
click at [607, 309] on input "*" at bounding box center [609, 312] width 147 height 26
drag, startPoint x: 439, startPoint y: 310, endPoint x: 375, endPoint y: 301, distance: 64.3
click at [376, 301] on div "Currency Shekel (₪) Price ₪ **** Registration Fee ₪ *" at bounding box center [512, 287] width 364 height 111
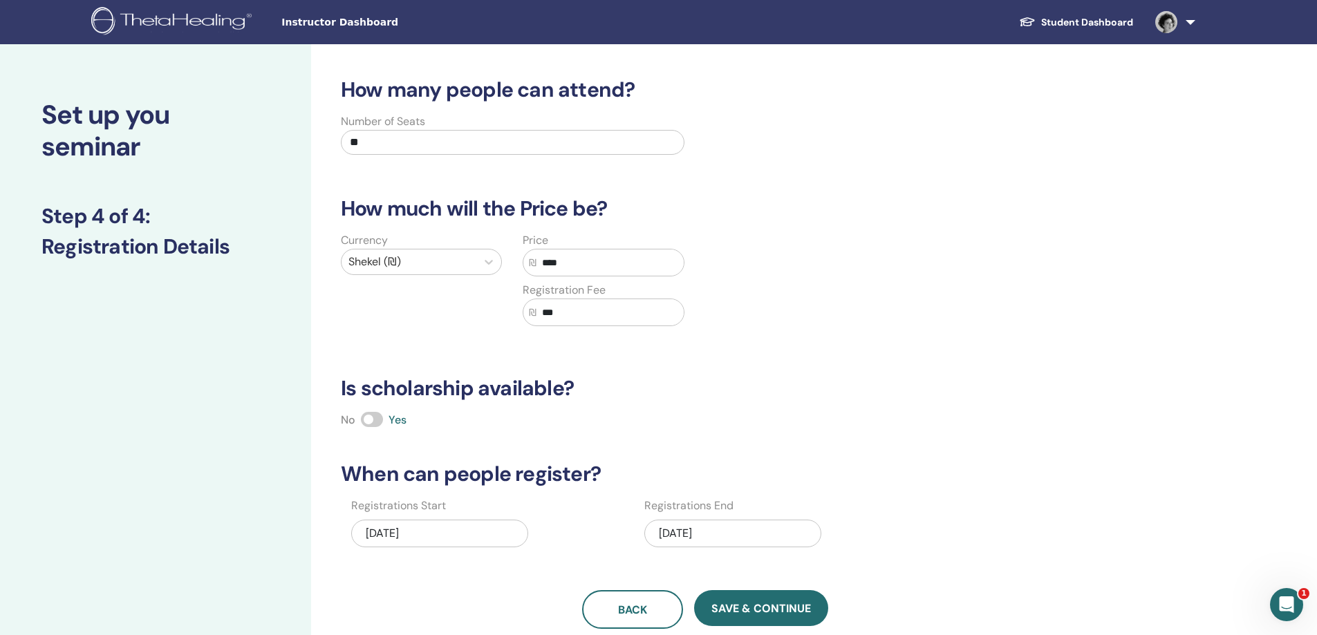
type input "***"
click at [819, 331] on div "Currency Shekel (₪) Price ₪ **** Registration Fee ₪ ***" at bounding box center [694, 287] width 745 height 111
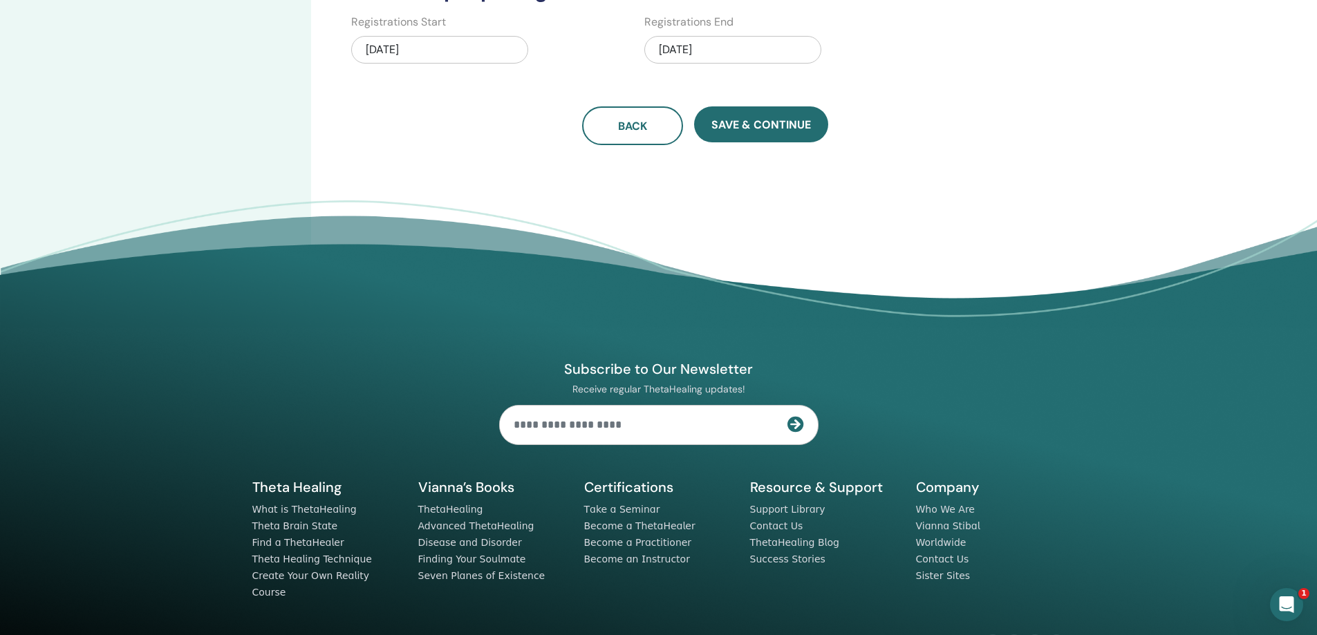
scroll to position [346, 0]
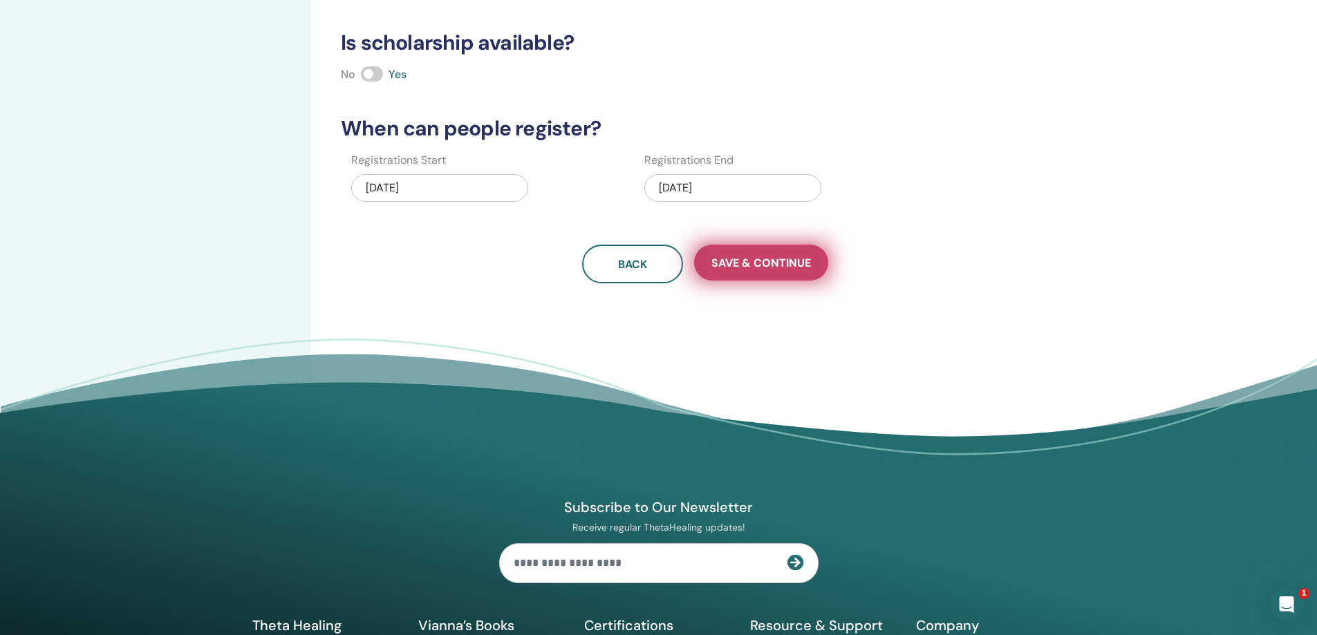
click at [769, 259] on span "Save & Continue" at bounding box center [761, 263] width 100 height 15
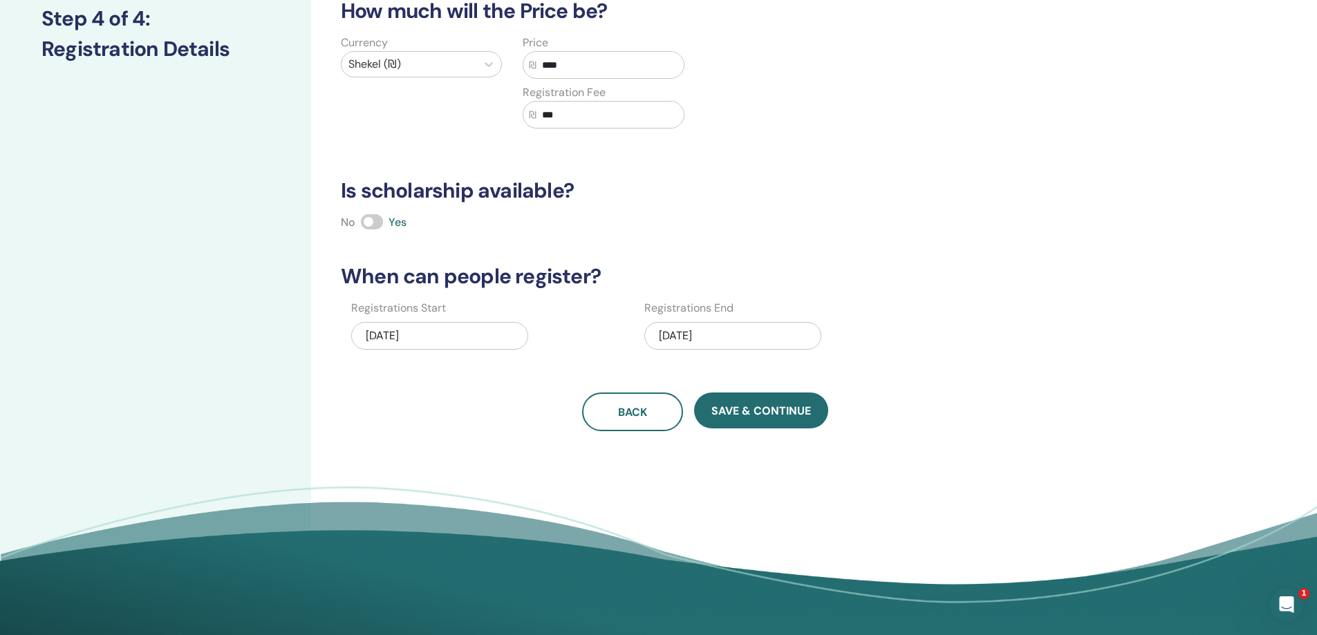
scroll to position [0, 0]
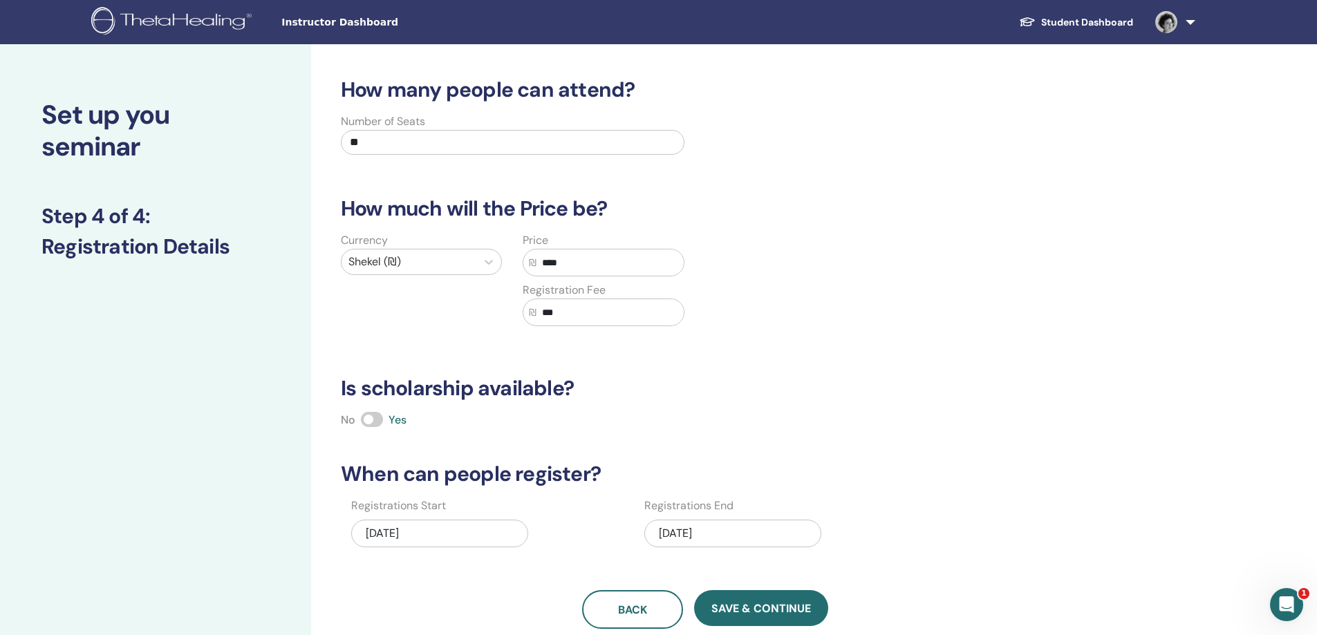
click at [1183, 28] on link at bounding box center [1172, 22] width 57 height 44
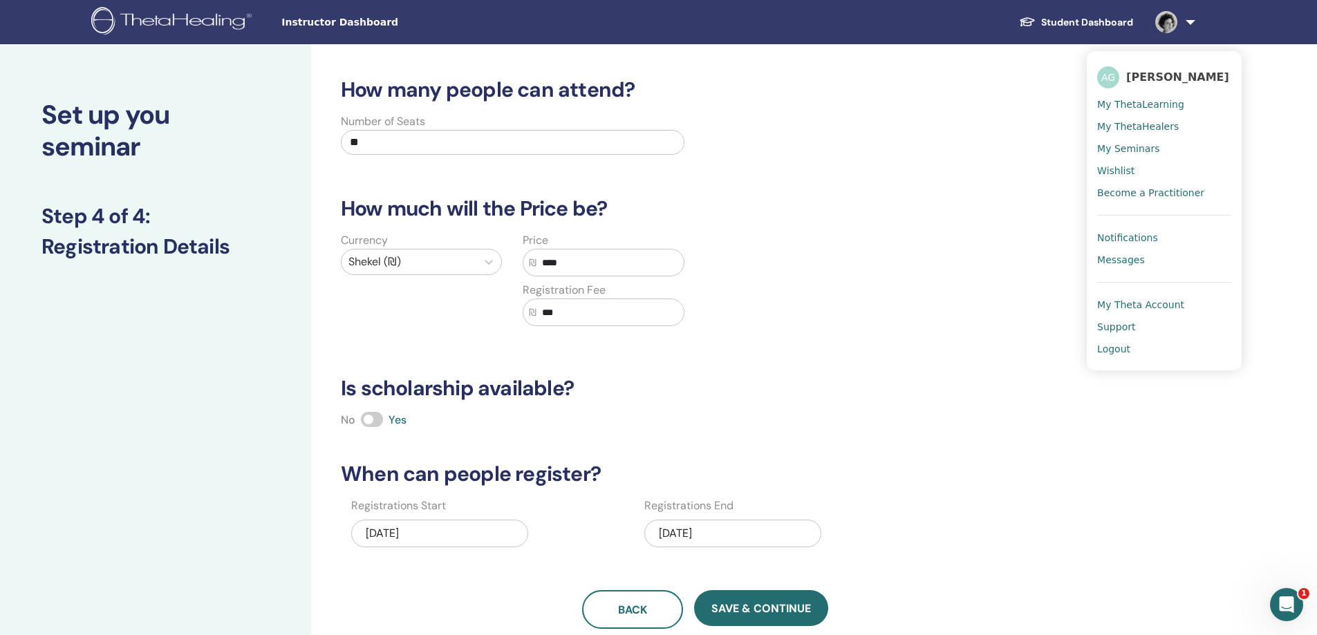
click at [1138, 148] on span "My Seminars" at bounding box center [1128, 148] width 62 height 12
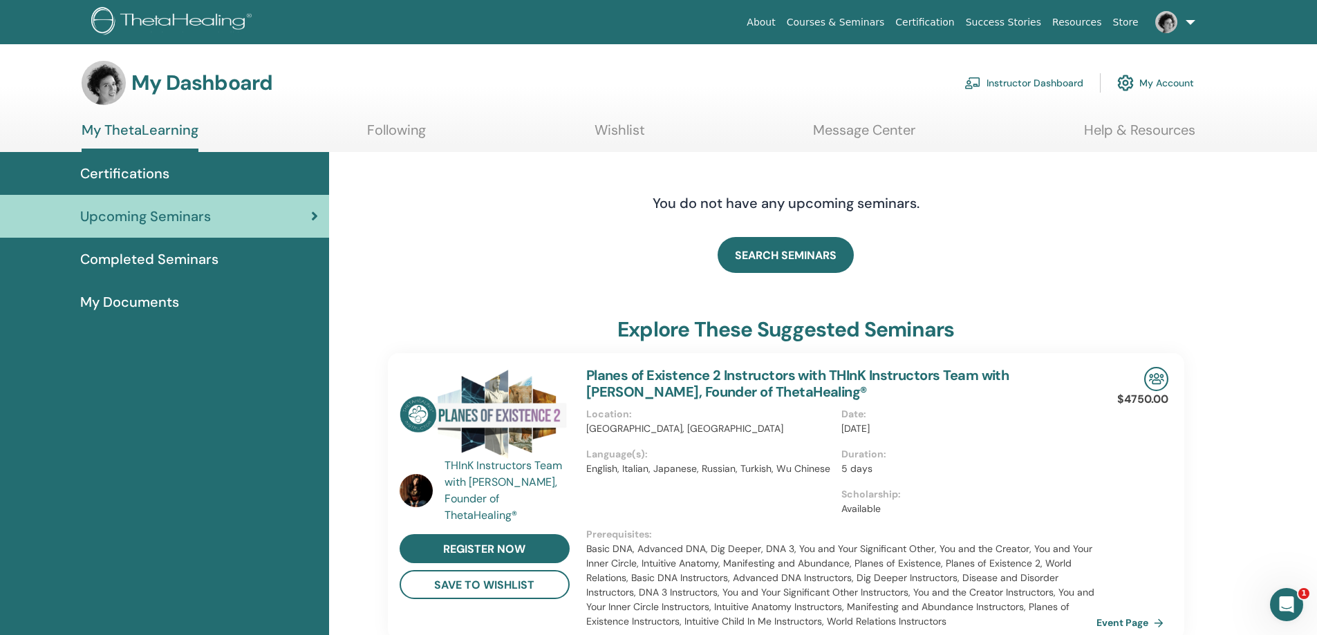
click at [1156, 84] on link "My Account" at bounding box center [1155, 83] width 77 height 30
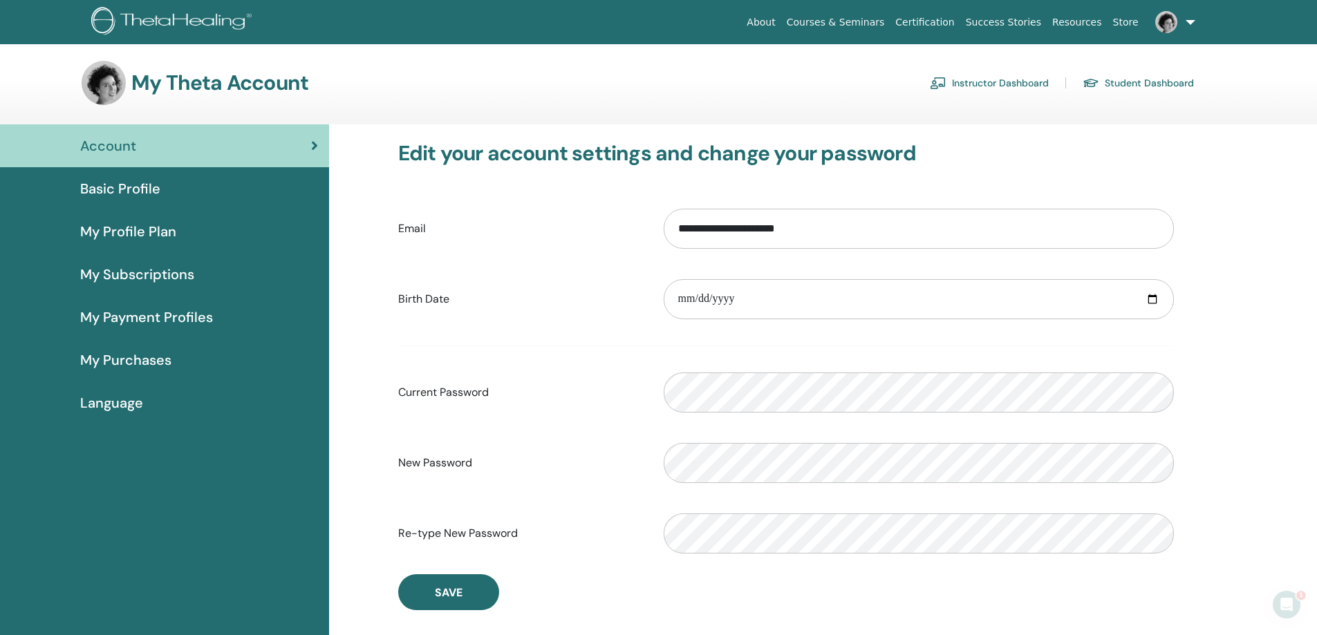
click at [991, 84] on link "Instructor Dashboard" at bounding box center [989, 83] width 119 height 22
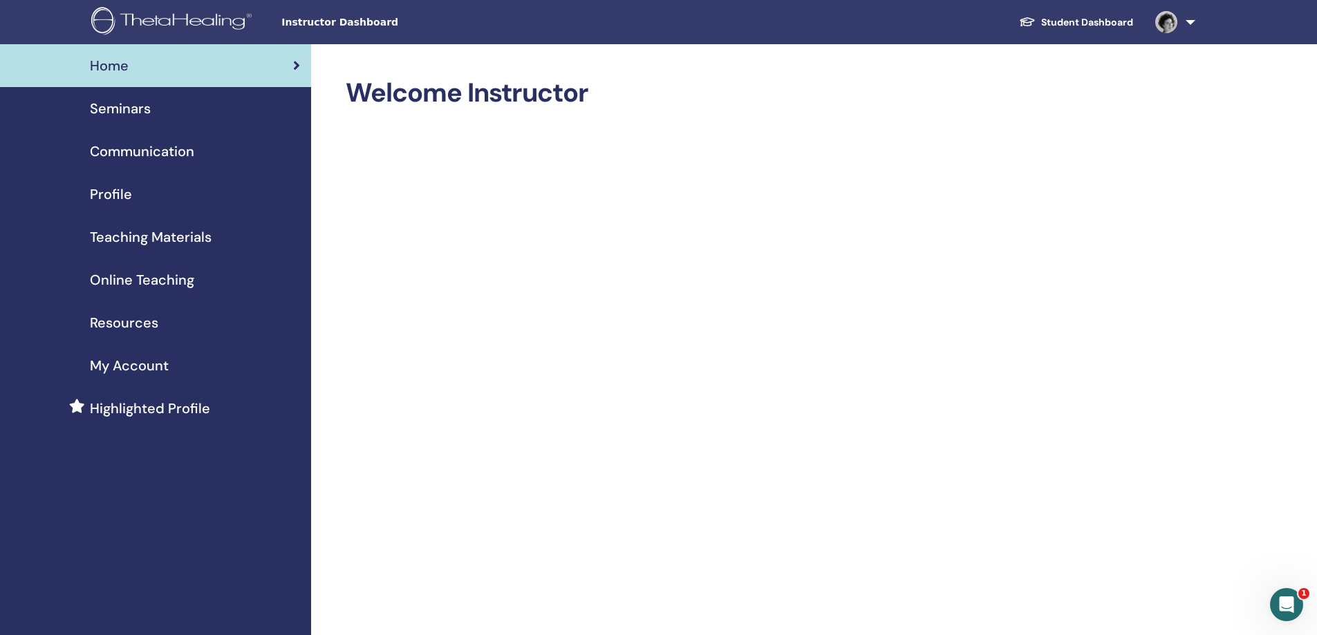
click at [113, 117] on span "Seminars" at bounding box center [120, 108] width 61 height 21
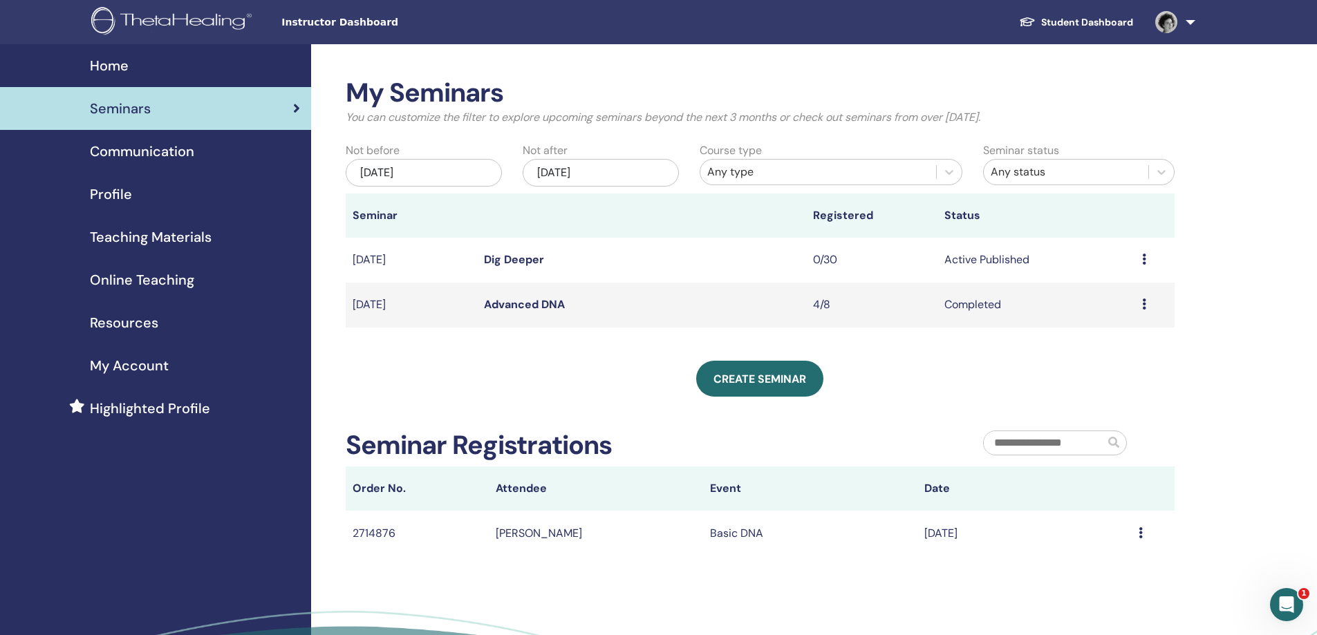
click at [1152, 257] on div "Preview Edit Attendees Cancel" at bounding box center [1155, 260] width 26 height 17
click at [1147, 257] on div "Preview Edit Attendees Cancel" at bounding box center [1155, 260] width 26 height 17
click at [1147, 259] on div "Preview Edit Attendees Cancel" at bounding box center [1155, 260] width 26 height 17
click at [1105, 288] on li "Edit" at bounding box center [1108, 291] width 75 height 21
click at [1143, 261] on icon at bounding box center [1144, 259] width 4 height 11
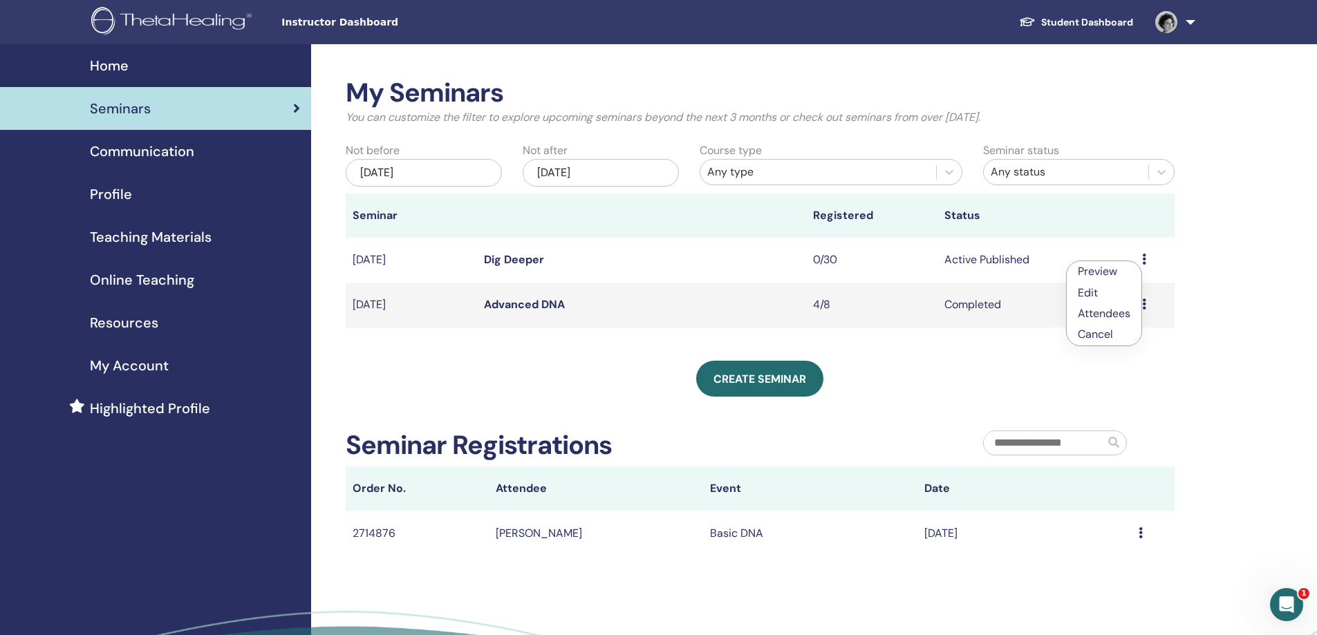
click at [1086, 288] on link "Edit" at bounding box center [1088, 292] width 20 height 15
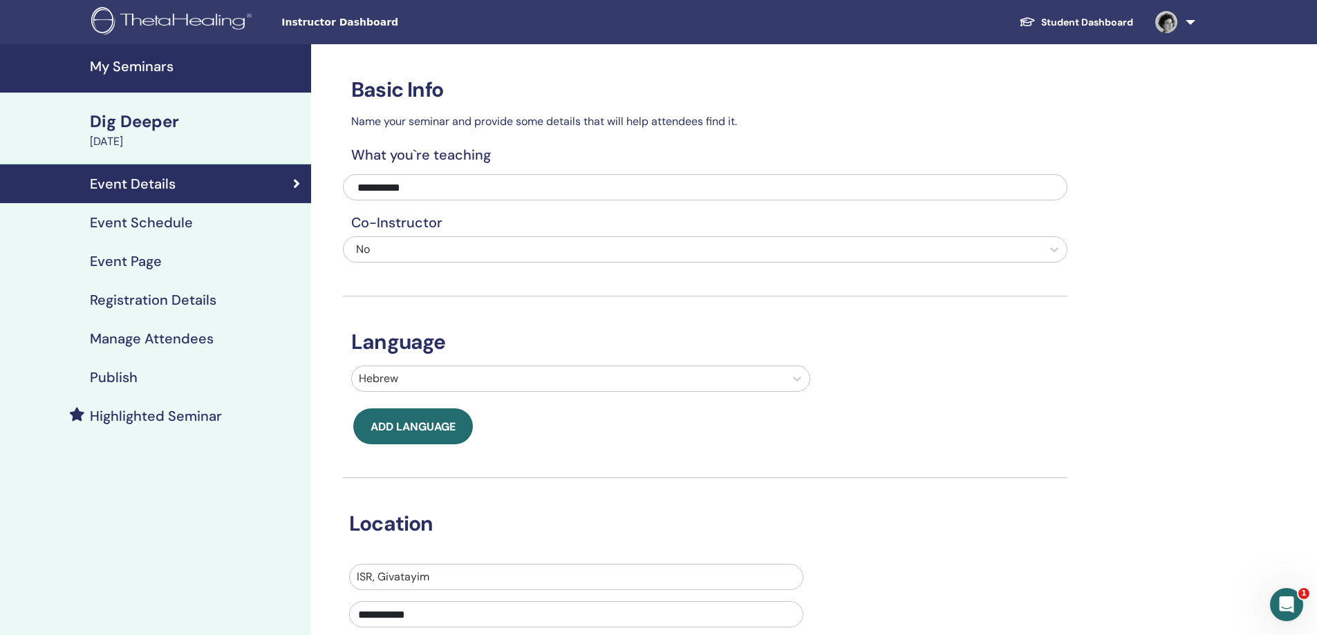
click at [149, 223] on h4 "Event Schedule" at bounding box center [141, 222] width 103 height 17
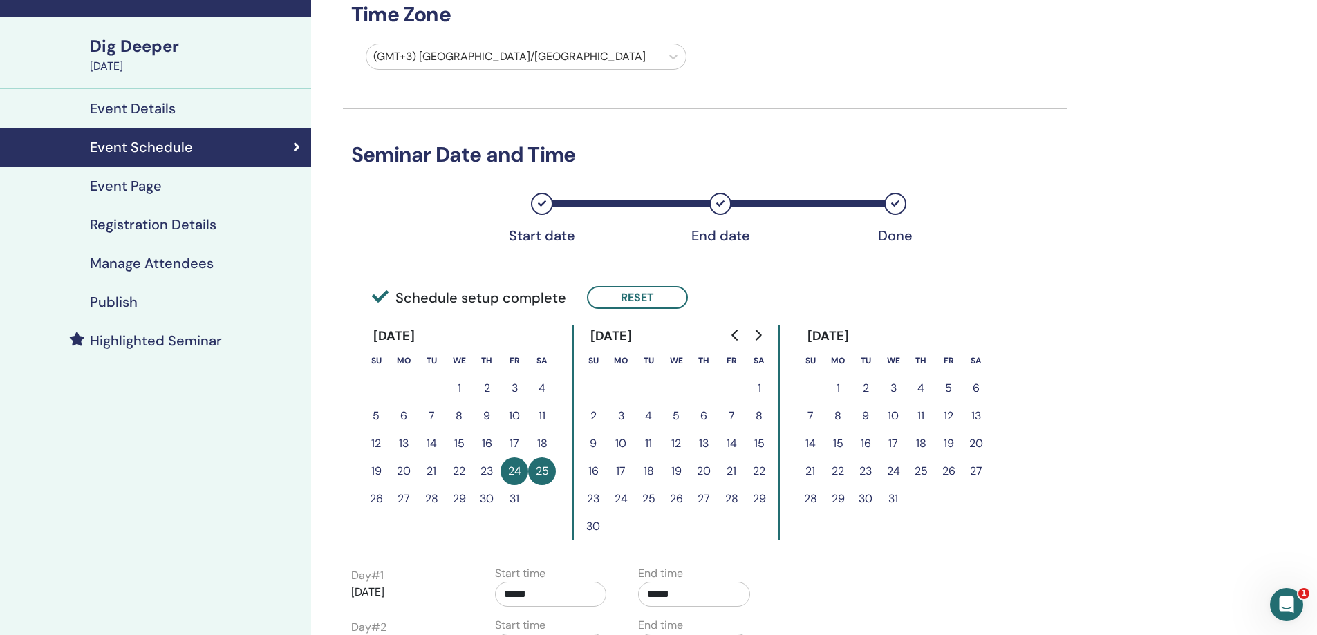
scroll to position [138, 0]
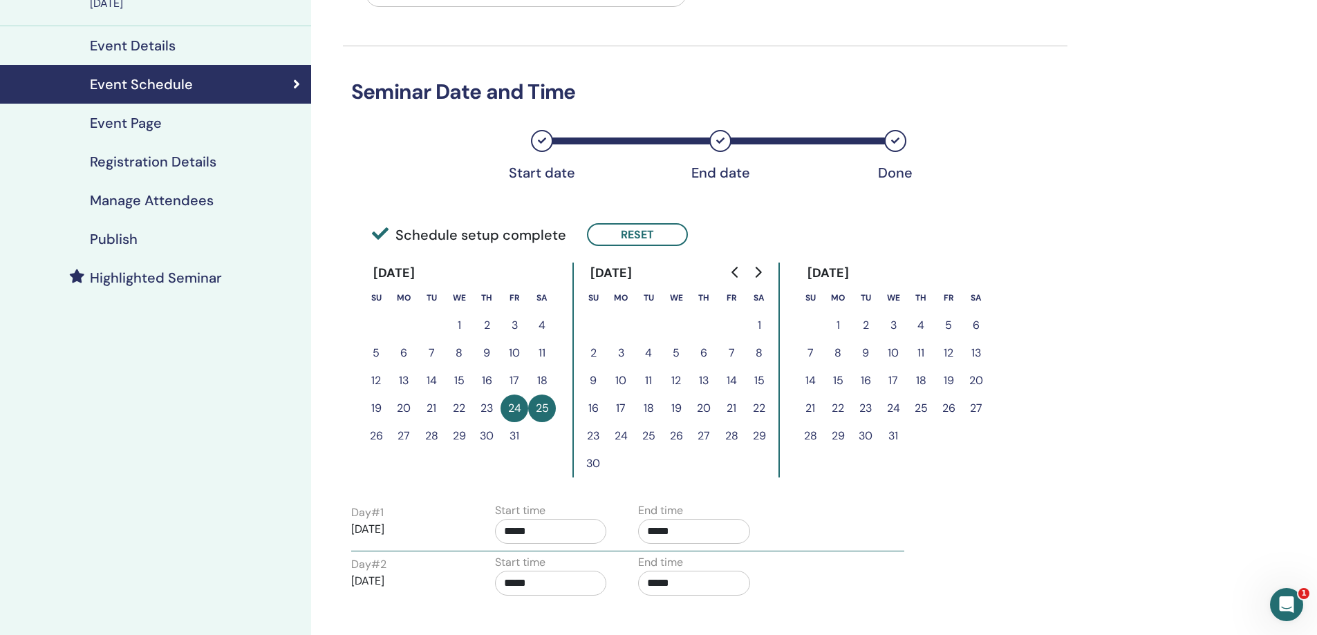
click at [943, 381] on button "19" at bounding box center [949, 381] width 28 height 28
click at [956, 382] on button "19" at bounding box center [949, 381] width 28 height 28
click at [525, 406] on button "24" at bounding box center [514, 409] width 28 height 28
click at [520, 409] on button "24" at bounding box center [514, 409] width 28 height 28
click at [545, 409] on button "25" at bounding box center [542, 409] width 28 height 28
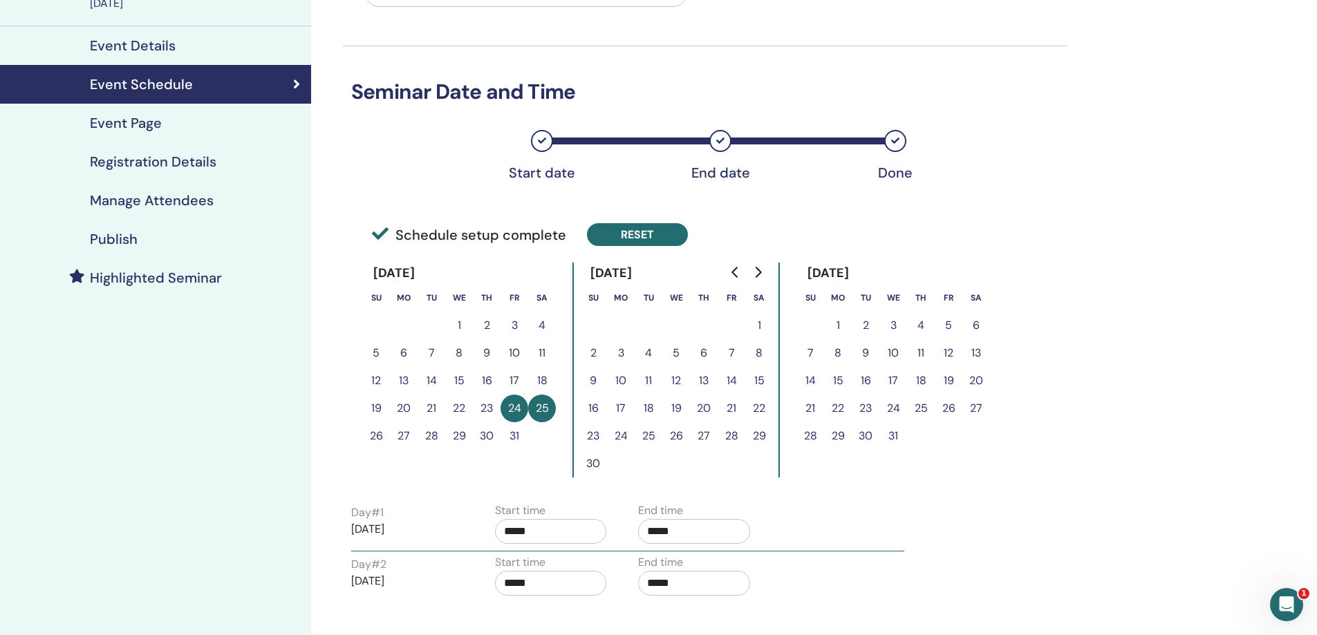
click at [615, 227] on button "Reset" at bounding box center [637, 234] width 101 height 23
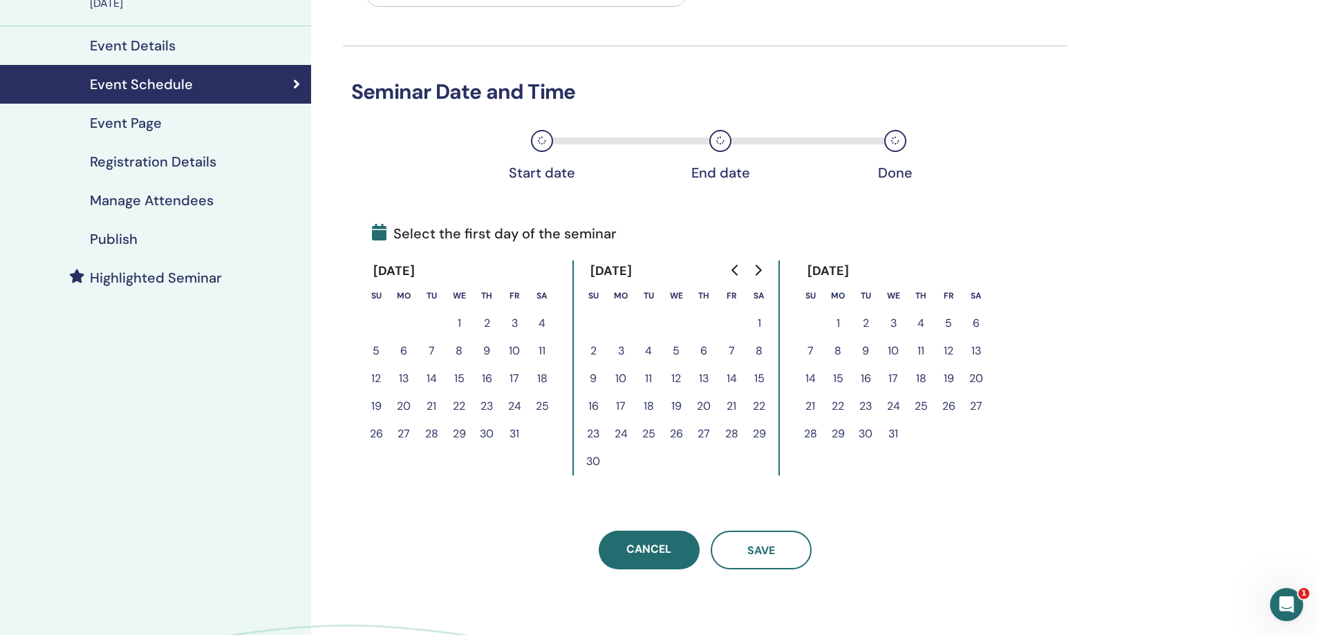
drag, startPoint x: 944, startPoint y: 375, endPoint x: 966, endPoint y: 379, distance: 21.8
click at [945, 376] on button "19" at bounding box center [949, 379] width 28 height 28
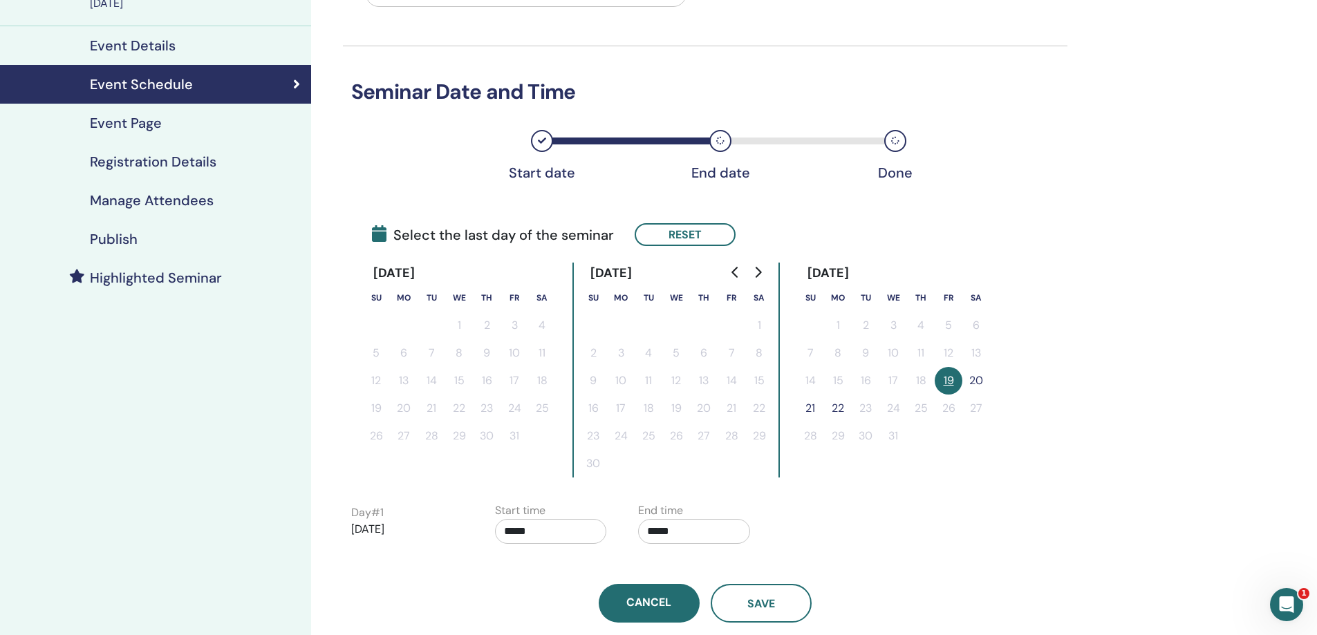
click at [973, 382] on button "20" at bounding box center [976, 381] width 28 height 28
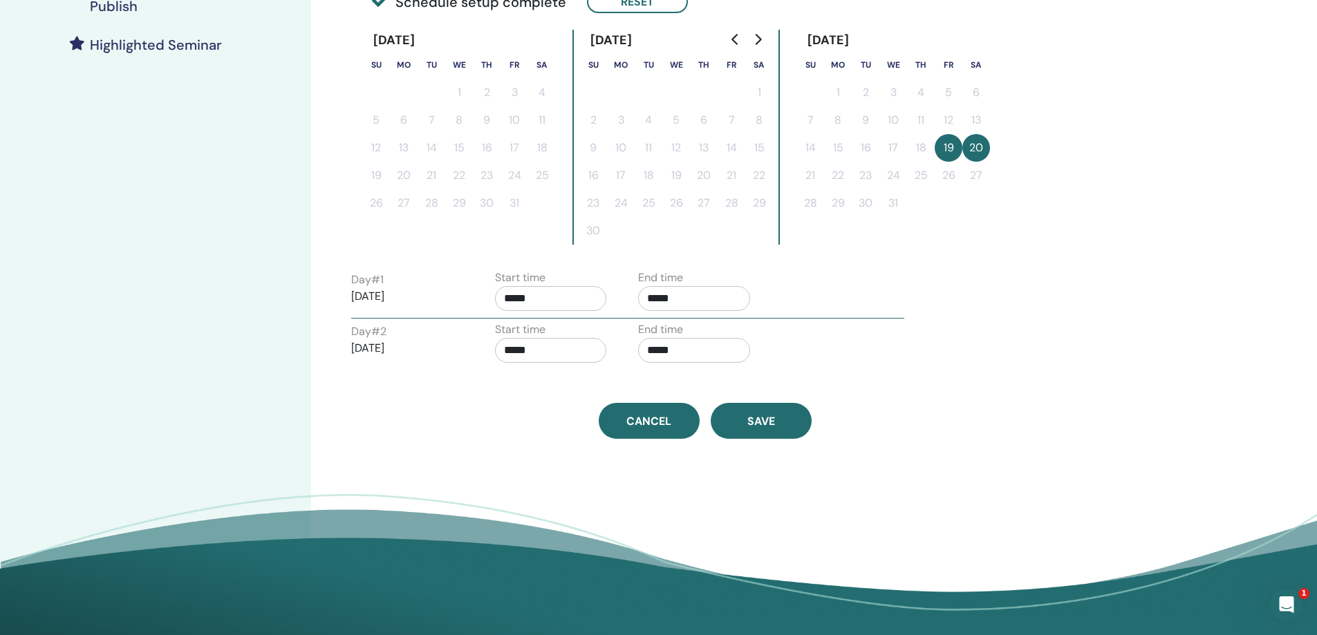
scroll to position [415, 0]
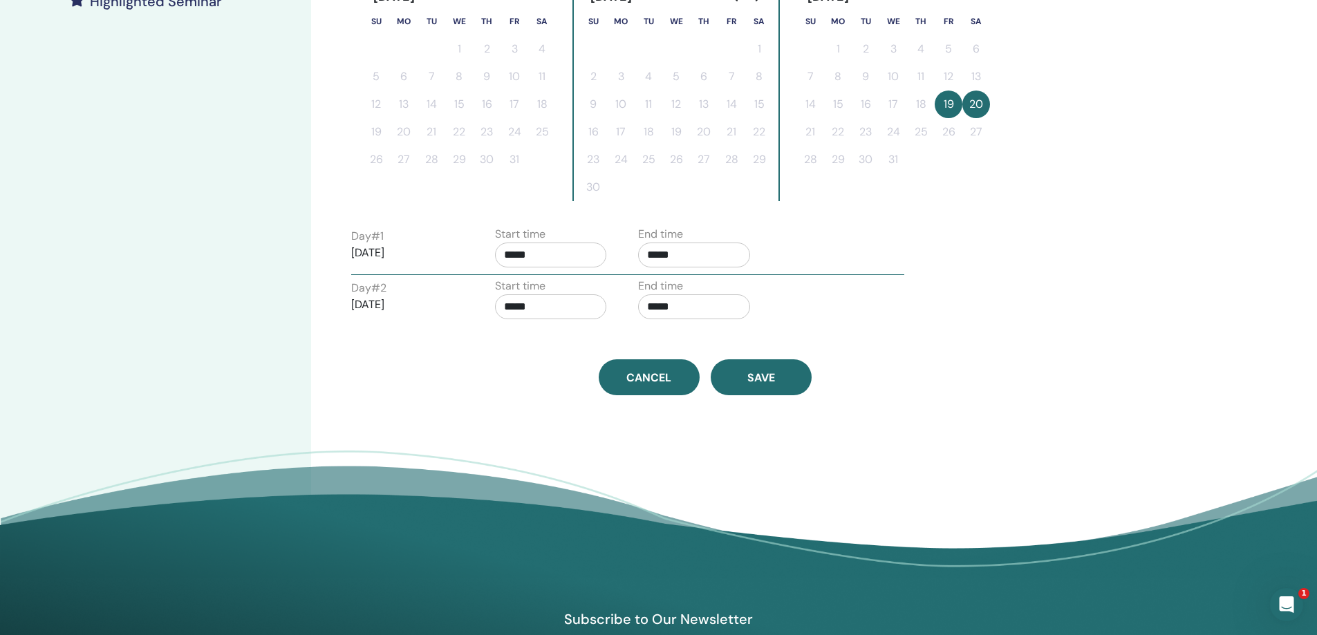
click at [681, 261] on input "*****" at bounding box center [694, 255] width 112 height 25
click at [707, 297] on span "▲" at bounding box center [709, 291] width 28 height 28
type input "*****"
click at [572, 301] on input "*****" at bounding box center [551, 306] width 112 height 25
click at [568, 338] on span "▲" at bounding box center [566, 342] width 28 height 28
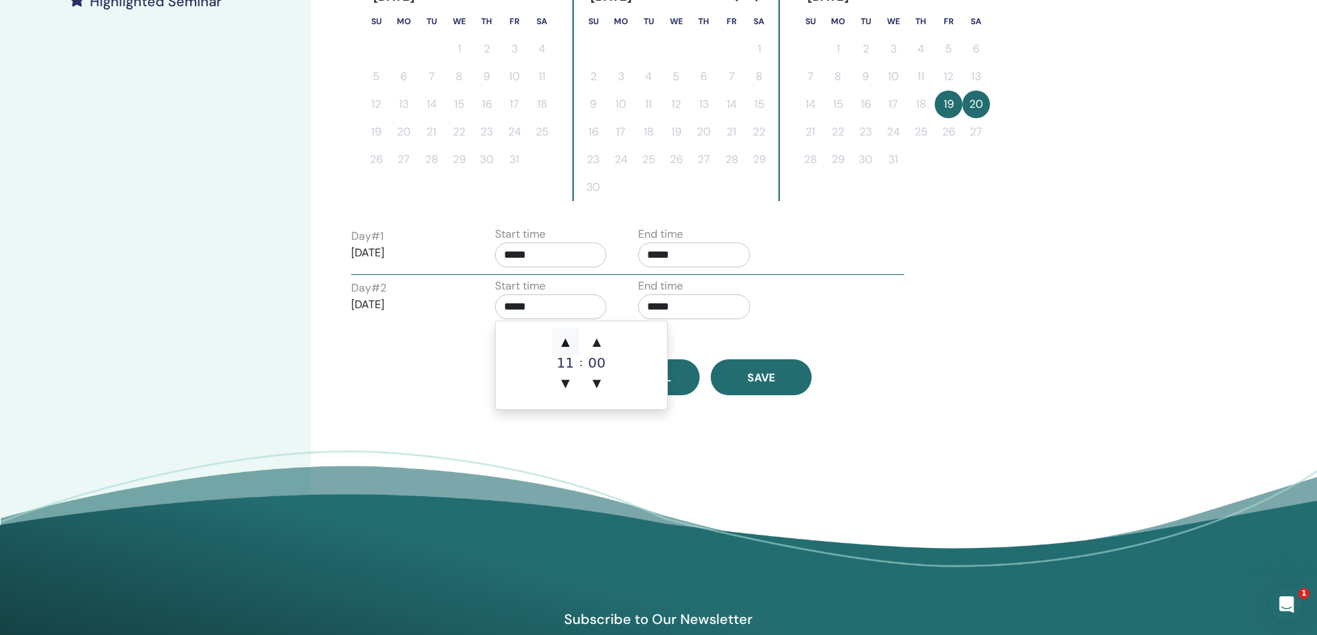
click at [568, 337] on span "▲" at bounding box center [566, 342] width 28 height 28
click at [568, 338] on span "▲" at bounding box center [566, 342] width 28 height 28
type input "*****"
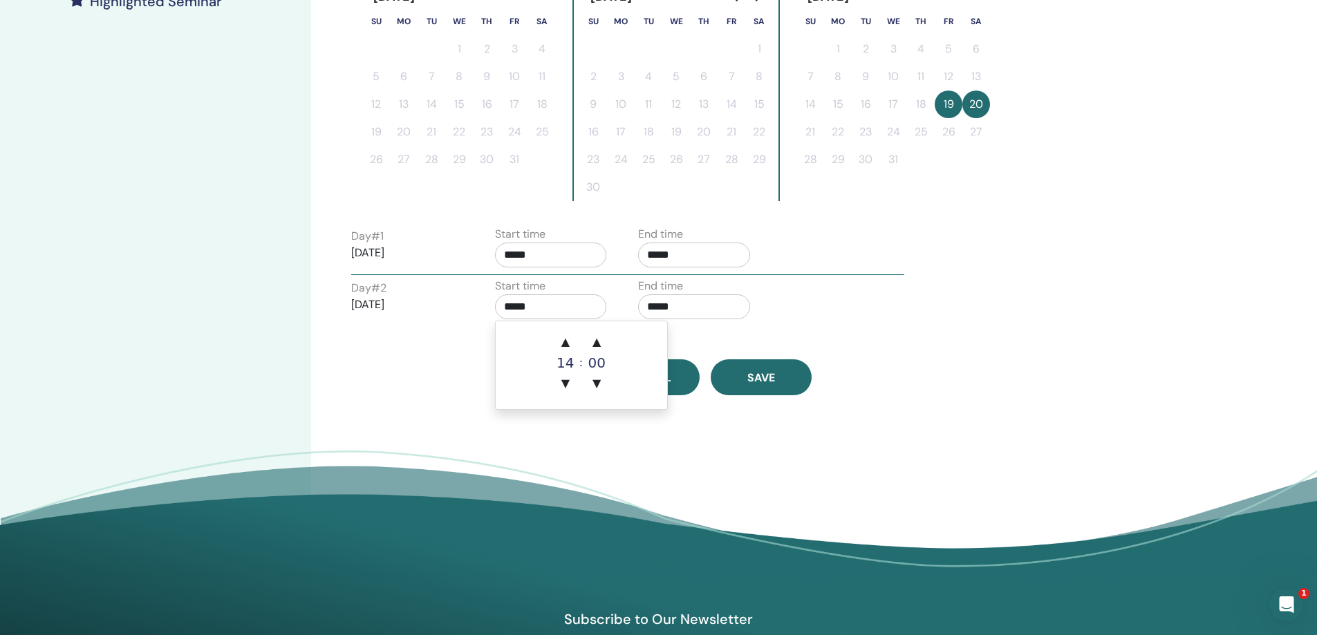
click at [704, 324] on div "End time *****" at bounding box center [694, 302] width 112 height 48
click at [697, 316] on input "*****" at bounding box center [694, 306] width 112 height 25
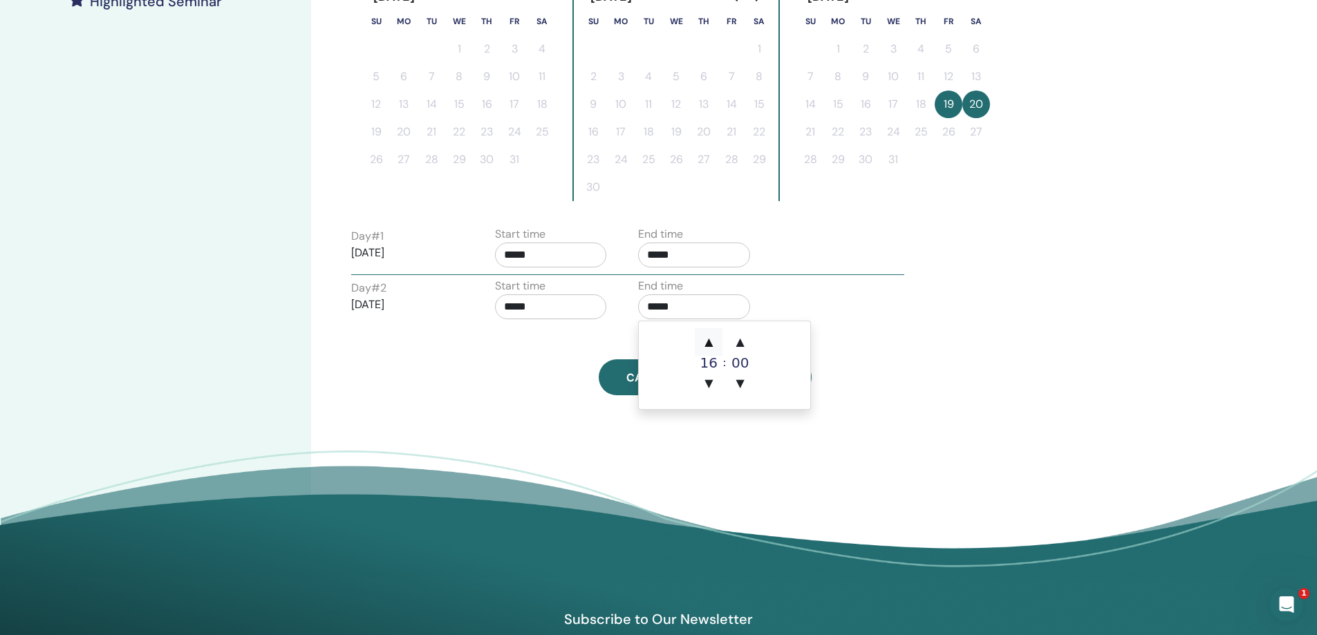
click at [709, 346] on span "▲" at bounding box center [709, 342] width 28 height 28
click at [708, 344] on span "▲" at bounding box center [709, 342] width 28 height 28
click at [709, 343] on span "▲" at bounding box center [709, 342] width 28 height 28
click at [708, 344] on span "▲" at bounding box center [709, 342] width 28 height 28
click at [709, 344] on span "▲" at bounding box center [709, 342] width 28 height 28
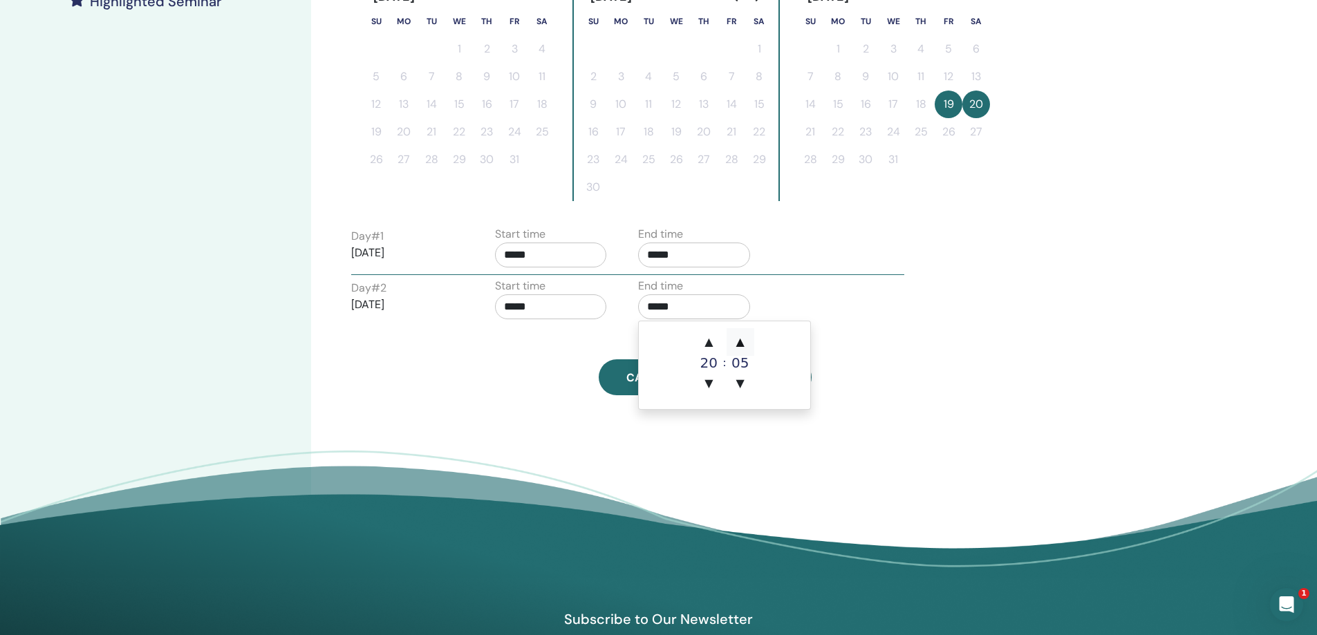
drag, startPoint x: 729, startPoint y: 344, endPoint x: 748, endPoint y: 344, distance: 19.4
click at [733, 344] on span "▲" at bounding box center [741, 342] width 28 height 28
click at [749, 344] on span "▲" at bounding box center [741, 342] width 28 height 28
click at [743, 343] on span "▲" at bounding box center [741, 342] width 28 height 28
click at [742, 343] on span "▲" at bounding box center [741, 342] width 28 height 28
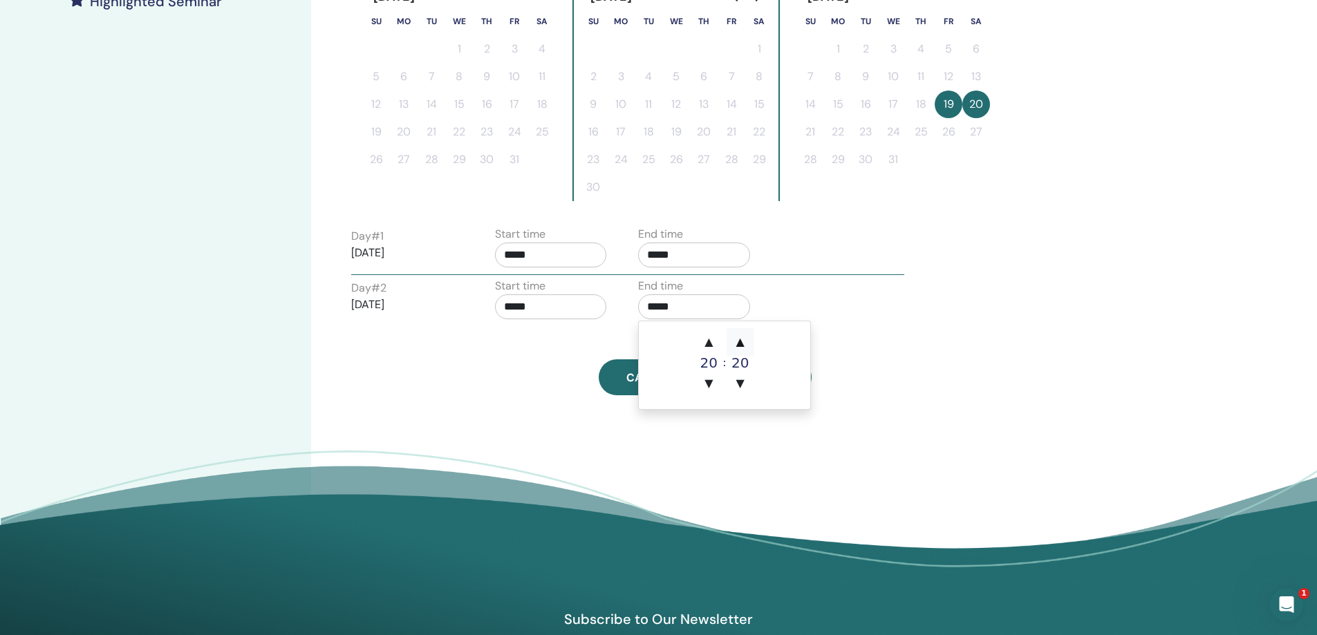
click at [742, 342] on span "▲" at bounding box center [741, 342] width 28 height 28
type input "*****"
click at [831, 344] on div "Time Zone (GMT+3) Europe/Istanbul Seminar Date and Time Start date End date Don…" at bounding box center [705, 12] width 724 height 766
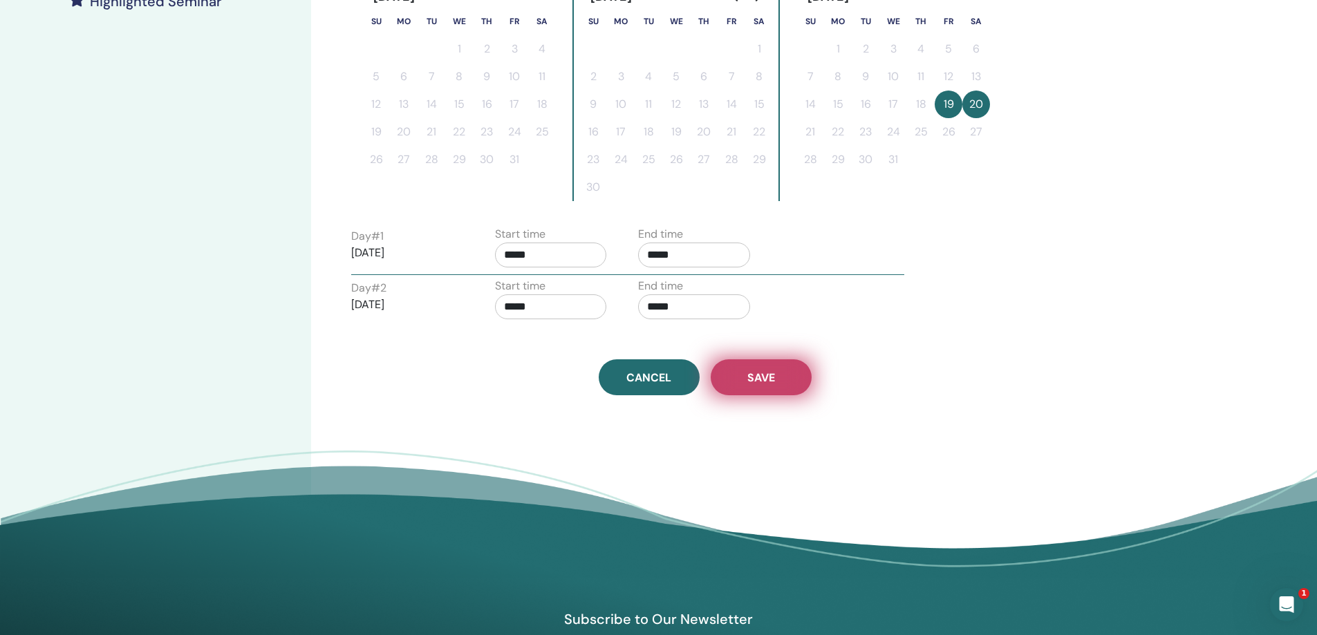
click at [761, 373] on span "Save" at bounding box center [761, 378] width 28 height 15
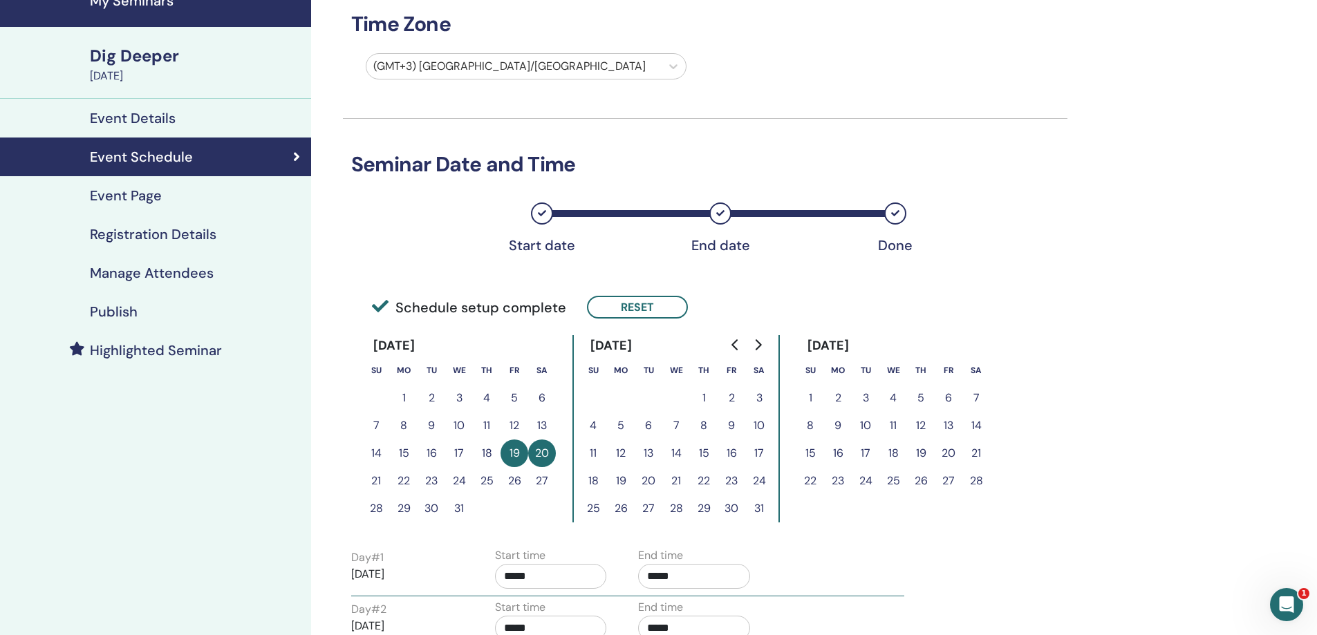
scroll to position [69, 0]
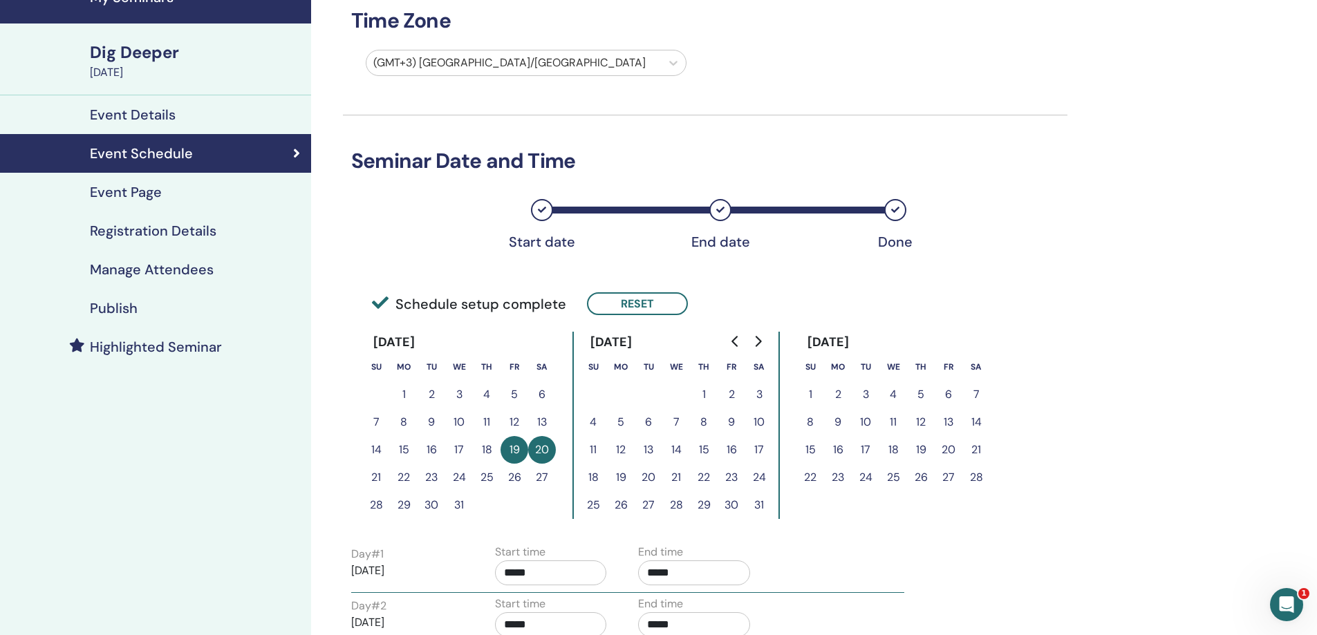
click at [169, 123] on h4 "Event Details" at bounding box center [133, 114] width 86 height 17
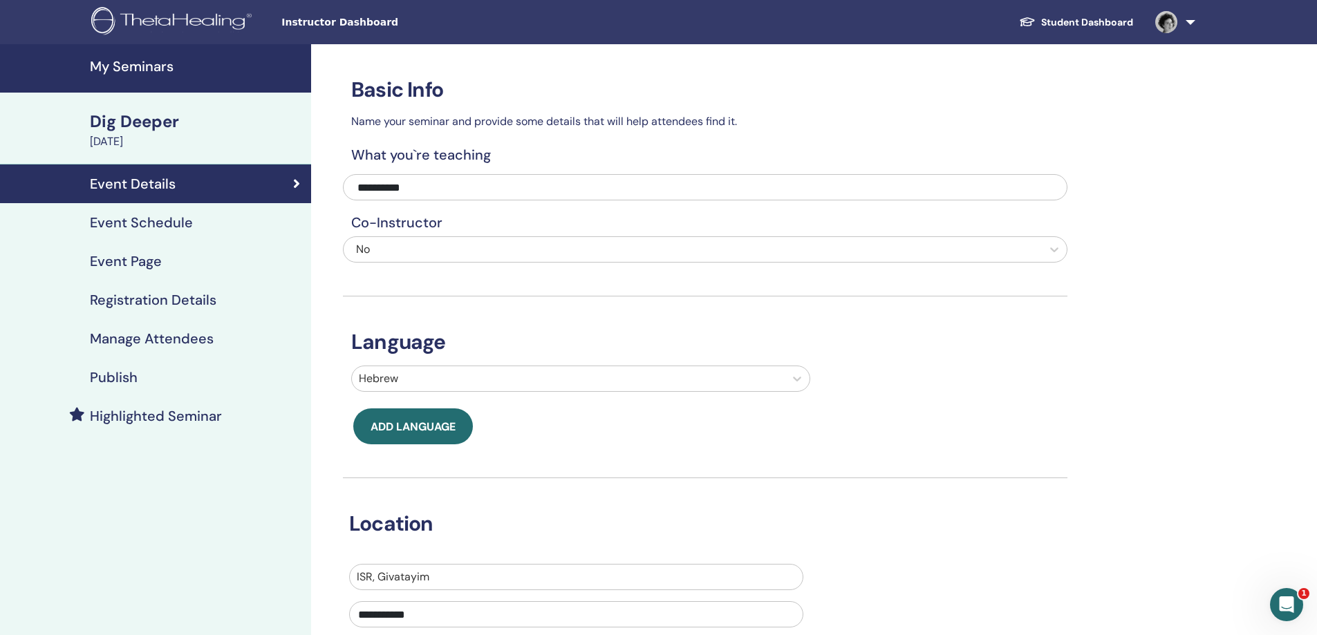
click at [151, 122] on div "Dig Deeper" at bounding box center [196, 122] width 213 height 24
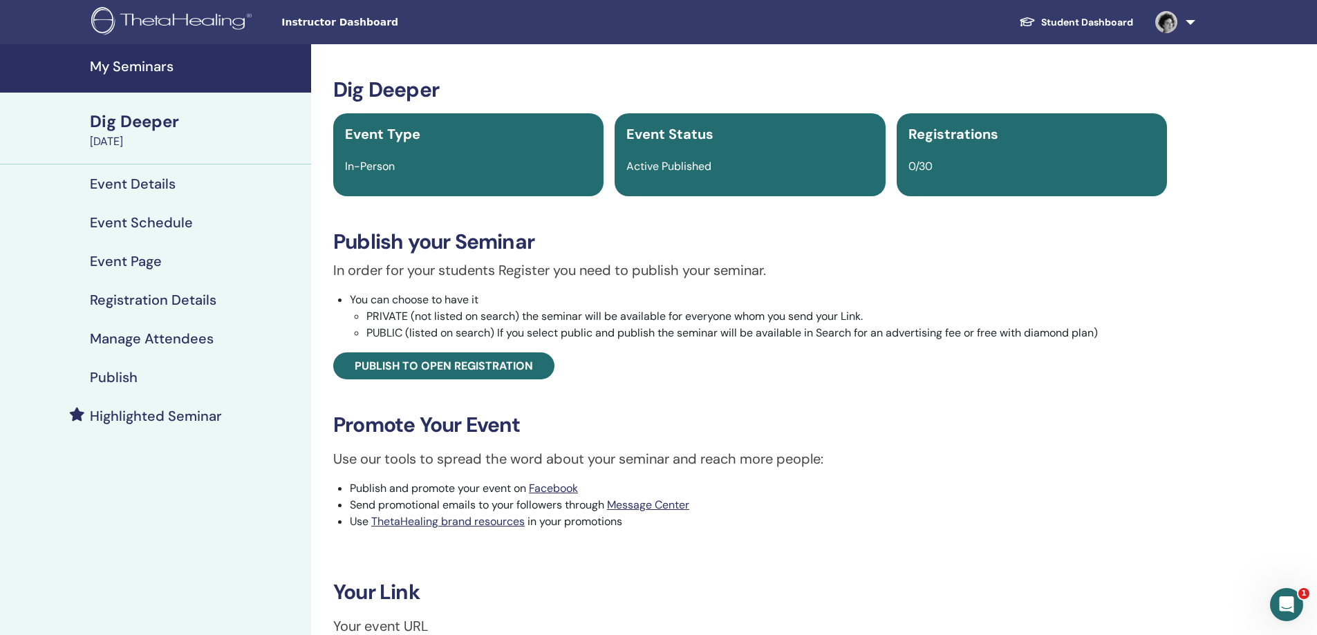
click at [135, 68] on h4 "My Seminars" at bounding box center [196, 66] width 213 height 17
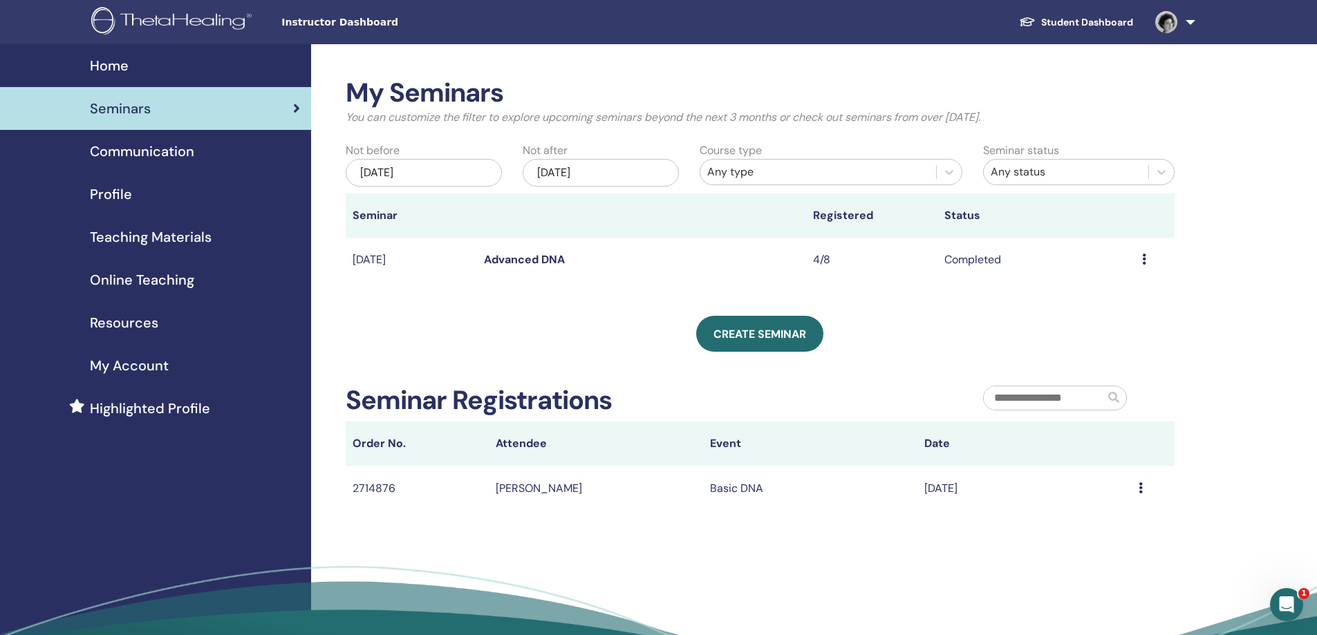
click at [1145, 261] on div "Preview Attendees" at bounding box center [1155, 260] width 26 height 17
click at [1143, 257] on icon at bounding box center [1144, 259] width 4 height 11
click at [187, 109] on div "Seminars" at bounding box center [155, 108] width 289 height 21
click at [1145, 491] on div "Message" at bounding box center [1152, 488] width 29 height 17
click at [1141, 489] on icon at bounding box center [1140, 487] width 4 height 11
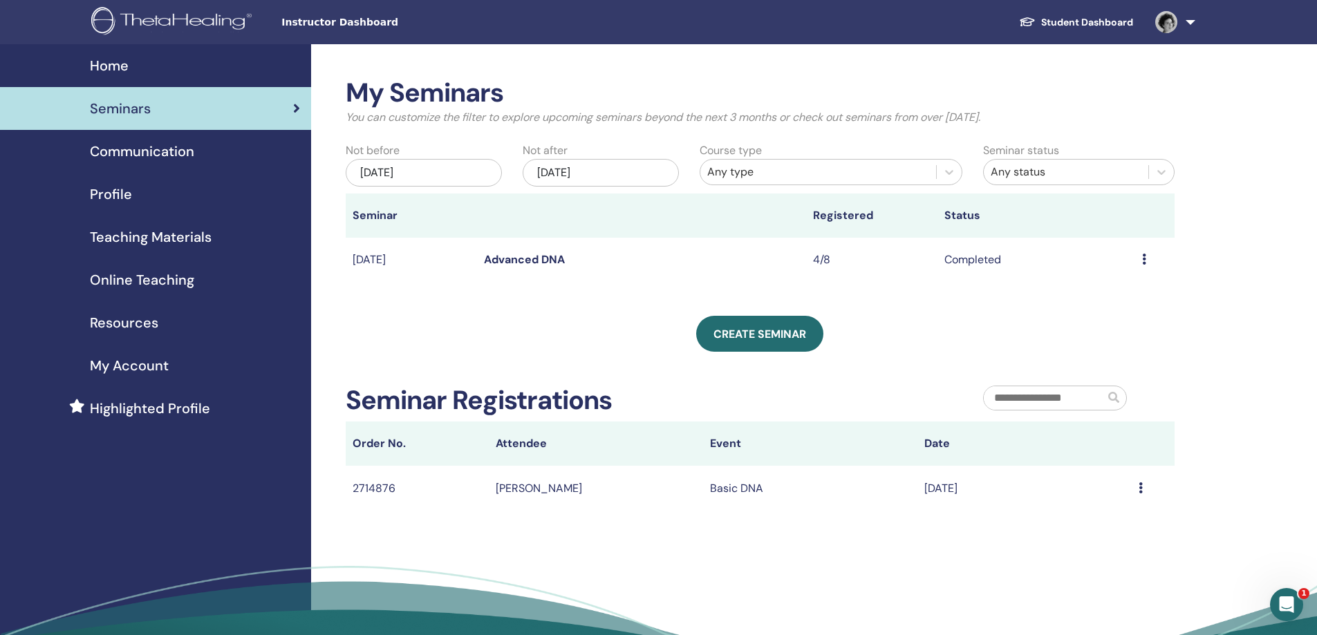
click at [730, 485] on td "Basic DNA" at bounding box center [810, 488] width 214 height 45
click at [401, 174] on div "[DATE]" at bounding box center [424, 173] width 156 height 28
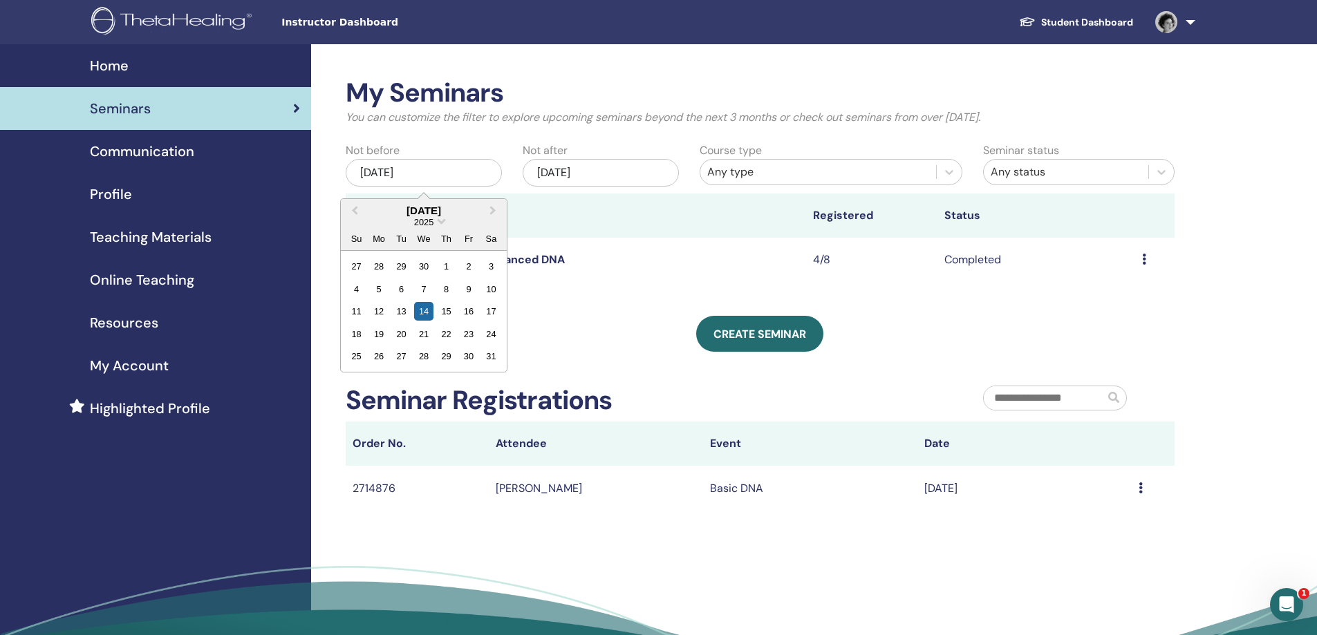
click at [569, 174] on div "[DATE]" at bounding box center [601, 173] width 156 height 28
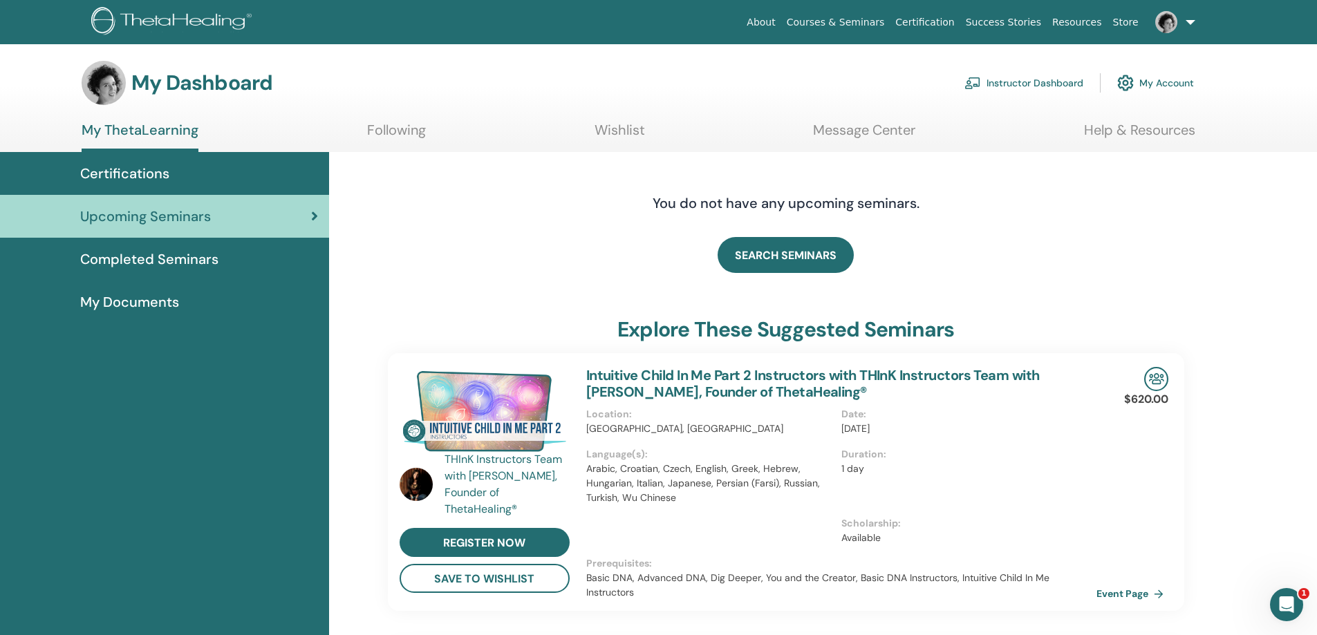
click at [974, 79] on img at bounding box center [972, 83] width 17 height 12
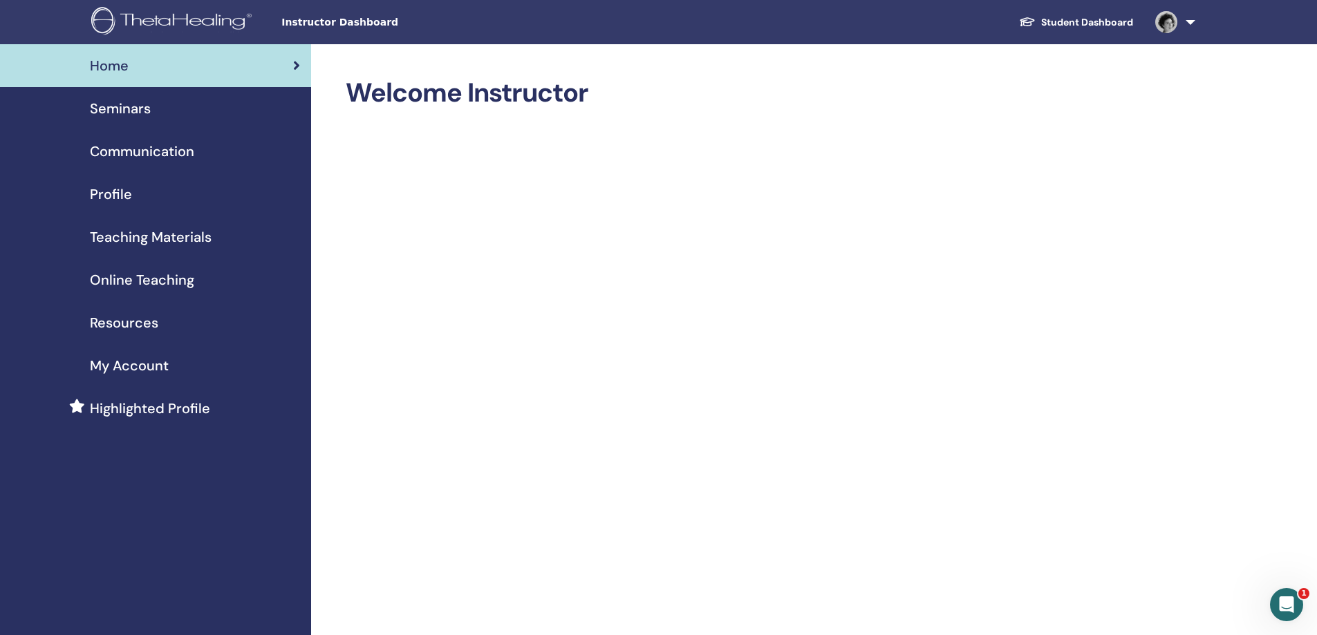
click at [162, 116] on div "Seminars" at bounding box center [155, 108] width 289 height 21
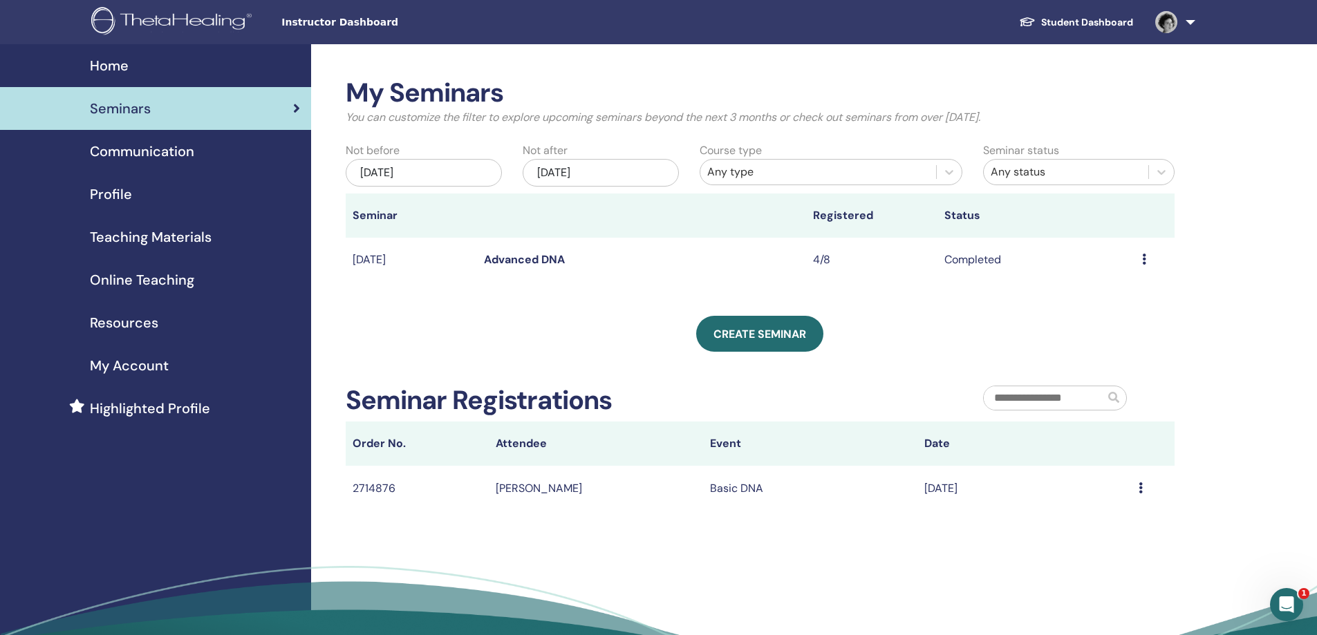
click at [565, 176] on div "[DATE]" at bounding box center [601, 173] width 156 height 28
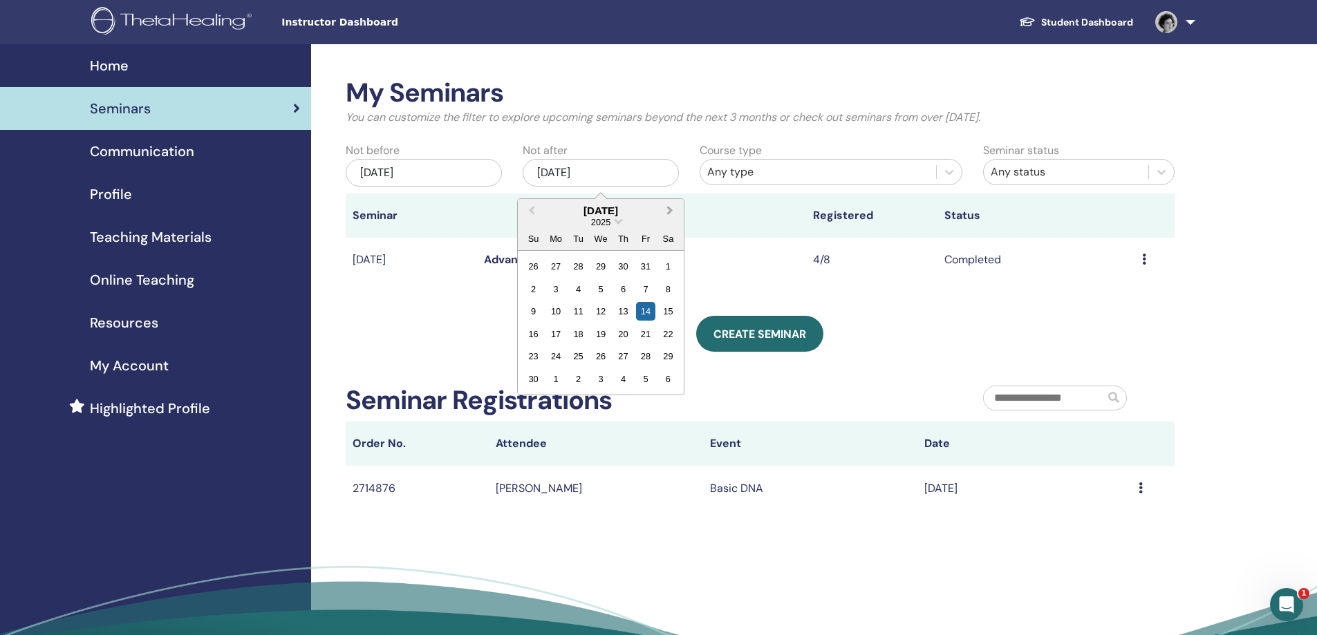
click at [670, 214] on span "Next Month" at bounding box center [670, 210] width 0 height 15
click at [534, 308] on div "14" at bounding box center [533, 311] width 19 height 19
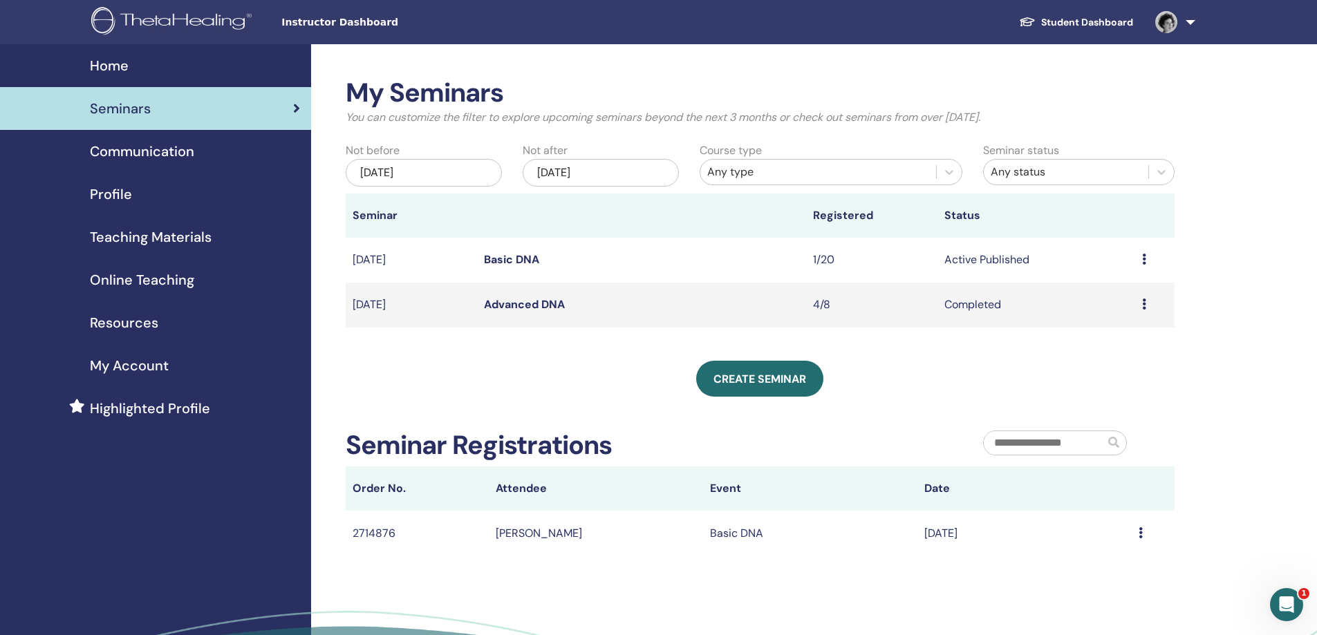
click at [1147, 261] on div "Preview Edit Attendees Cancel" at bounding box center [1155, 260] width 26 height 17
click at [1106, 297] on li "Edit" at bounding box center [1108, 292] width 75 height 21
click at [1142, 257] on icon at bounding box center [1144, 259] width 4 height 11
click at [1084, 290] on link "Edit" at bounding box center [1087, 289] width 20 height 15
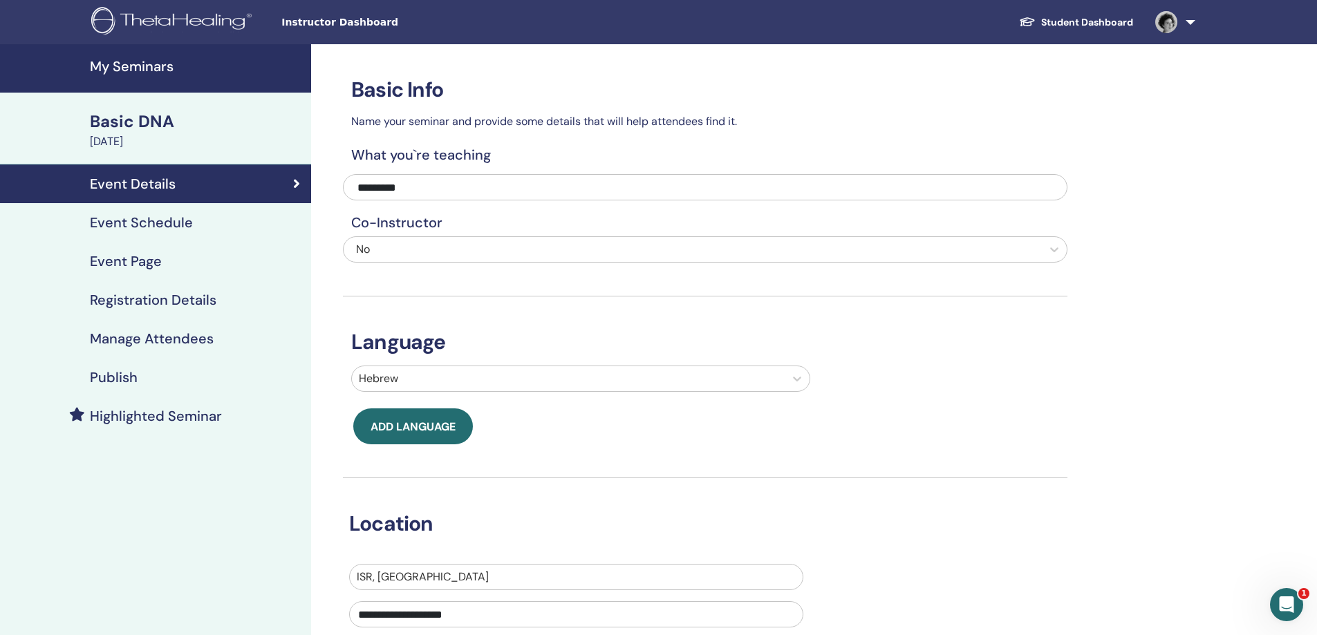
click at [169, 225] on h4 "Event Schedule" at bounding box center [141, 222] width 103 height 17
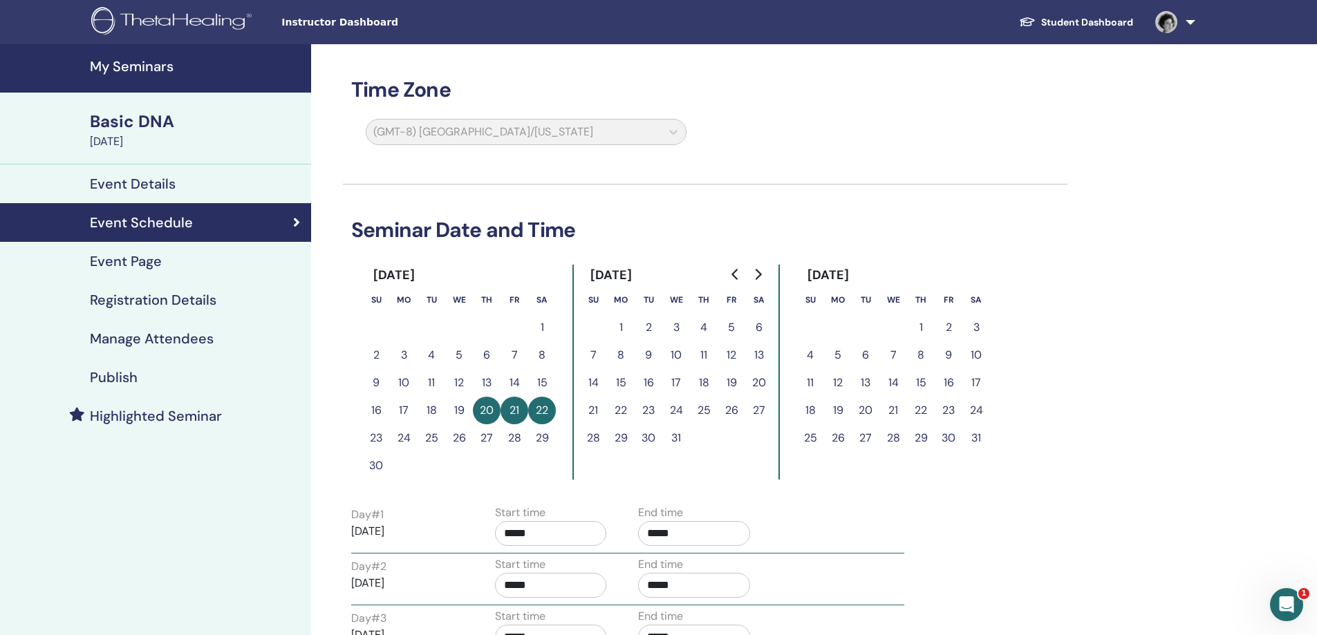
click at [736, 277] on icon "Go to previous month" at bounding box center [735, 274] width 11 height 11
click at [757, 276] on icon "Go to next month" at bounding box center [757, 274] width 11 height 11
click at [480, 405] on button "20" at bounding box center [487, 411] width 28 height 28
click at [522, 409] on button "21" at bounding box center [514, 411] width 28 height 28
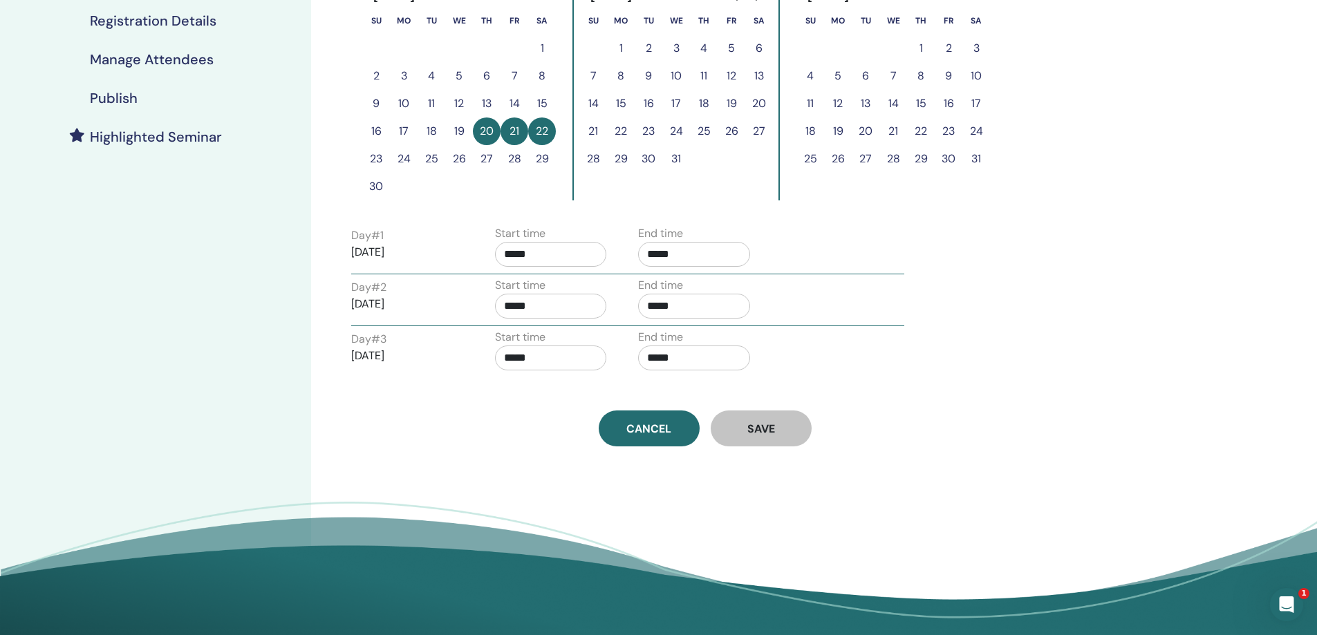
scroll to position [346, 0]
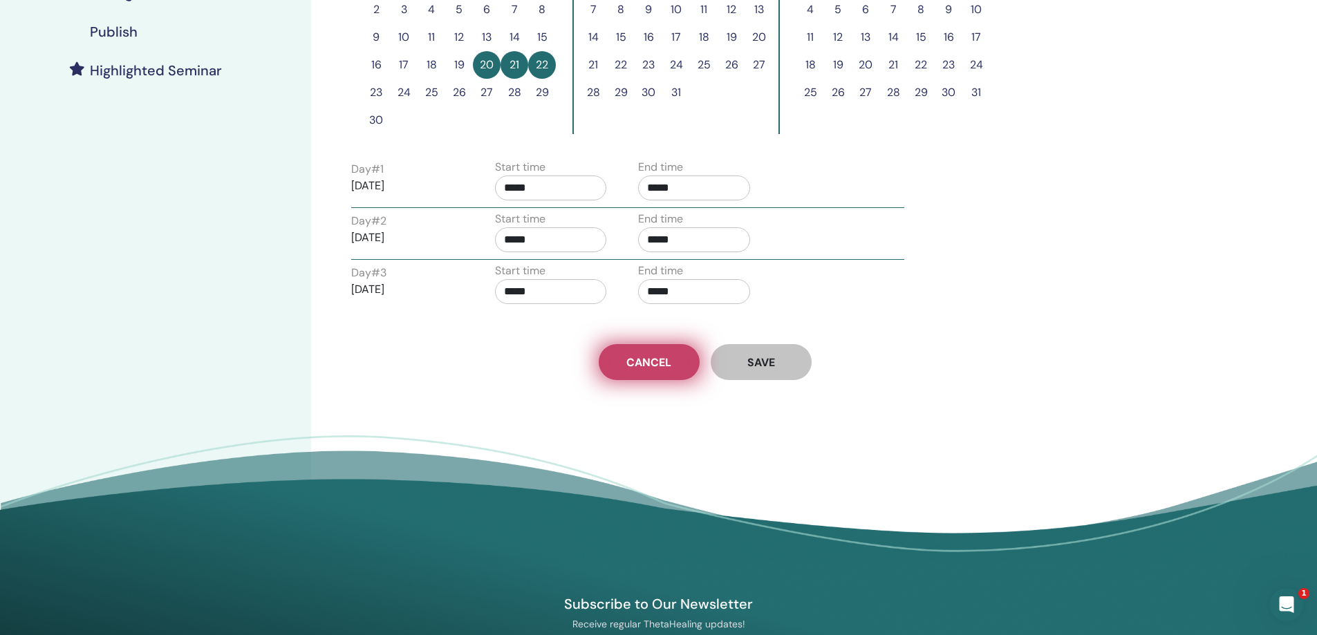
click at [667, 359] on span "Cancel" at bounding box center [648, 362] width 45 height 15
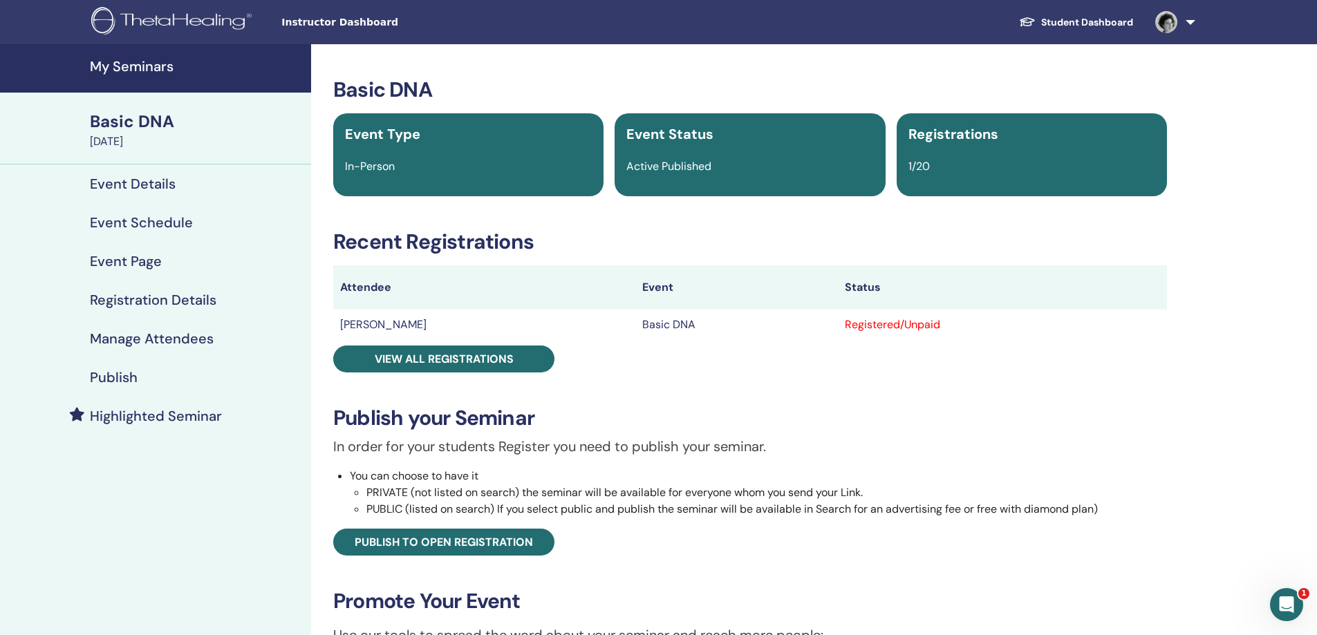
click at [151, 223] on h4 "Event Schedule" at bounding box center [141, 222] width 103 height 17
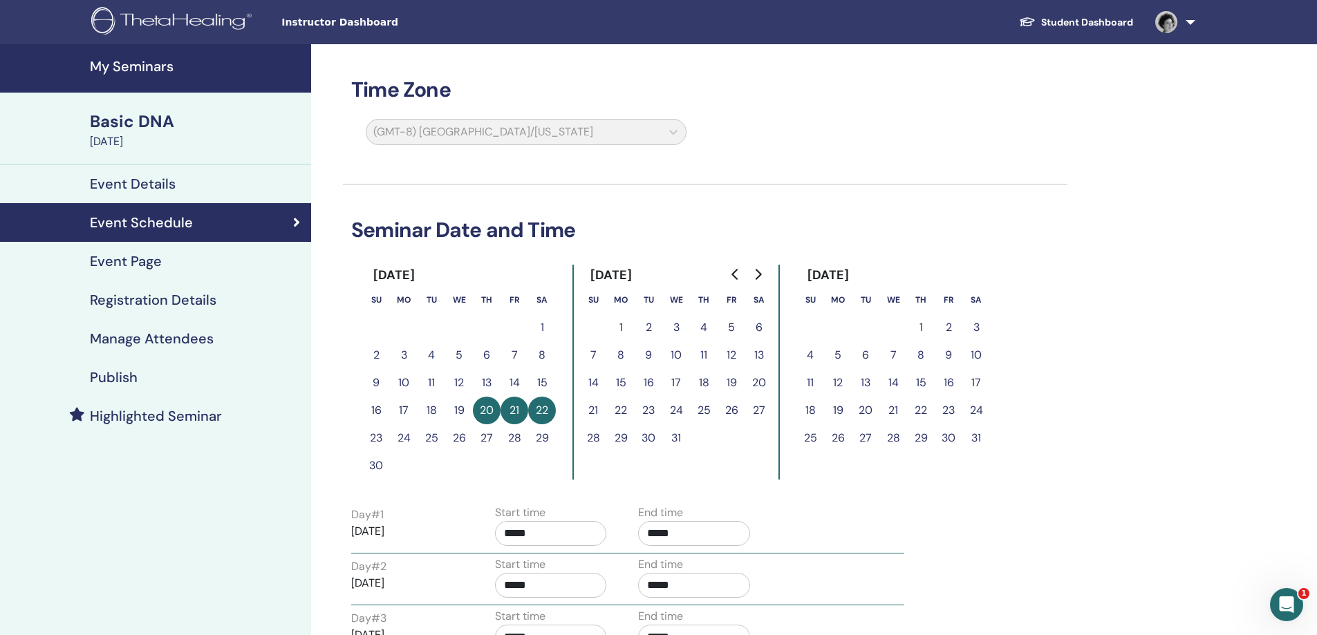
click at [147, 305] on h4 "Registration Details" at bounding box center [153, 300] width 126 height 17
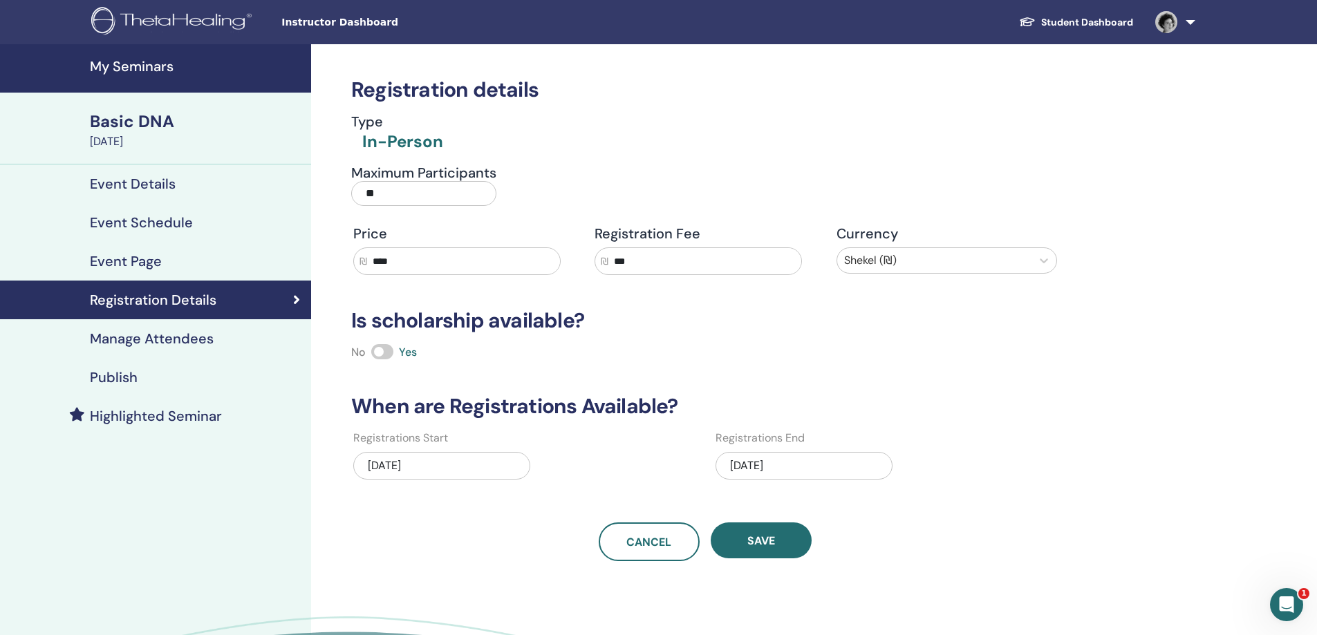
click at [149, 270] on link "Event Page" at bounding box center [155, 261] width 311 height 39
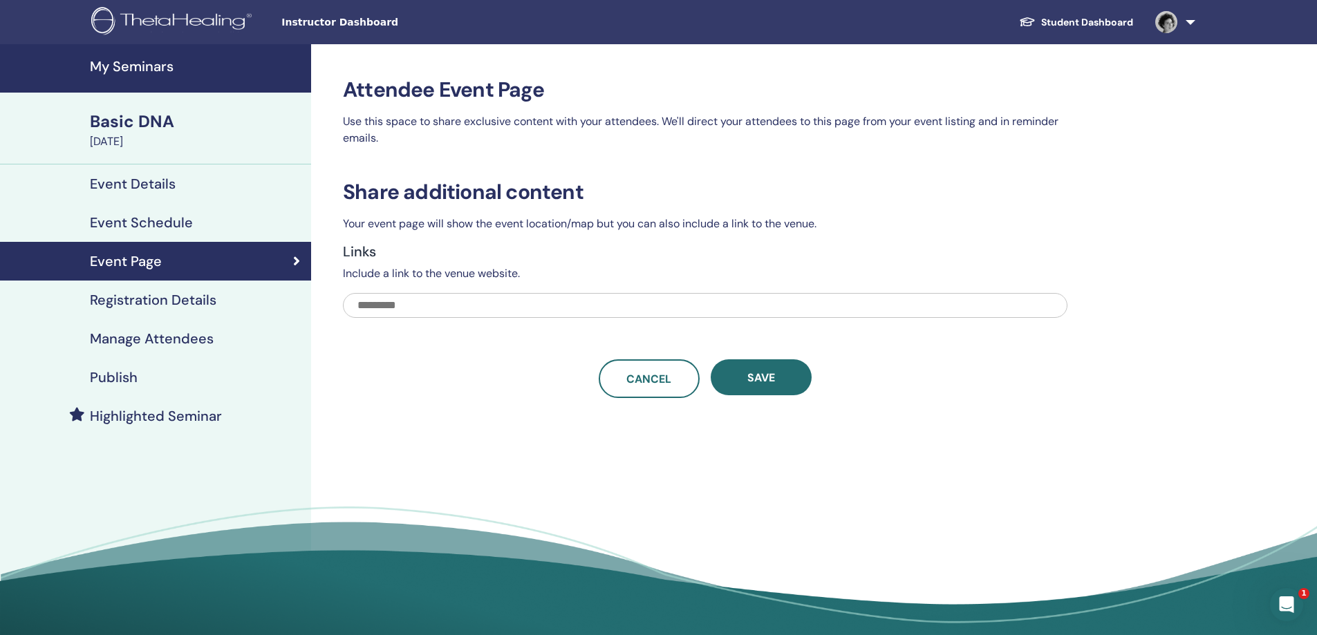
click at [149, 234] on link "Event Schedule" at bounding box center [155, 222] width 311 height 39
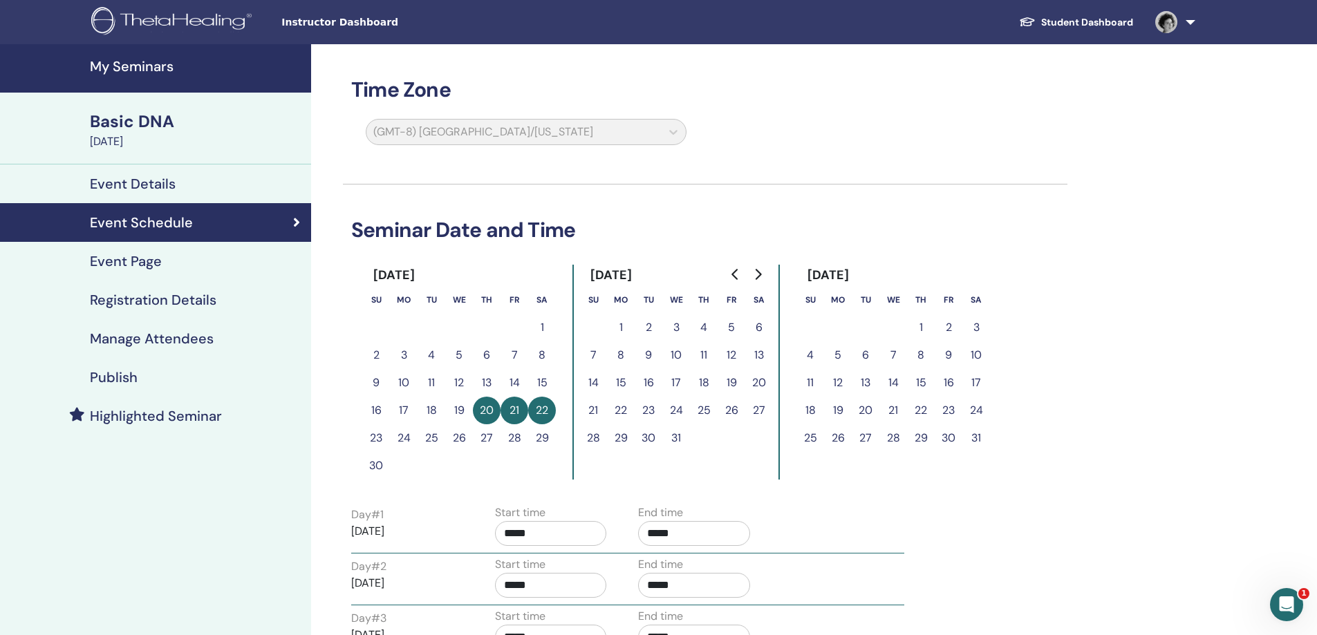
click at [159, 187] on h4 "Event Details" at bounding box center [133, 184] width 86 height 17
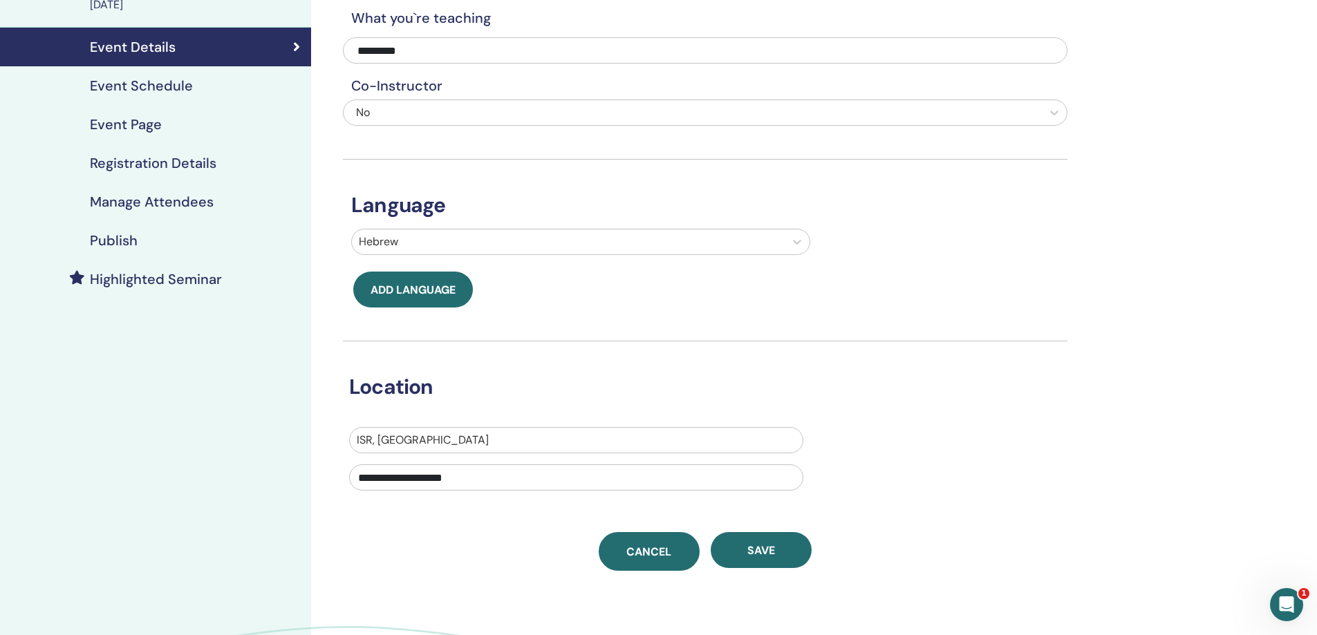
scroll to position [138, 0]
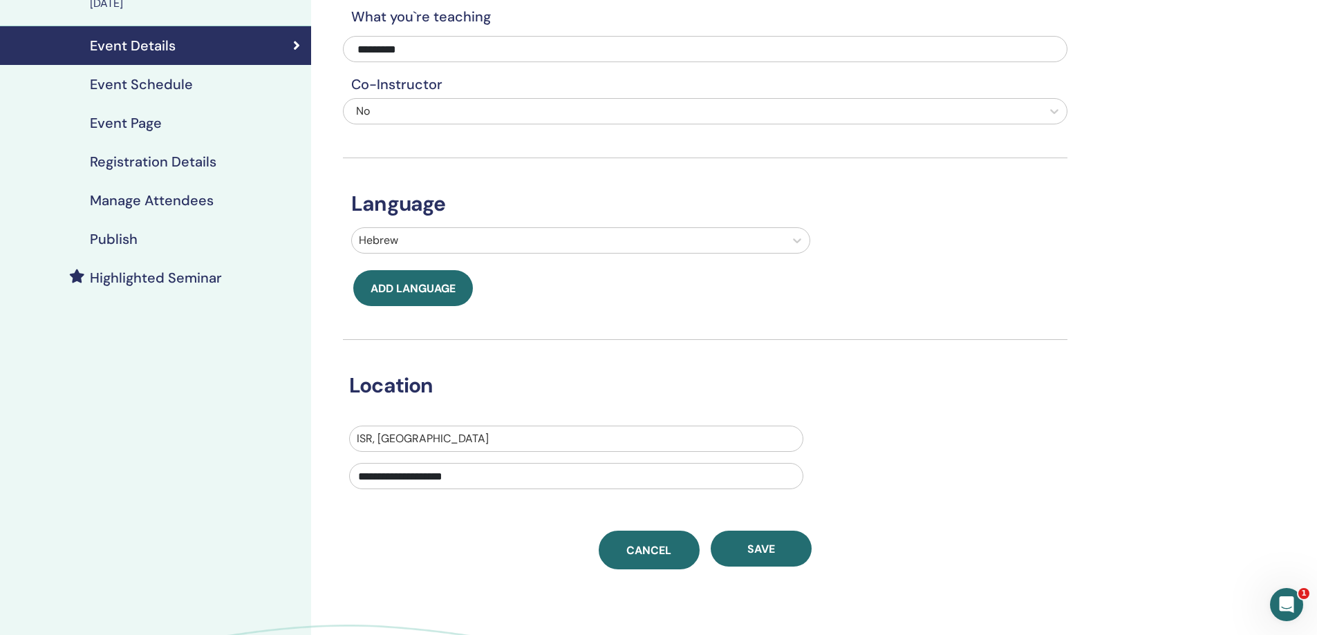
click at [656, 545] on span "Cancel" at bounding box center [648, 550] width 45 height 15
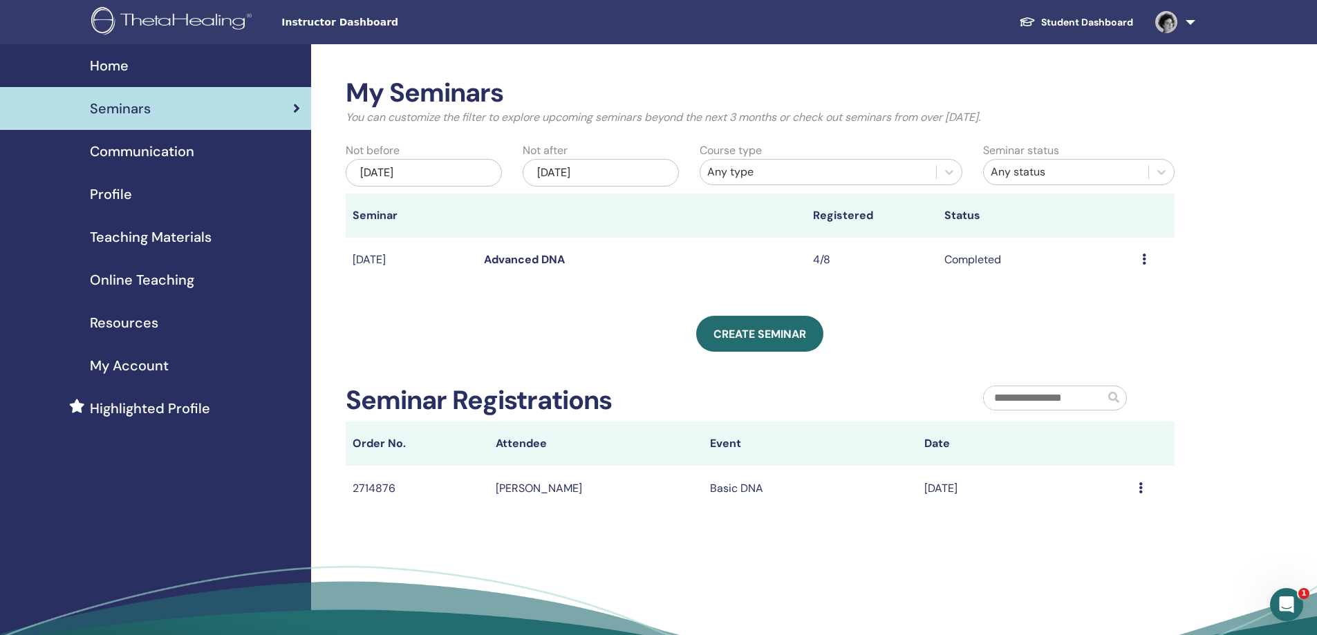
click at [561, 174] on div "Nov/14, 2025" at bounding box center [601, 173] width 156 height 28
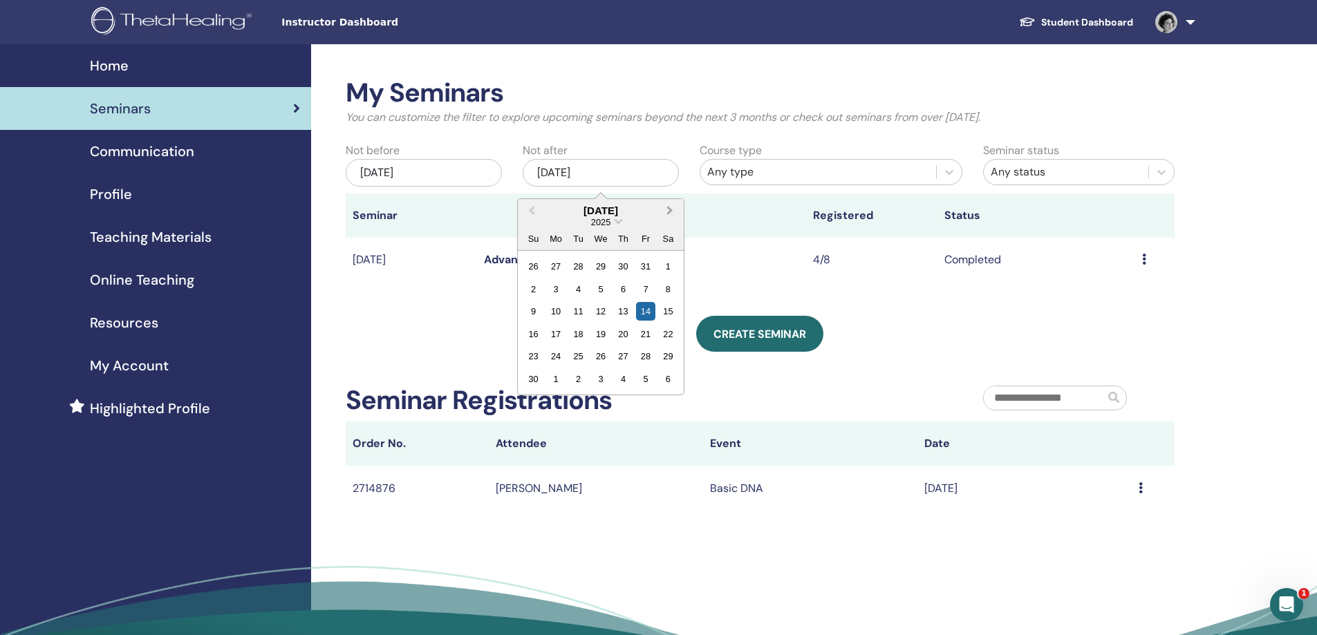
click at [671, 214] on button "Next Month" at bounding box center [671, 211] width 22 height 22
click at [632, 303] on div "14 15 16 17 18 19 20" at bounding box center [600, 311] width 157 height 22
click at [626, 304] on div "18" at bounding box center [623, 311] width 19 height 19
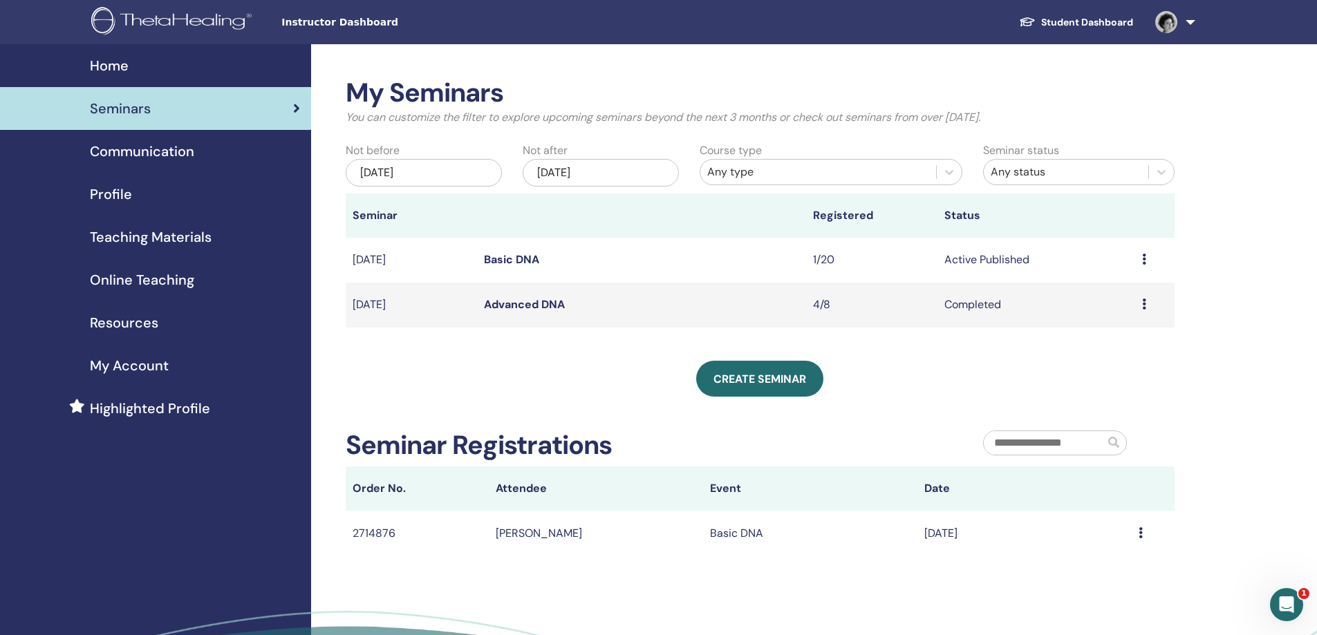
drag, startPoint x: 360, startPoint y: 304, endPoint x: 422, endPoint y: 298, distance: 62.5
click at [422, 298] on td "Jul/25, 2025" at bounding box center [411, 305] width 131 height 45
drag, startPoint x: 377, startPoint y: 263, endPoint x: 422, endPoint y: 256, distance: 45.4
click at [422, 256] on td "Nov/20, 2025" at bounding box center [411, 260] width 131 height 45
click at [1146, 259] on div "Preview Edit Attendees Cancel" at bounding box center [1155, 260] width 26 height 17
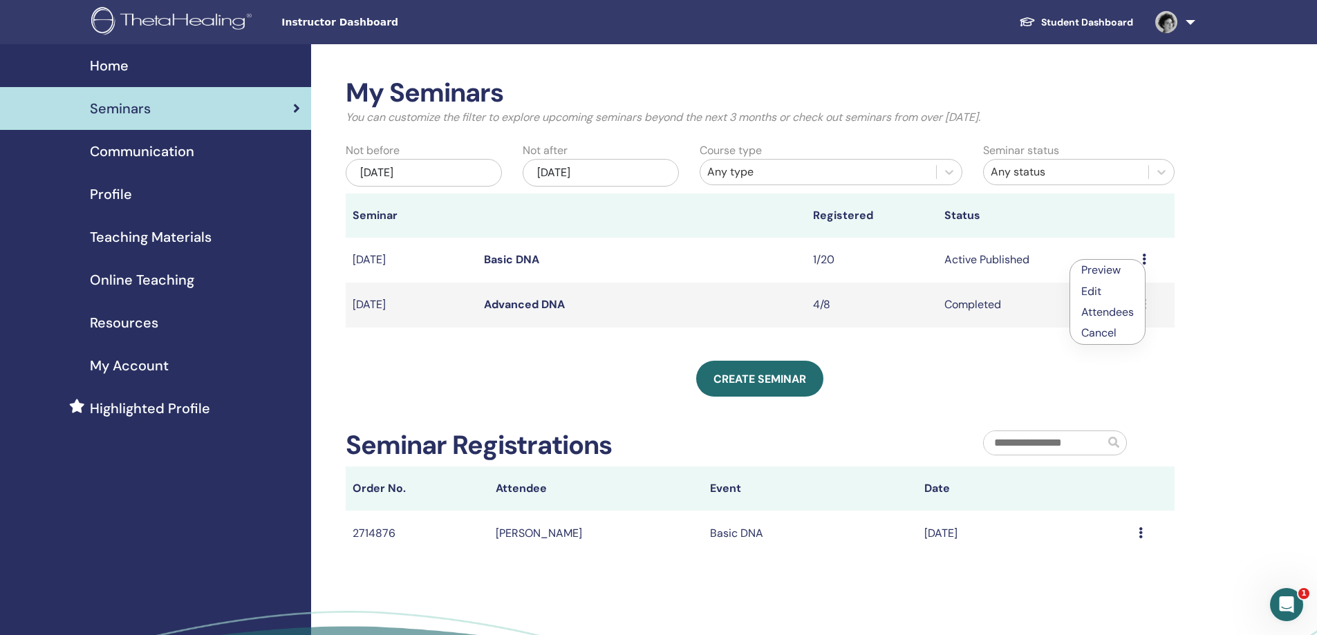
click at [1114, 289] on li "Edit" at bounding box center [1107, 291] width 75 height 21
click at [1144, 260] on icon at bounding box center [1144, 259] width 4 height 11
click at [1080, 288] on link "Edit" at bounding box center [1089, 292] width 20 height 15
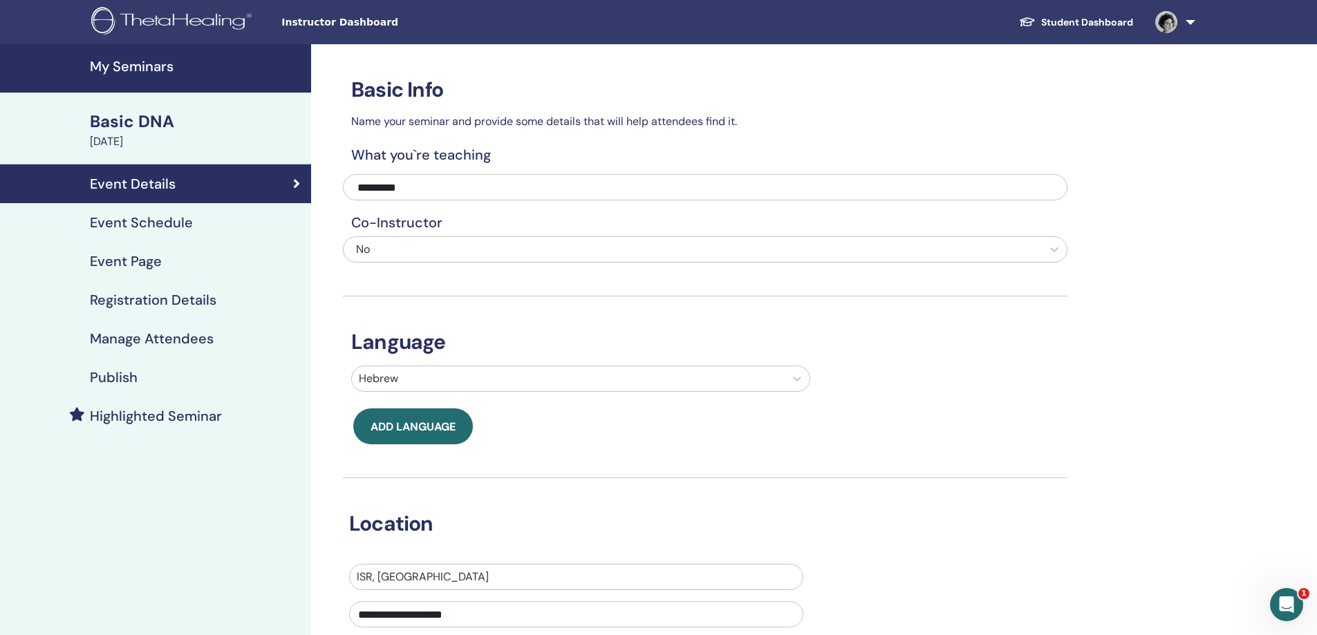
click at [120, 219] on h4 "Event Schedule" at bounding box center [141, 222] width 103 height 17
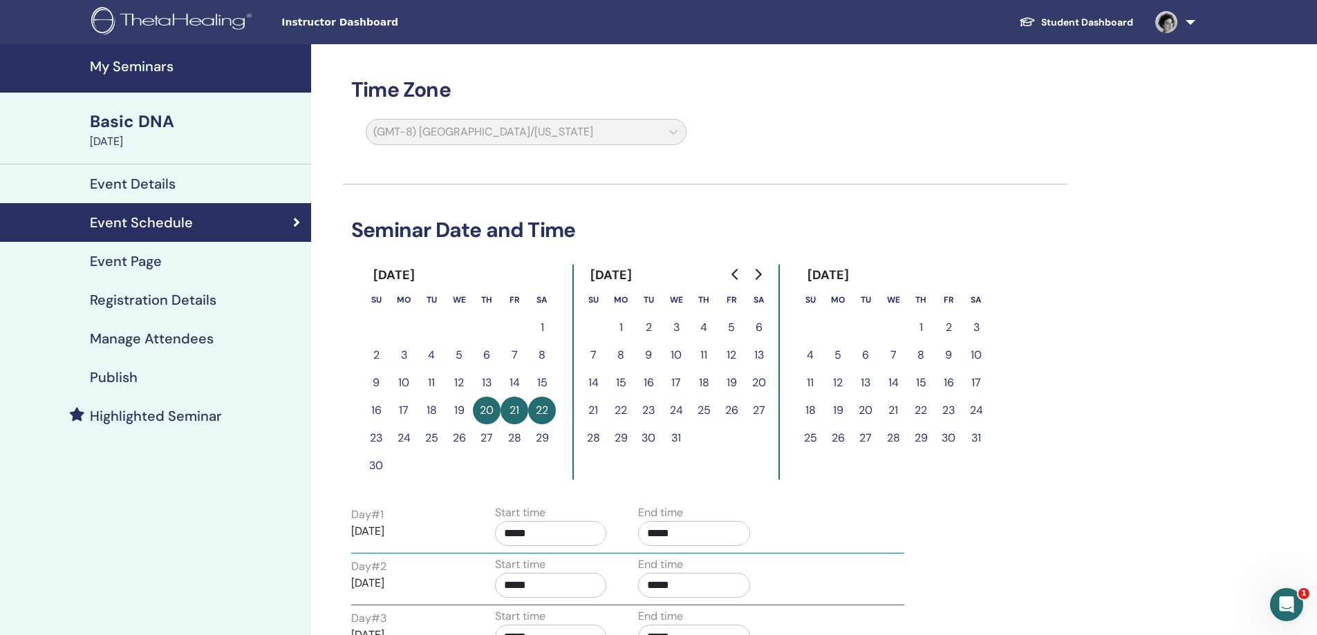
click at [545, 410] on button "22" at bounding box center [542, 411] width 28 height 28
drag, startPoint x: 546, startPoint y: 410, endPoint x: 522, endPoint y: 411, distance: 24.2
click at [545, 410] on button "22" at bounding box center [542, 411] width 28 height 28
drag, startPoint x: 505, startPoint y: 412, endPoint x: 497, endPoint y: 411, distance: 8.3
click at [500, 412] on tr "16 17 18 19 20 21 22" at bounding box center [459, 411] width 194 height 28
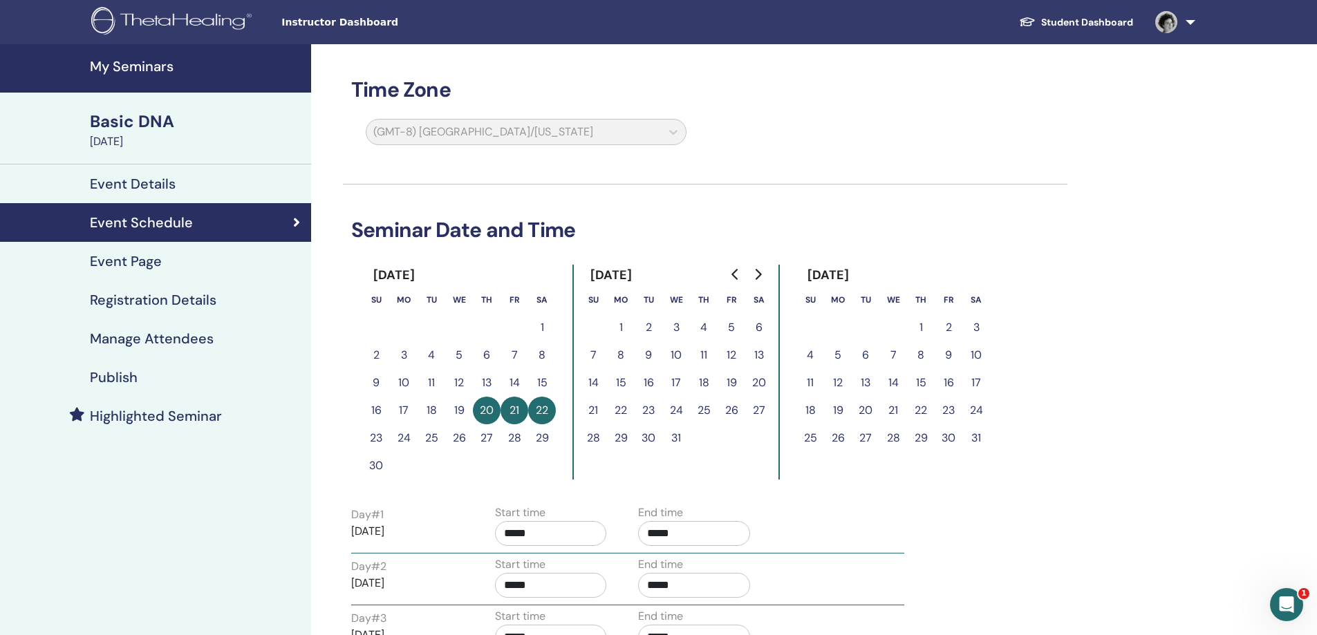
click at [480, 410] on button "20" at bounding box center [487, 411] width 28 height 28
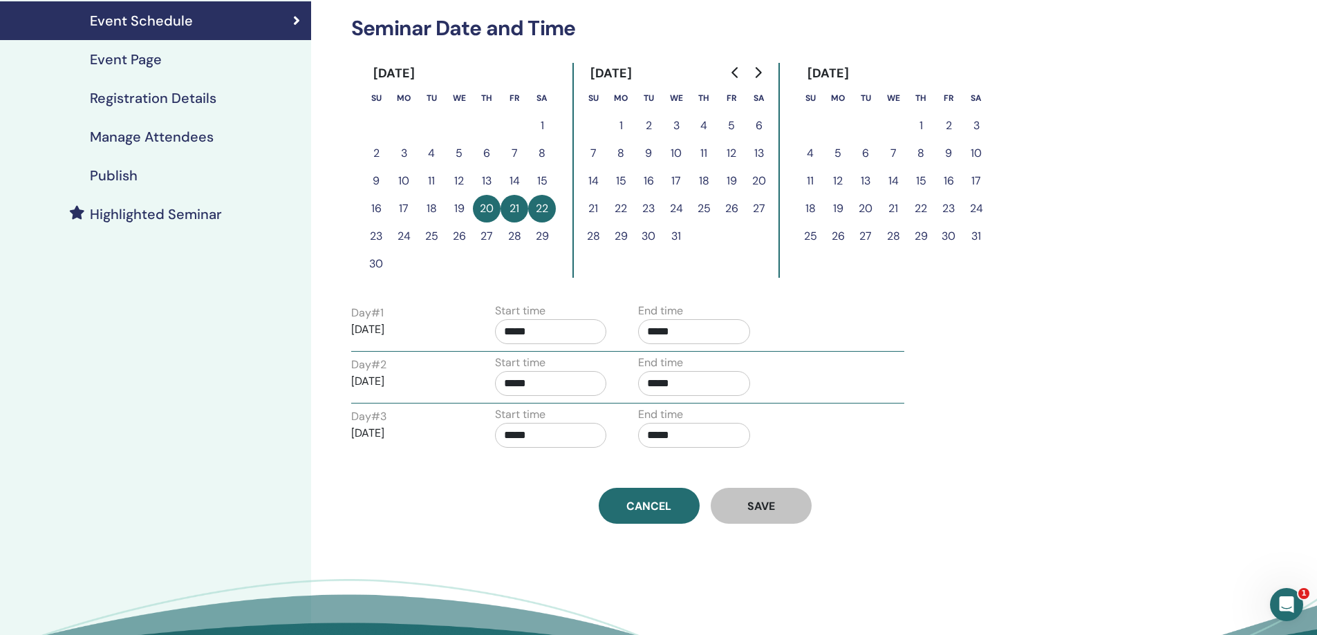
scroll to position [207, 0]
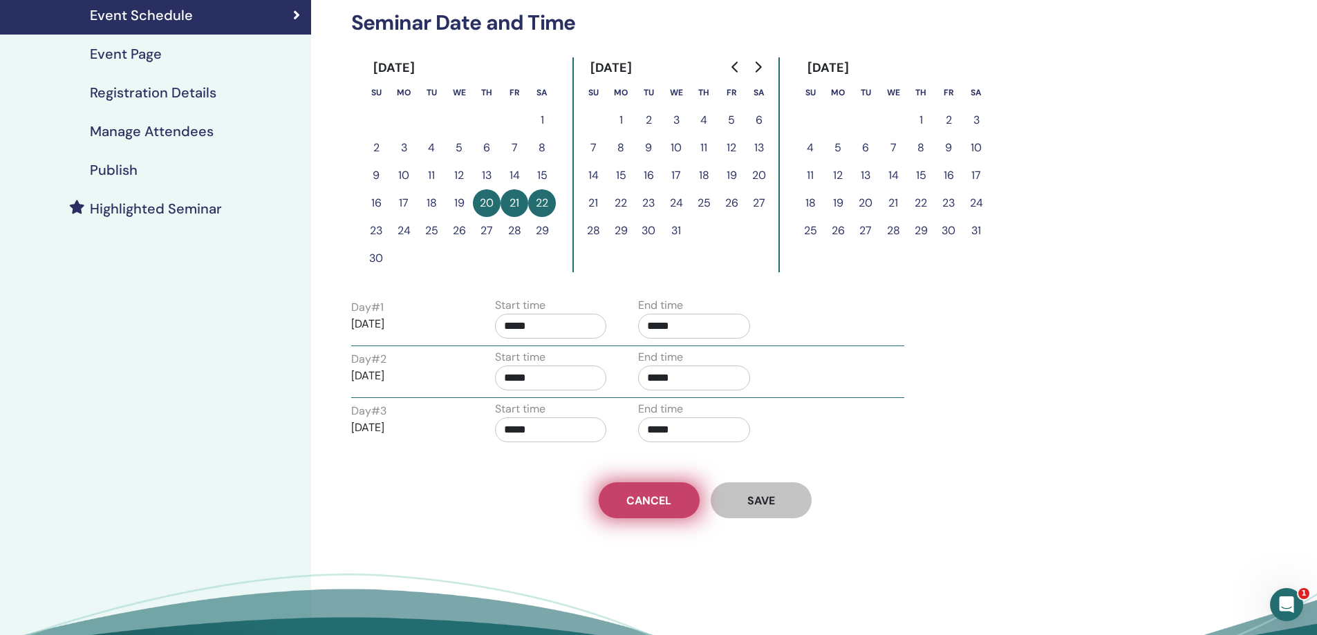
click at [640, 489] on link "Cancel" at bounding box center [649, 500] width 101 height 36
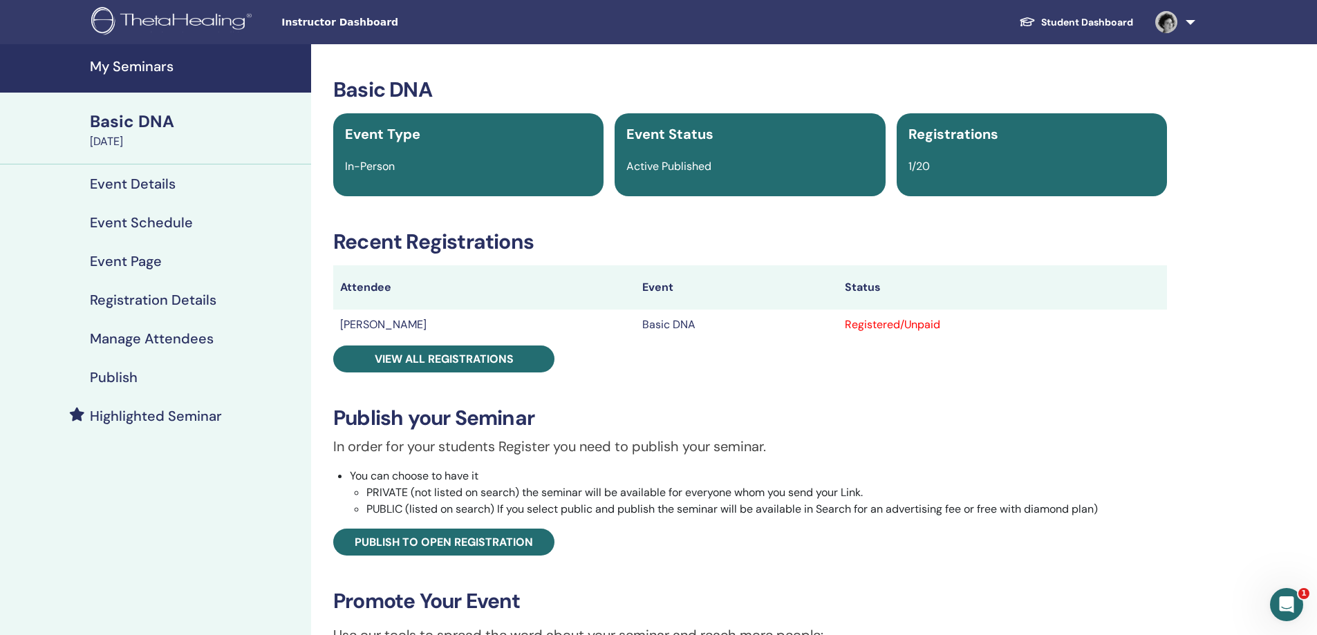
click at [1186, 18] on link at bounding box center [1172, 22] width 57 height 44
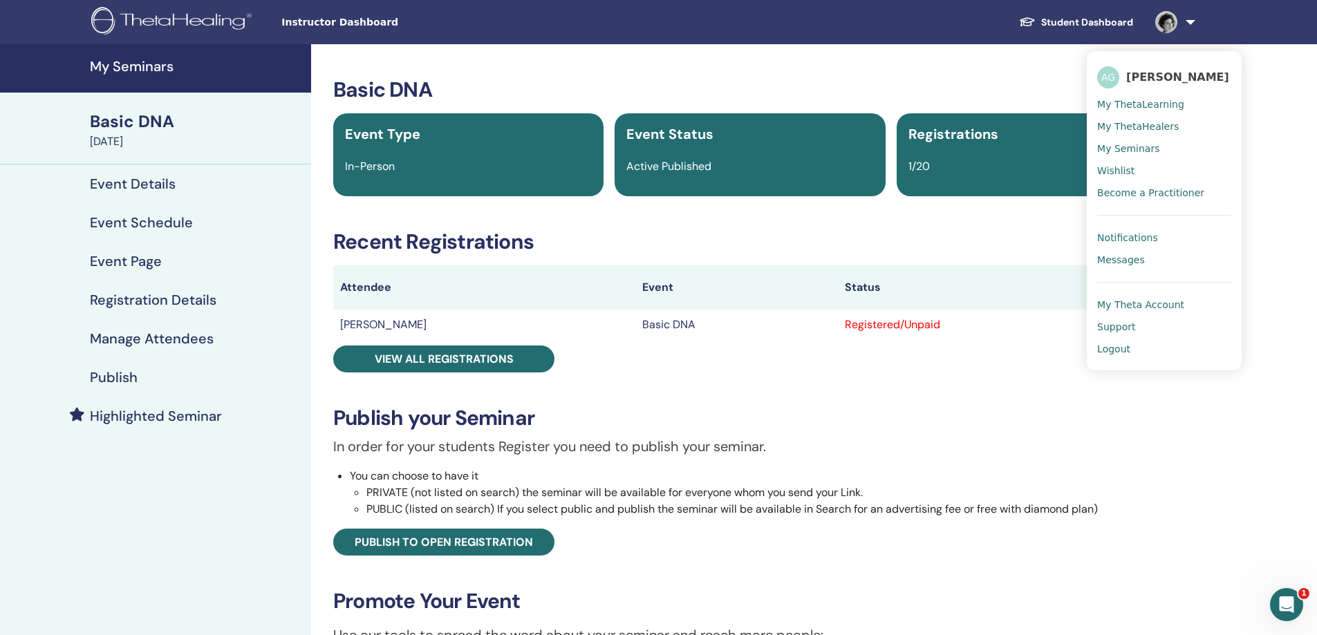
click at [1144, 147] on span "My Seminars" at bounding box center [1128, 148] width 62 height 12
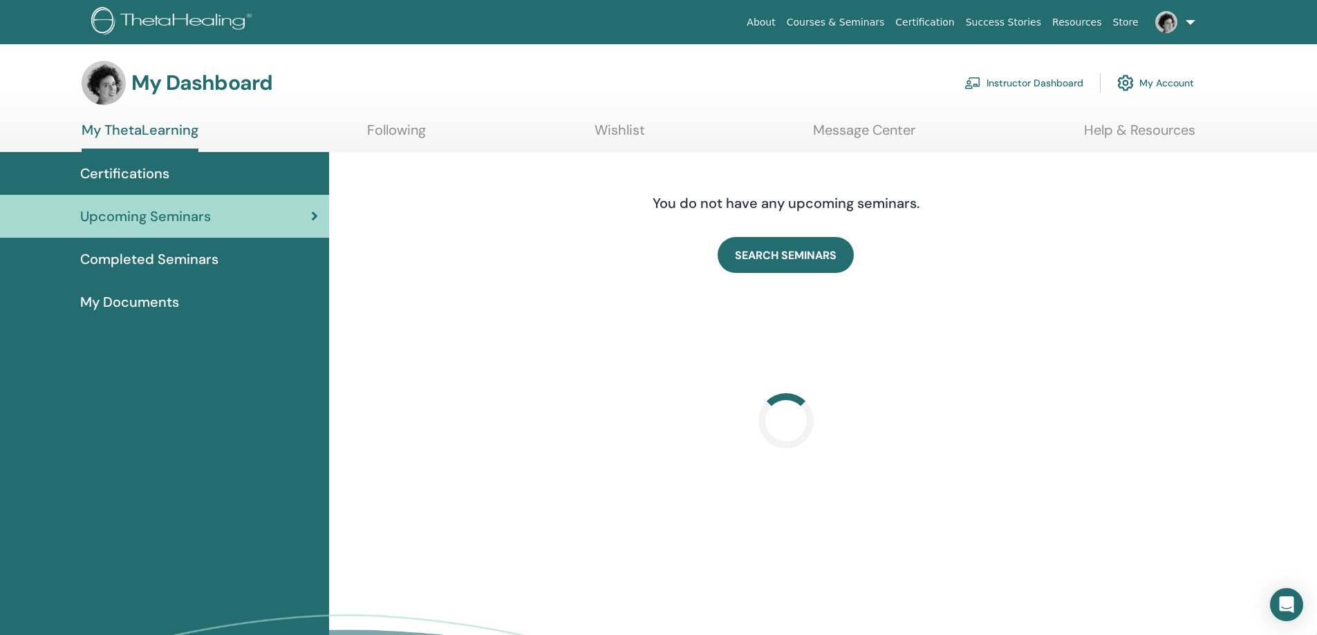
click at [1002, 91] on link "Instructor Dashboard" at bounding box center [1023, 83] width 119 height 30
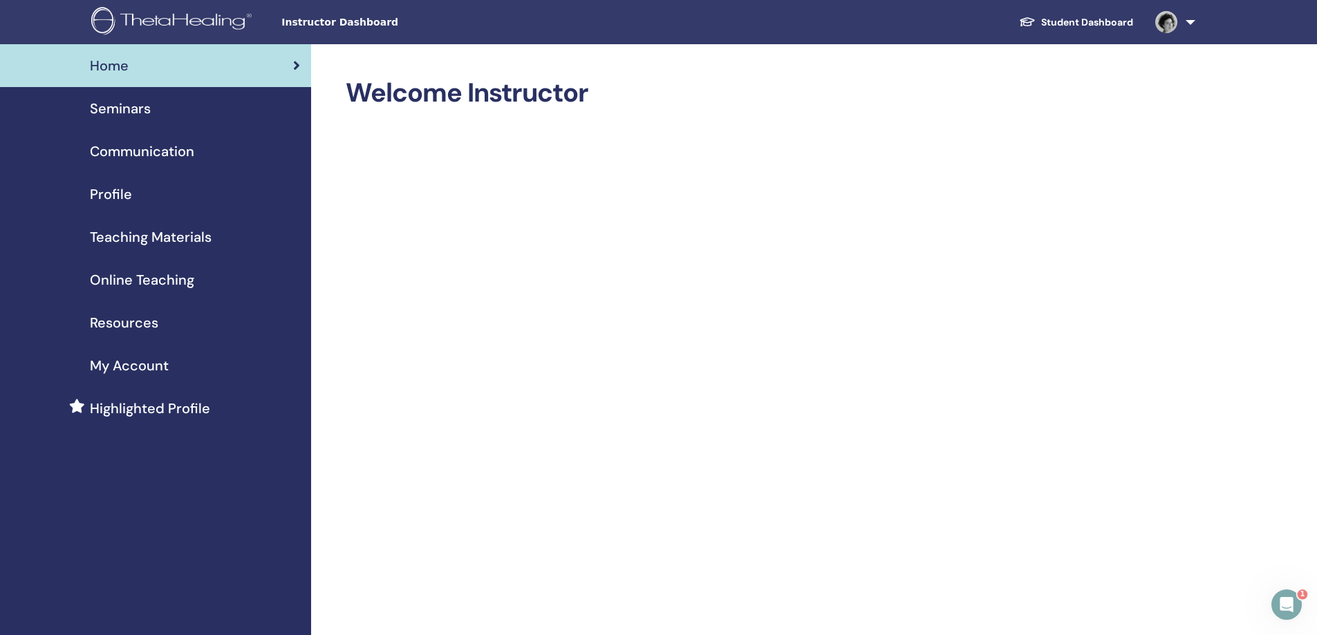
click at [160, 107] on div "Seminars" at bounding box center [155, 108] width 289 height 21
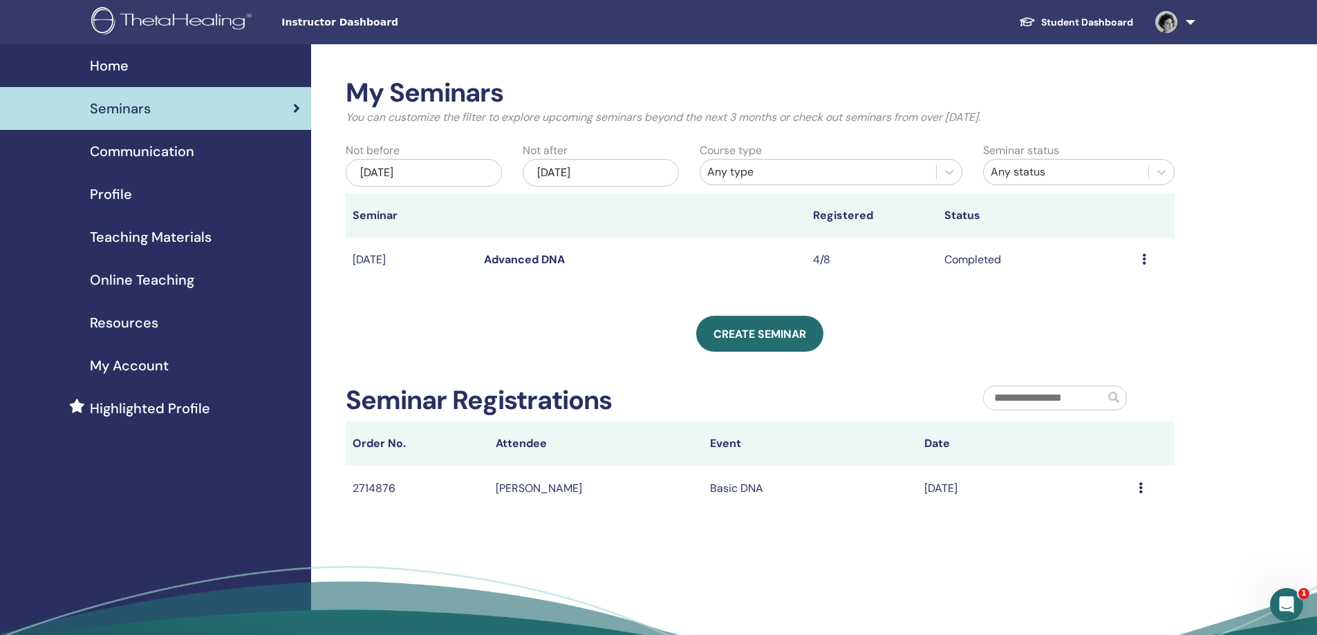
click at [653, 173] on div "Nov/14, 2025" at bounding box center [601, 173] width 156 height 28
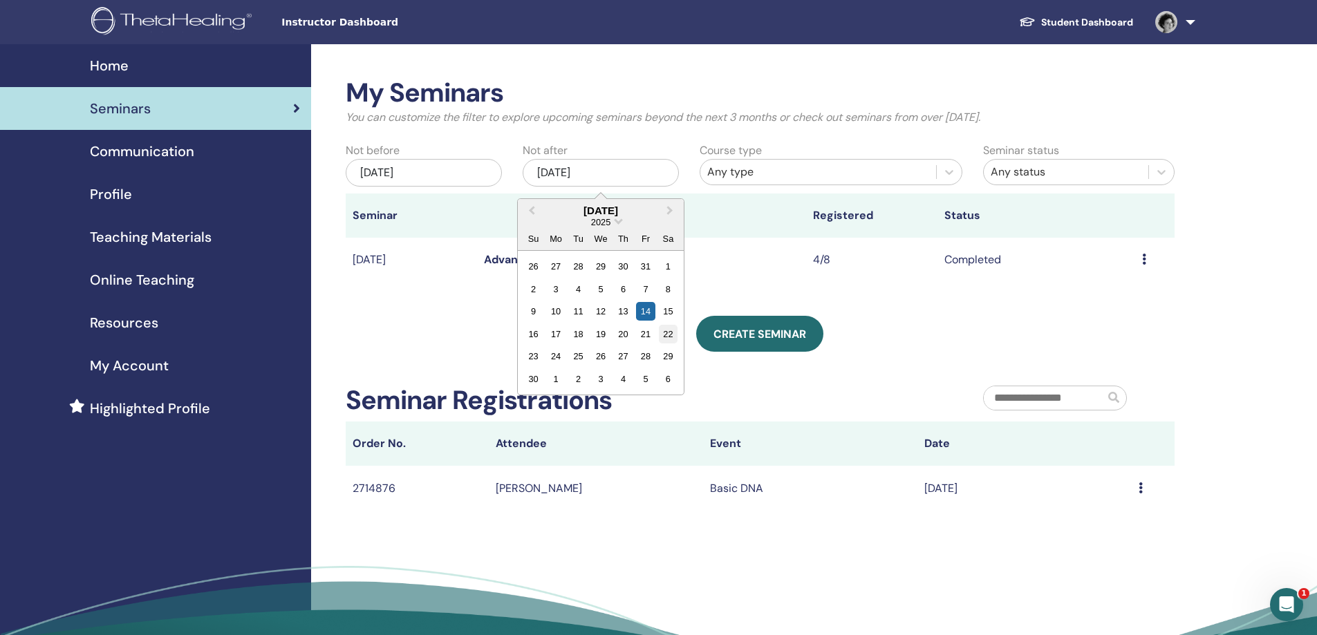
click at [666, 341] on div "22" at bounding box center [668, 334] width 19 height 19
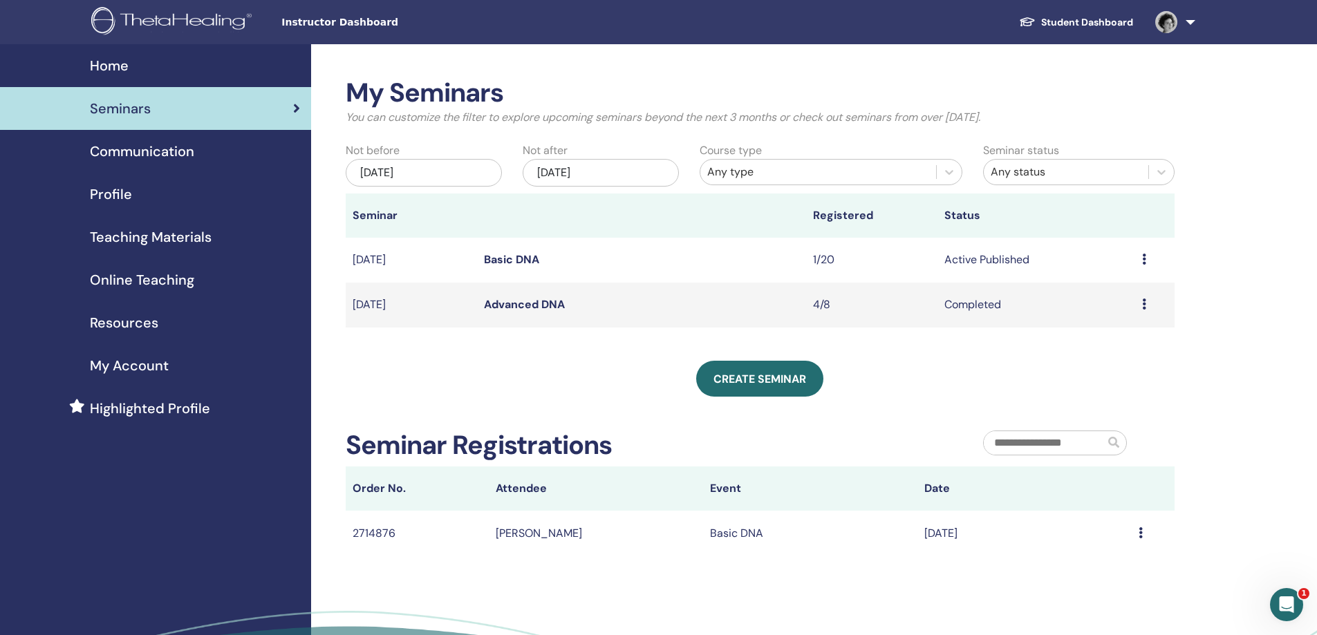
click at [1143, 261] on icon at bounding box center [1144, 259] width 4 height 11
click at [1098, 333] on p "Cancel" at bounding box center [1104, 335] width 53 height 17
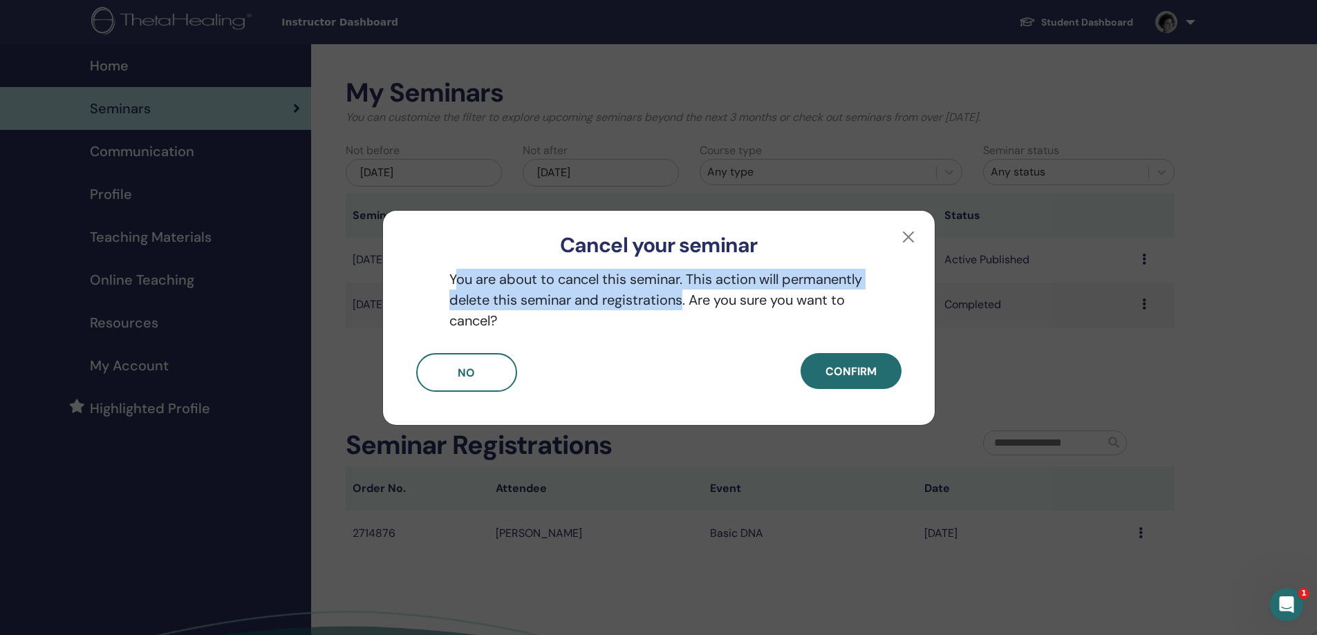
drag, startPoint x: 460, startPoint y: 279, endPoint x: 681, endPoint y: 292, distance: 220.9
click at [681, 292] on p "You are about to cancel this seminar. This action will permanently delete this …" at bounding box center [658, 300] width 485 height 62
click at [818, 358] on button "Confirm" at bounding box center [850, 371] width 101 height 36
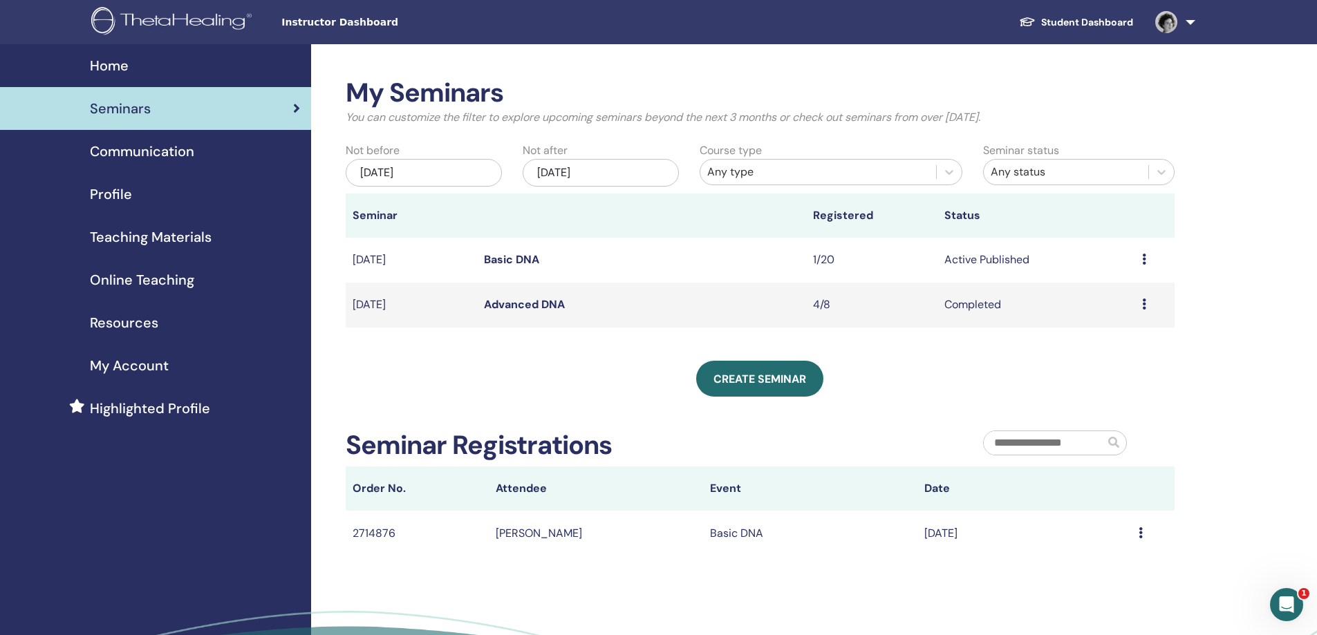
click at [1145, 259] on icon at bounding box center [1144, 259] width 4 height 11
click at [1112, 326] on p "Cancel" at bounding box center [1106, 332] width 53 height 17
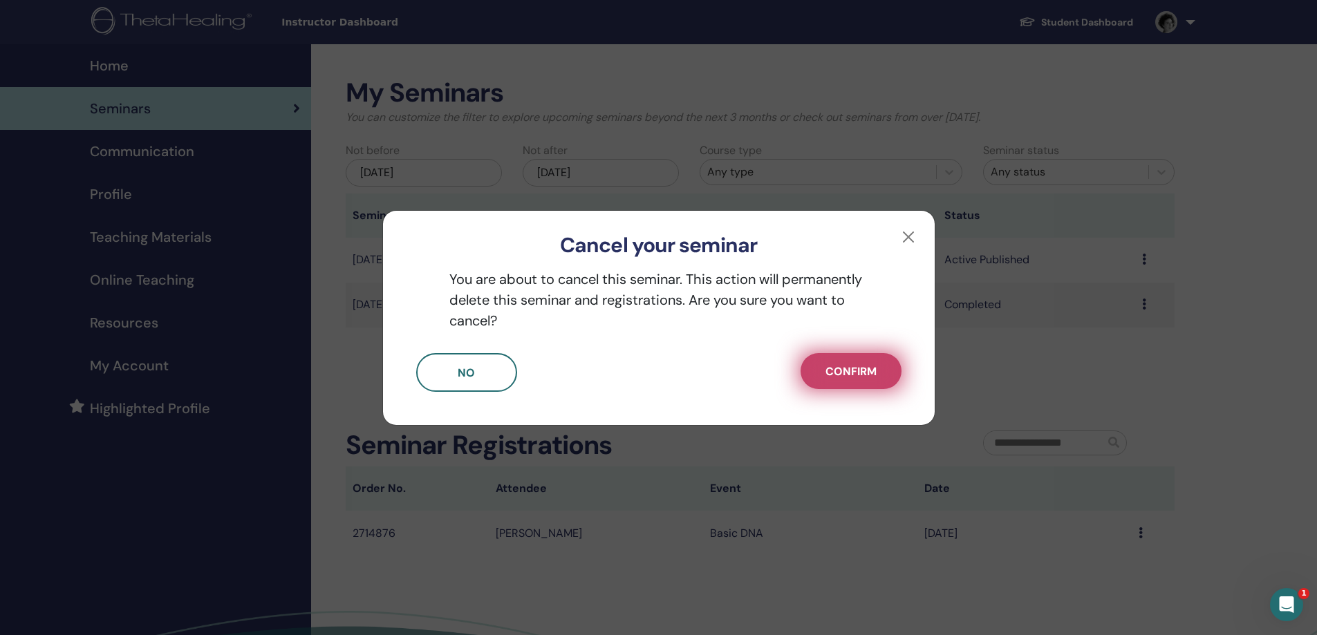
drag, startPoint x: 898, startPoint y: 356, endPoint x: 888, endPoint y: 362, distance: 12.1
click at [897, 356] on div "Confirm" at bounding box center [851, 372] width 122 height 39
click at [881, 362] on button "Confirm" at bounding box center [850, 371] width 101 height 36
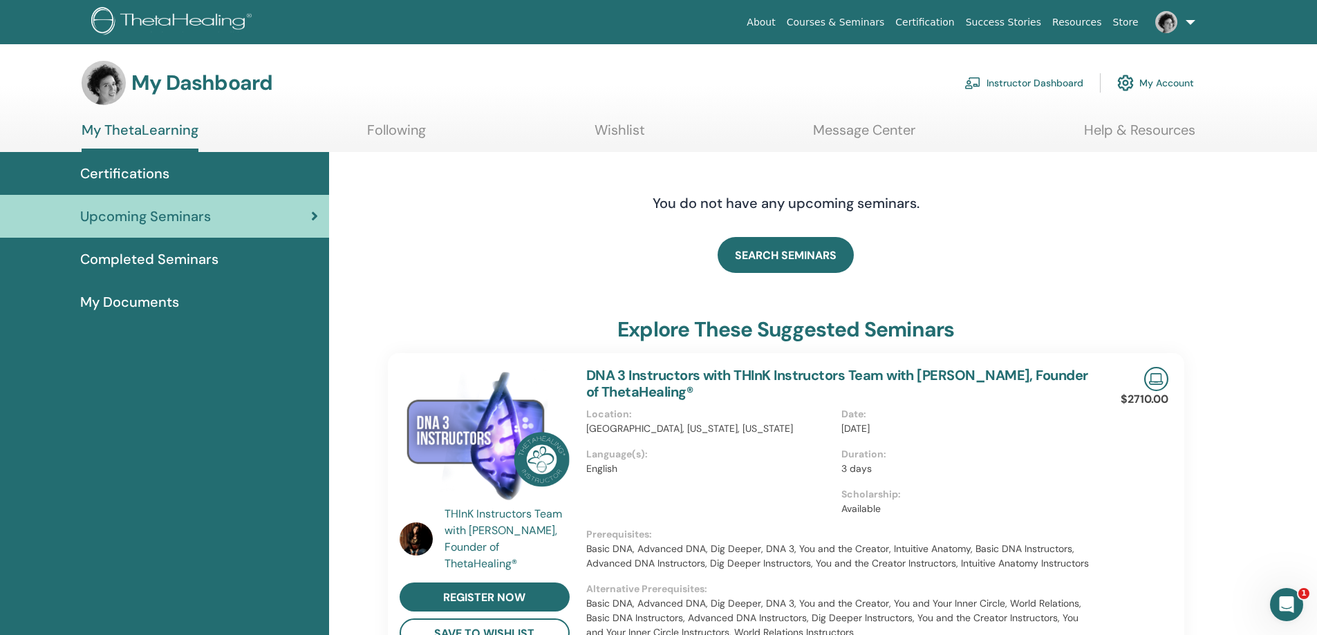
click at [1001, 90] on link "Instructor Dashboard" at bounding box center [1023, 83] width 119 height 30
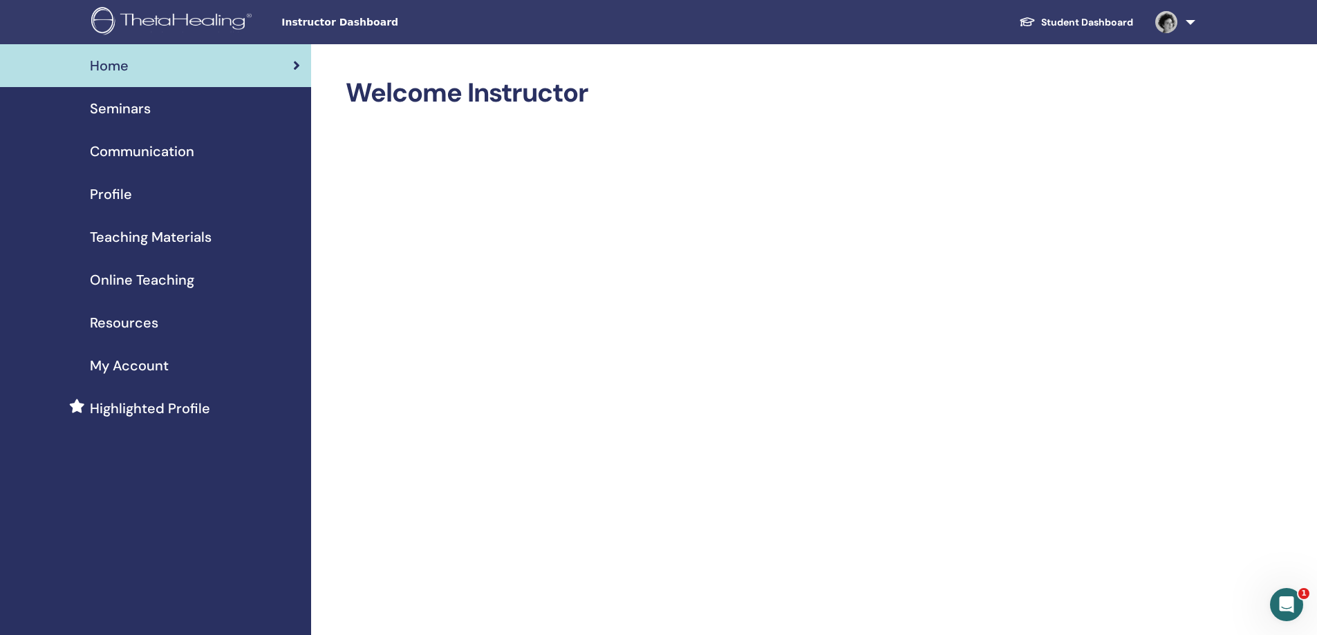
click at [136, 111] on span "Seminars" at bounding box center [120, 108] width 61 height 21
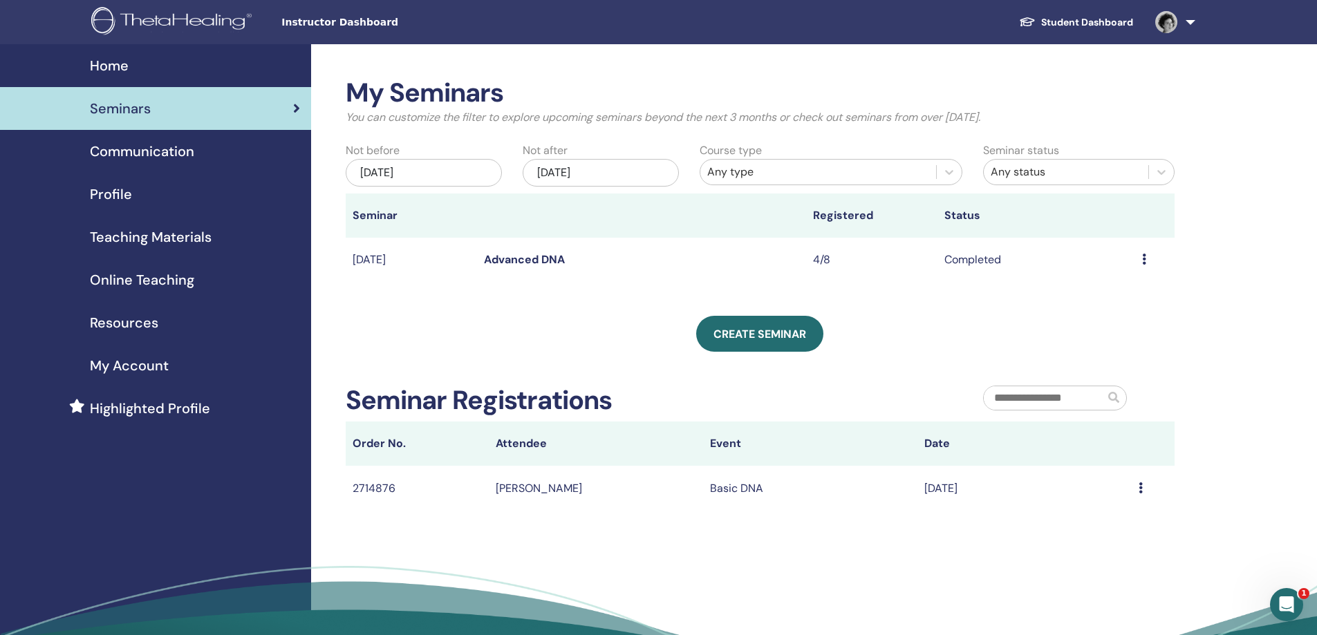
click at [652, 169] on div "[DATE]" at bounding box center [601, 173] width 156 height 28
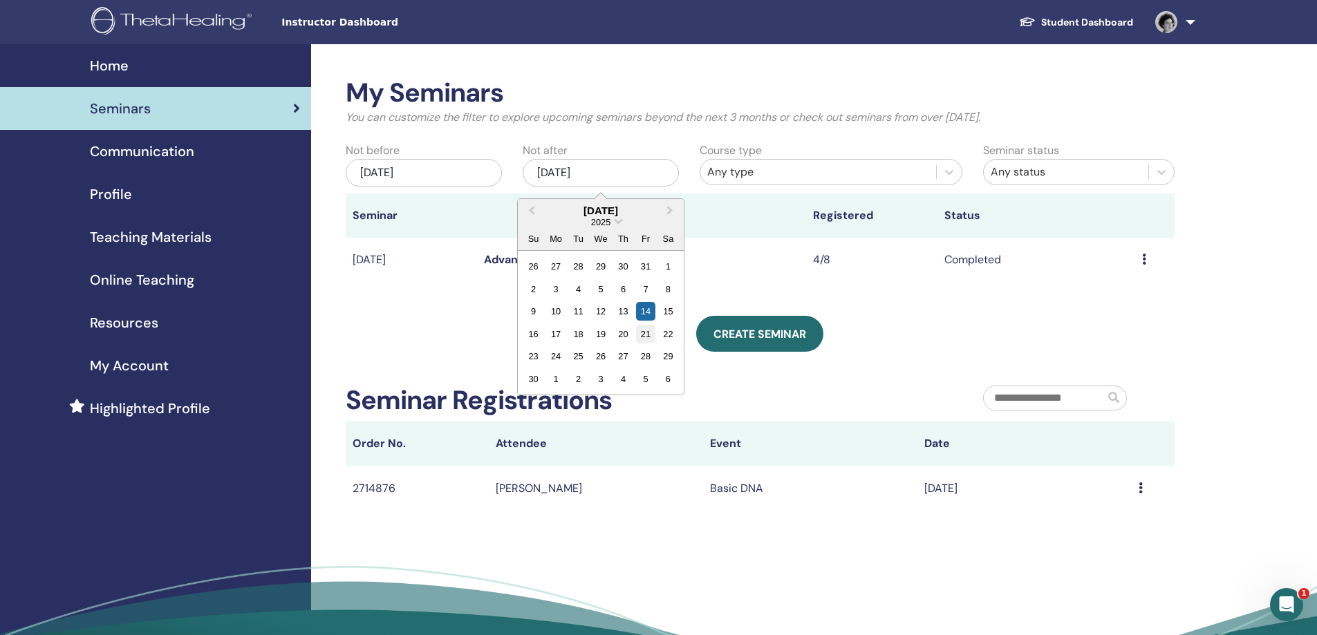
click at [673, 341] on div "26 27 28 29 30 31 1 2 3 4 5 6 7 8 9 10 11 12 13 14 15 16 17 18 19 20 21 22 23 2…" at bounding box center [600, 322] width 157 height 135
click at [657, 327] on div "16 17 18 19 20 21 22" at bounding box center [600, 334] width 157 height 22
click at [664, 332] on div "22" at bounding box center [668, 334] width 19 height 19
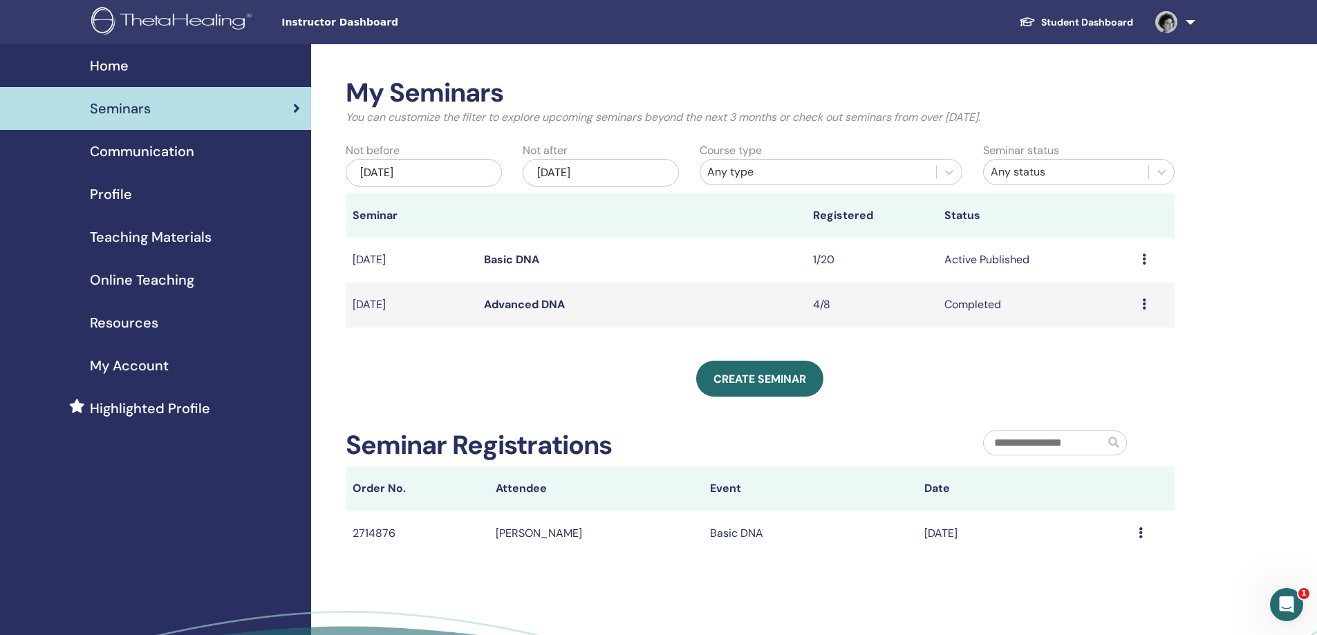
click at [1140, 261] on td "Preview Edit Attendees Cancel" at bounding box center [1154, 260] width 39 height 45
drag, startPoint x: 1150, startPoint y: 261, endPoint x: 1146, endPoint y: 270, distance: 9.9
click at [1150, 261] on div "Preview Edit Attendees Cancel" at bounding box center [1155, 260] width 26 height 17
click at [1100, 293] on link "Edit" at bounding box center [1095, 292] width 20 height 15
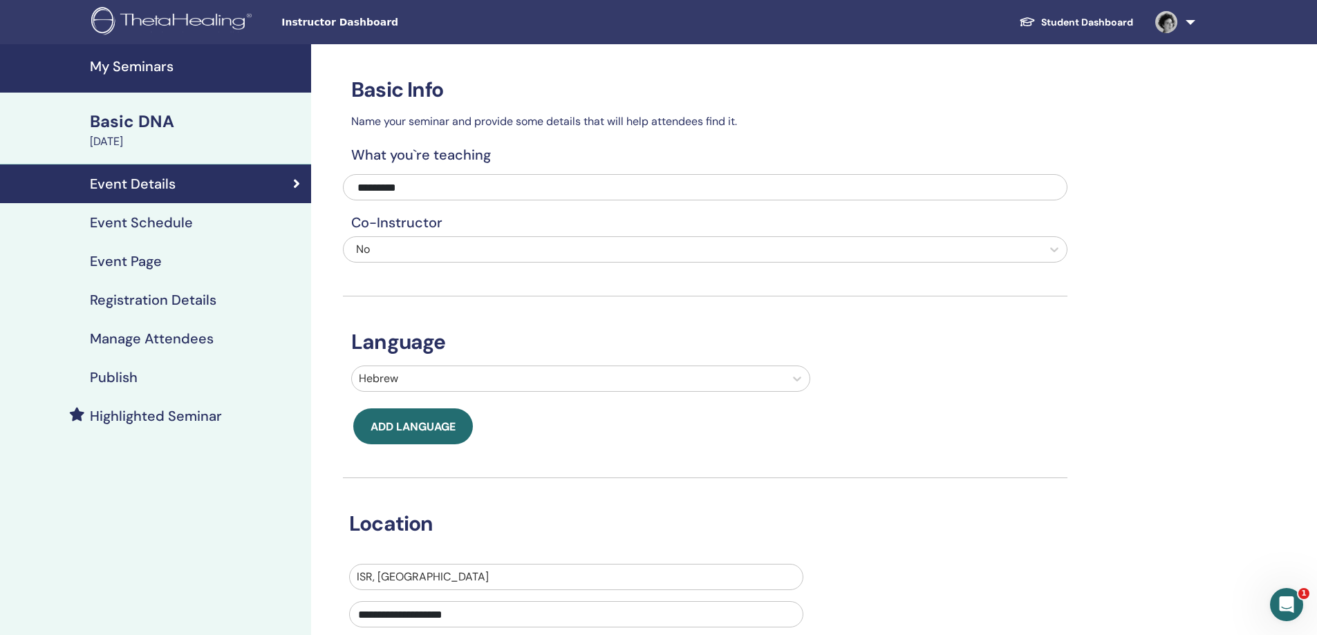
click at [138, 228] on h4 "Event Schedule" at bounding box center [141, 222] width 103 height 17
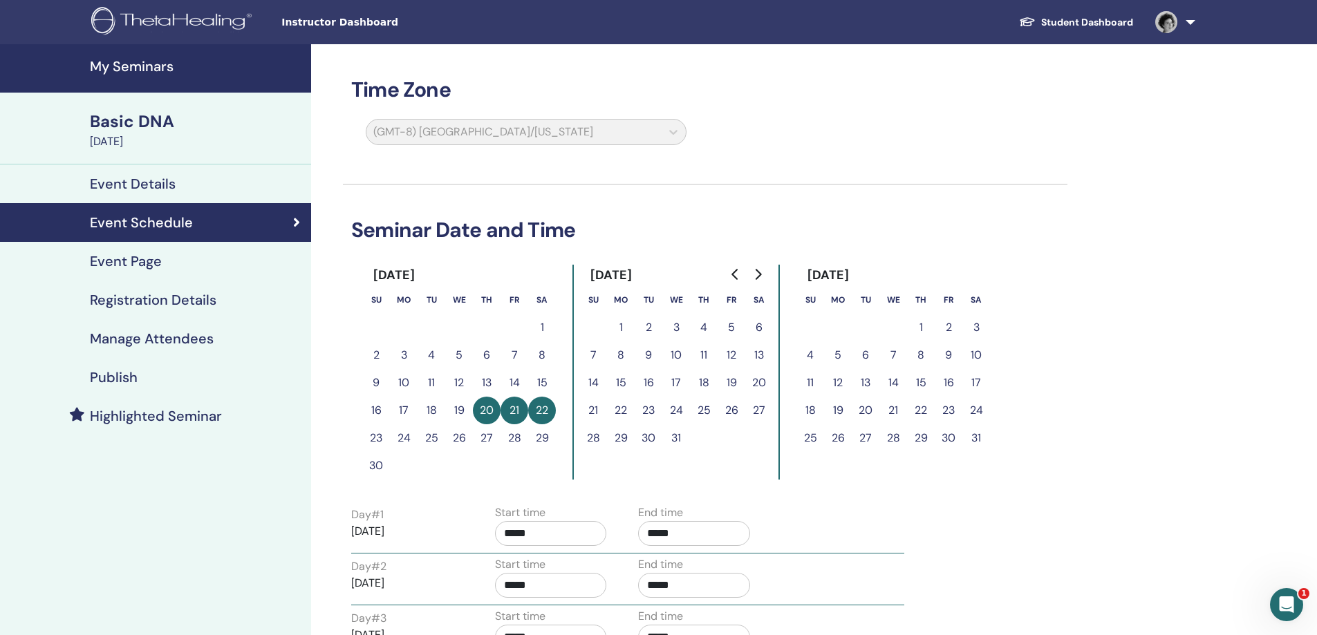
click at [487, 409] on button "20" at bounding box center [487, 411] width 28 height 28
click at [523, 409] on button "21" at bounding box center [514, 411] width 28 height 28
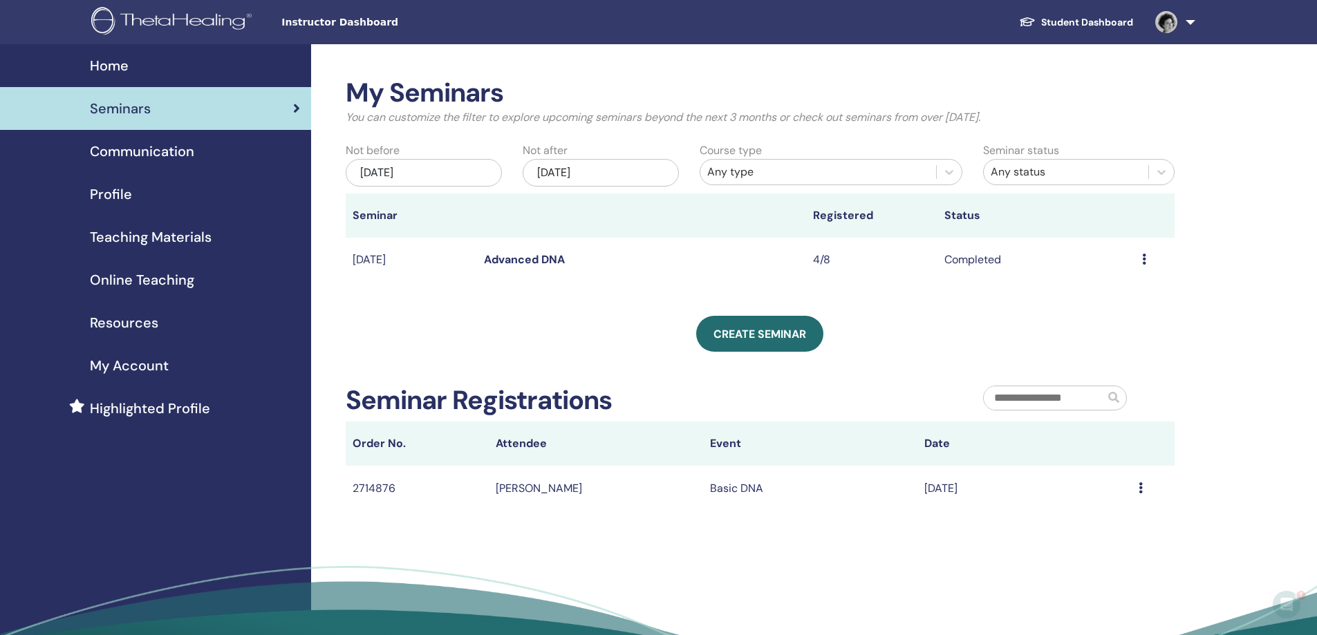
click at [831, 152] on div "Course type Any type" at bounding box center [830, 167] width 283 height 51
click at [613, 171] on div "[DATE]" at bounding box center [601, 173] width 156 height 28
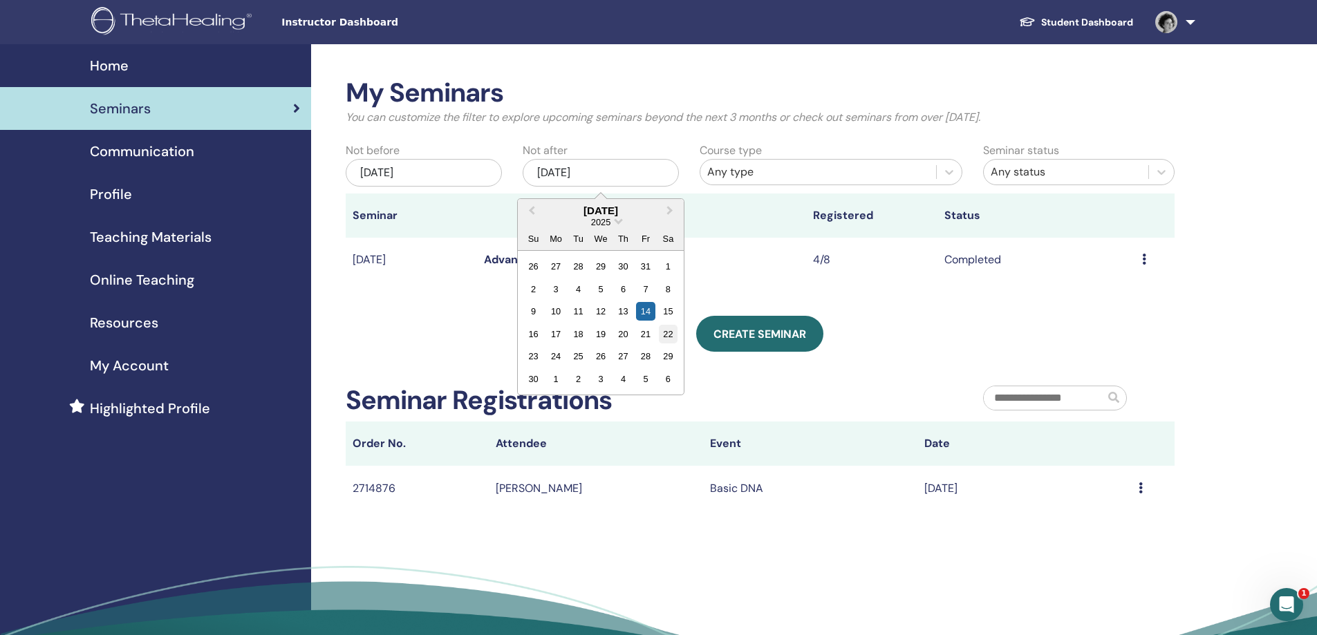
click at [663, 335] on div "22" at bounding box center [668, 334] width 19 height 19
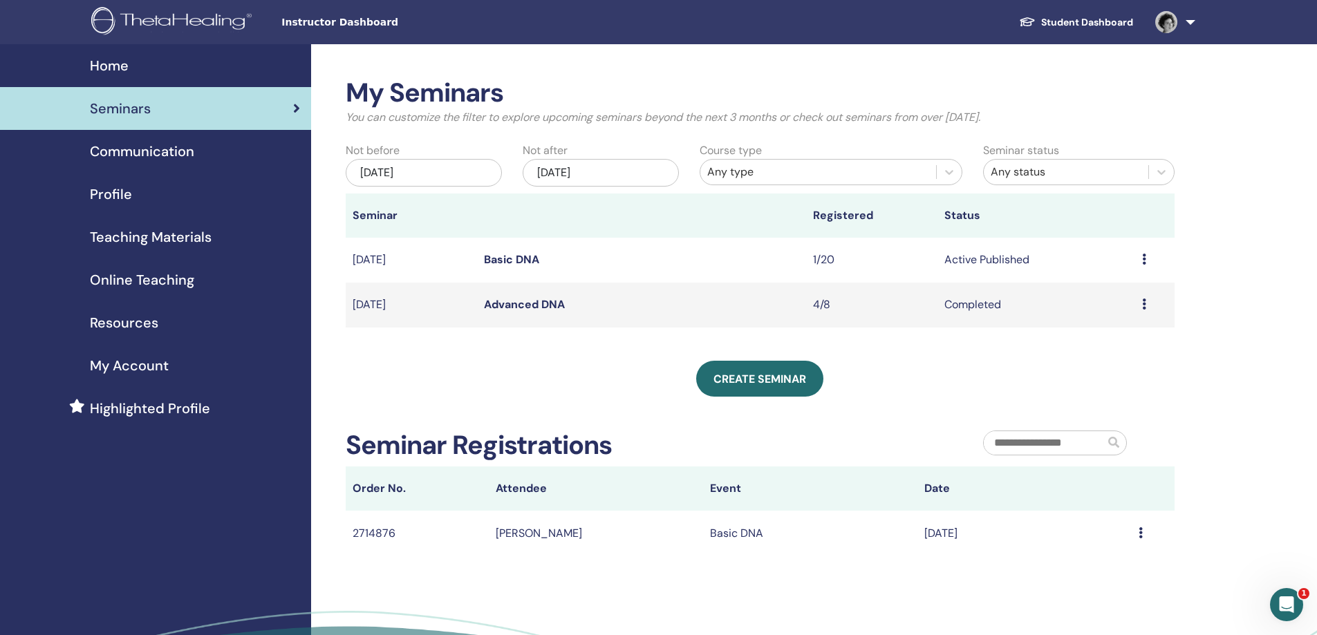
drag, startPoint x: 1144, startPoint y: 261, endPoint x: 1138, endPoint y: 252, distance: 10.0
click at [1144, 262] on icon at bounding box center [1144, 259] width 4 height 11
click at [1111, 332] on p "Cancel" at bounding box center [1105, 336] width 53 height 17
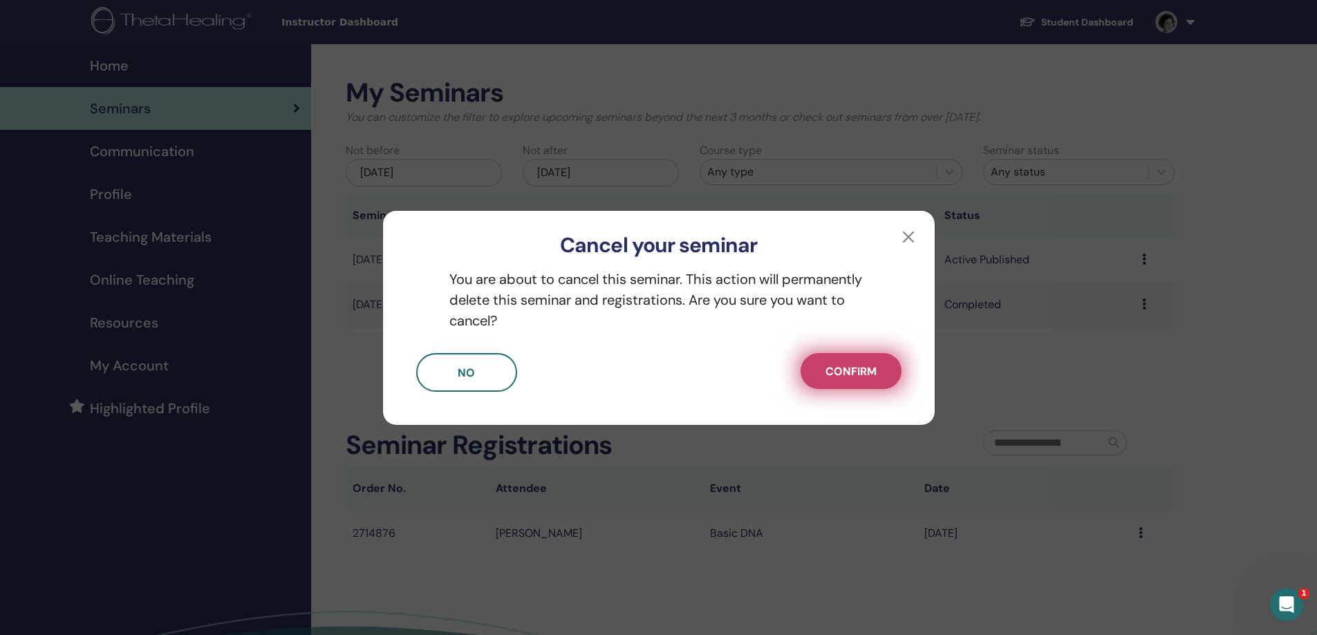
click at [845, 368] on span "Confirm" at bounding box center [850, 371] width 51 height 15
